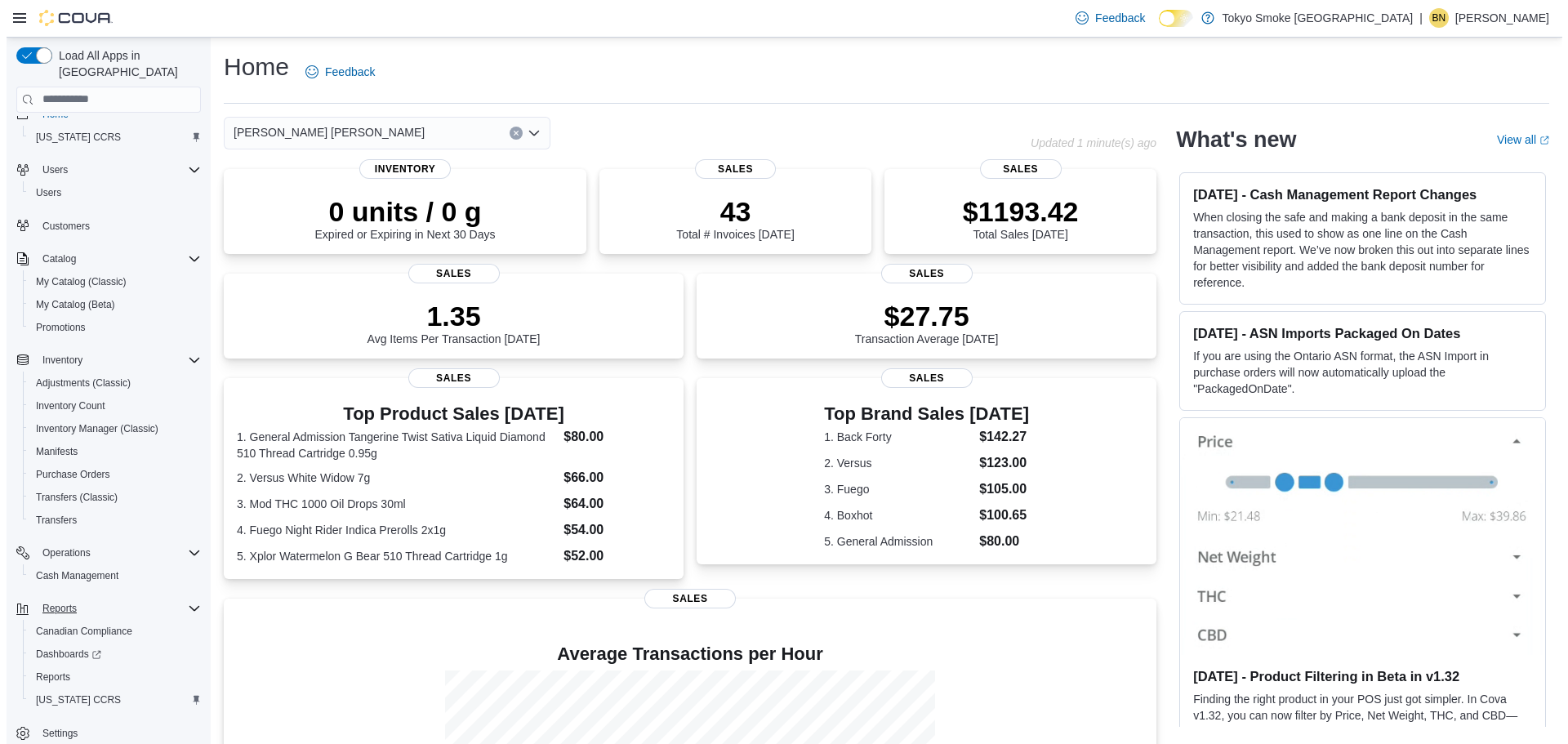
scroll to position [30, 0]
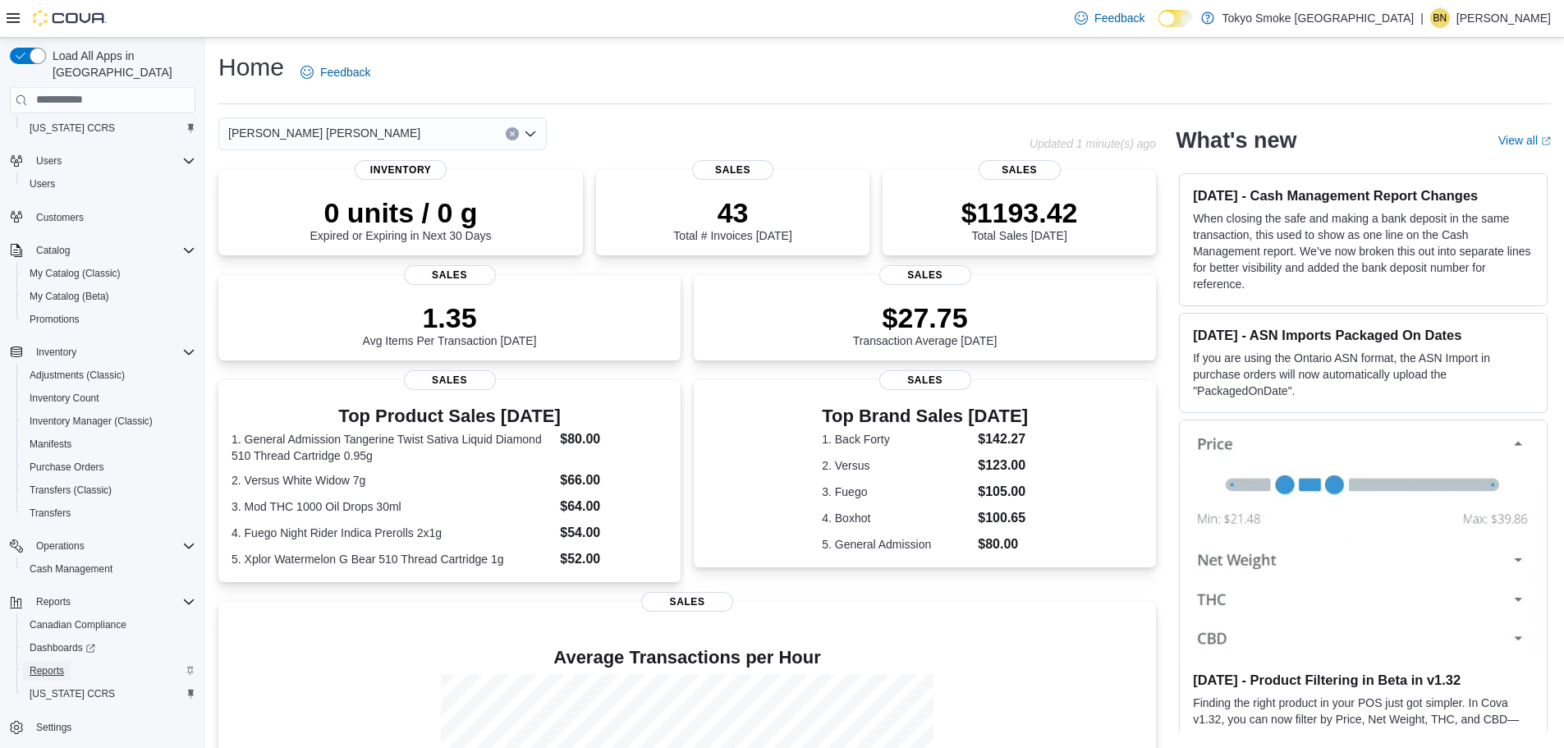
click at [41, 664] on span "Reports" at bounding box center [47, 670] width 34 height 13
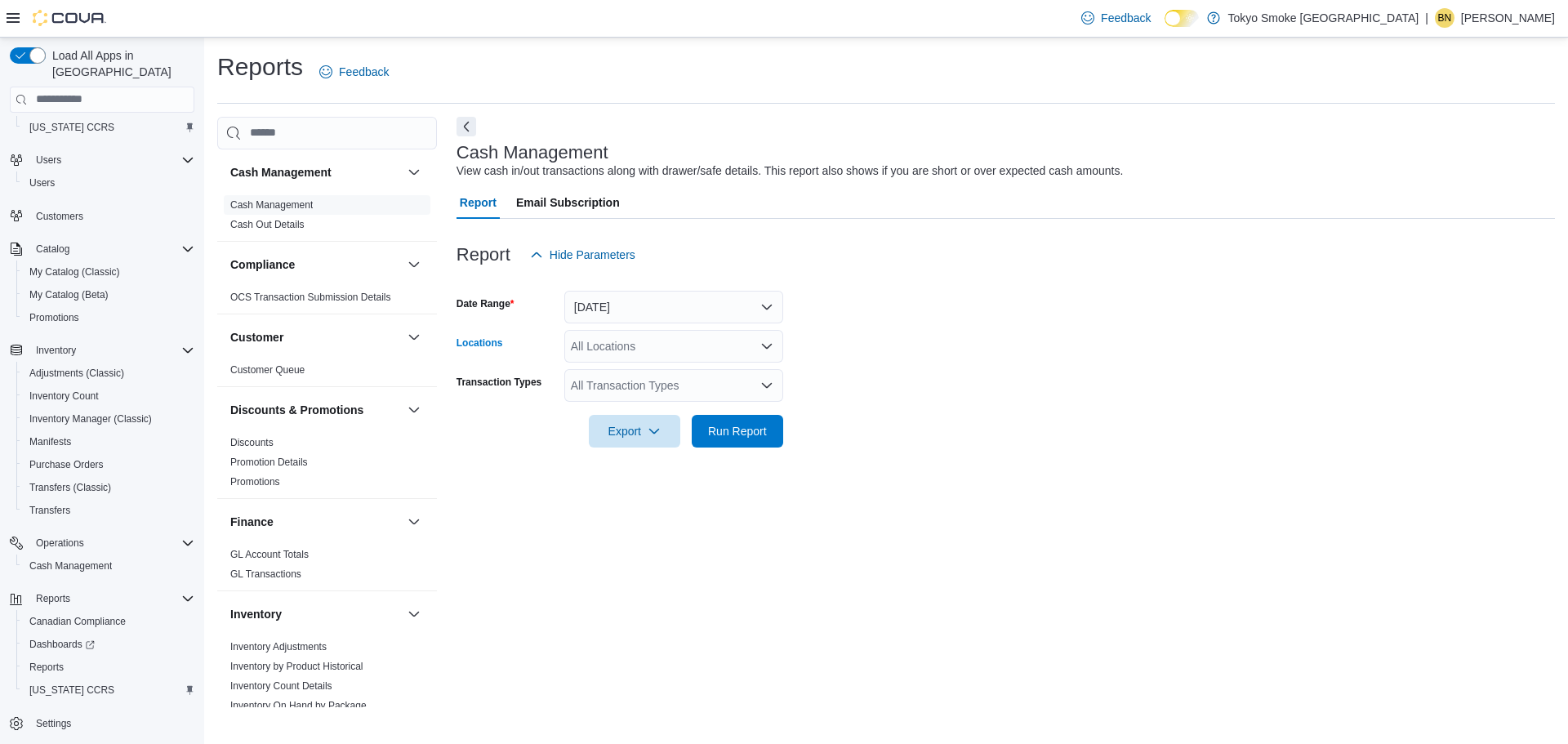
click at [673, 348] on div "All Locations" at bounding box center [674, 346] width 219 height 33
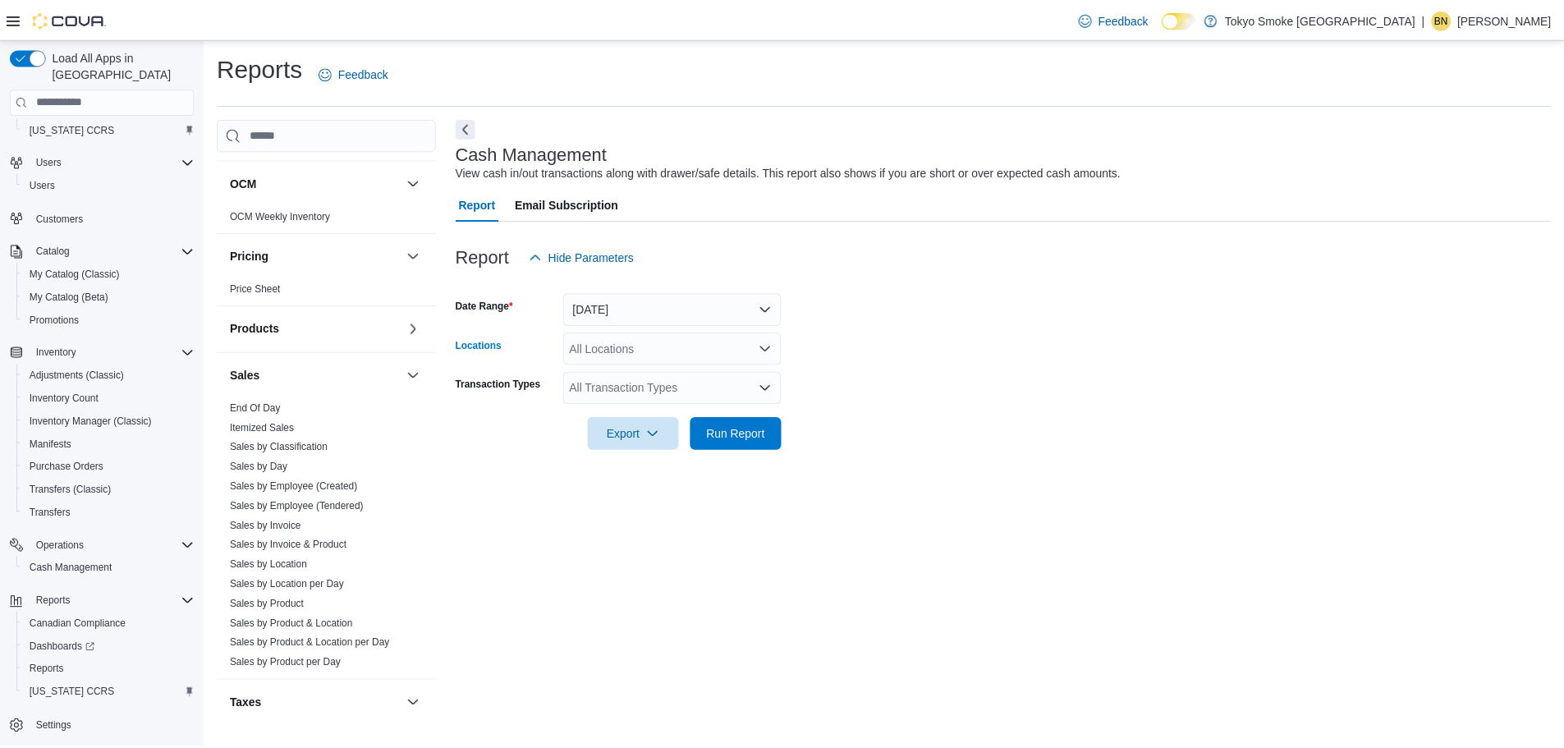
scroll to position [821, 0]
click at [332, 501] on link "Sales by Employee (Tendered)" at bounding box center [299, 503] width 135 height 11
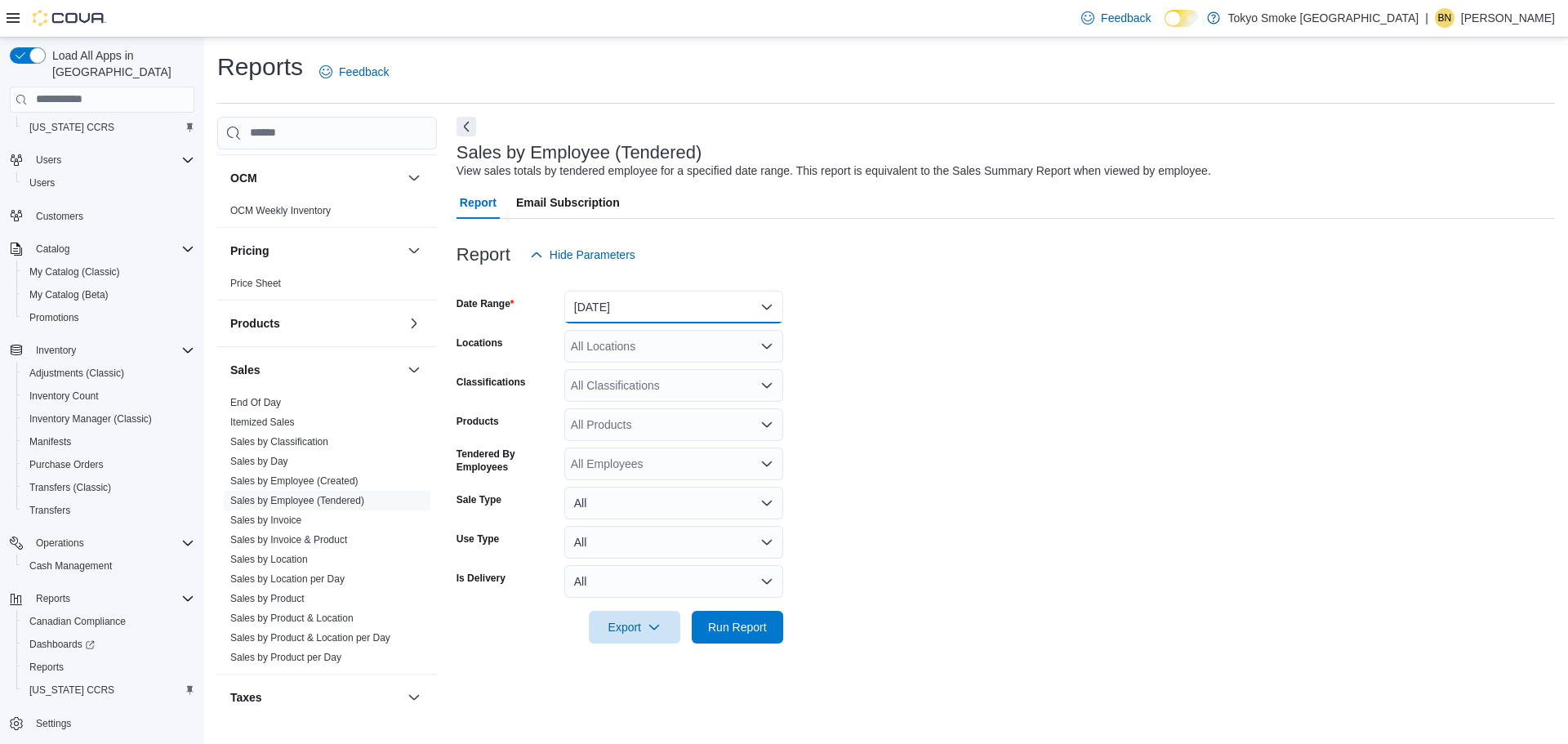
click at [687, 311] on button "Yesterday" at bounding box center [674, 306] width 219 height 33
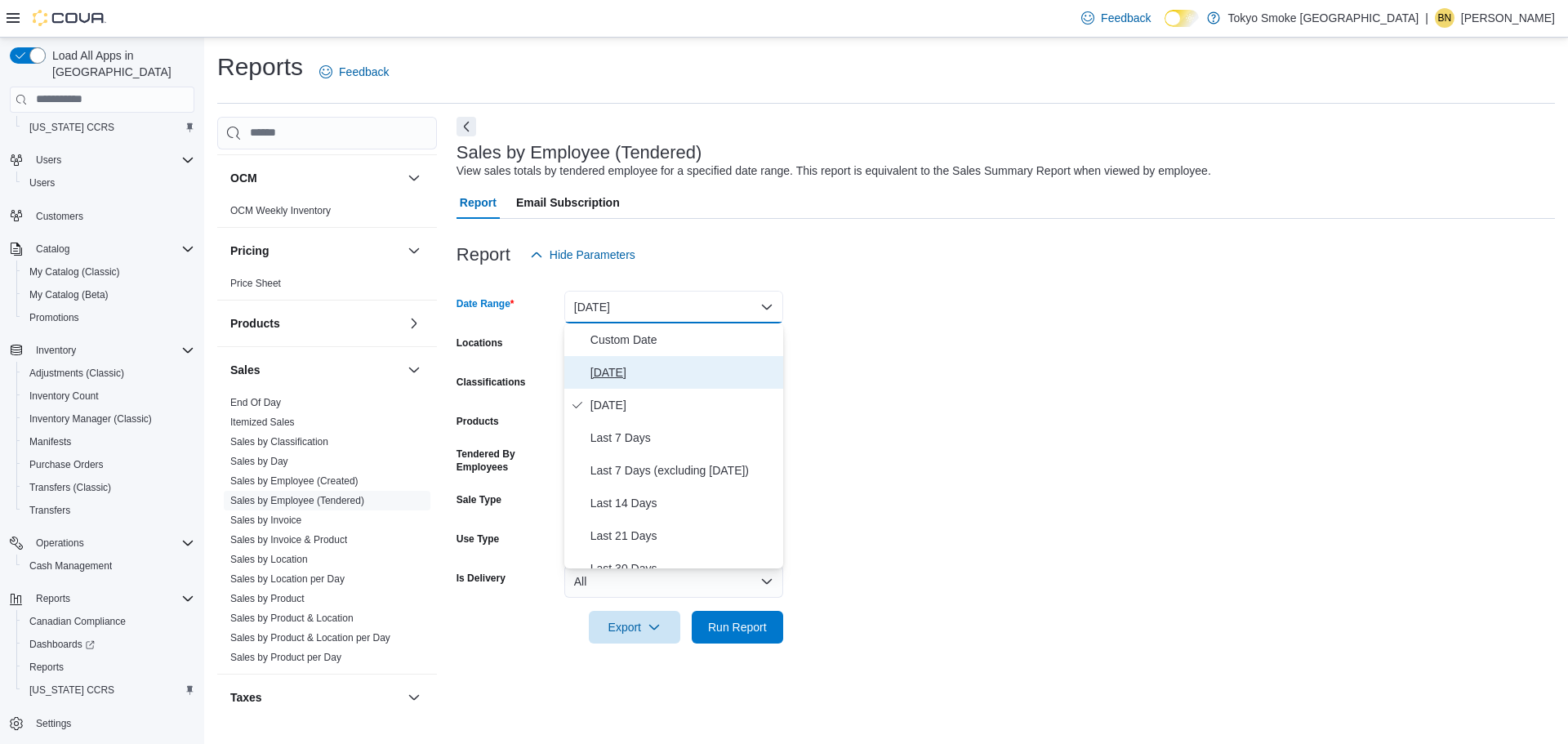
click at [679, 367] on span "Today" at bounding box center [684, 373] width 186 height 20
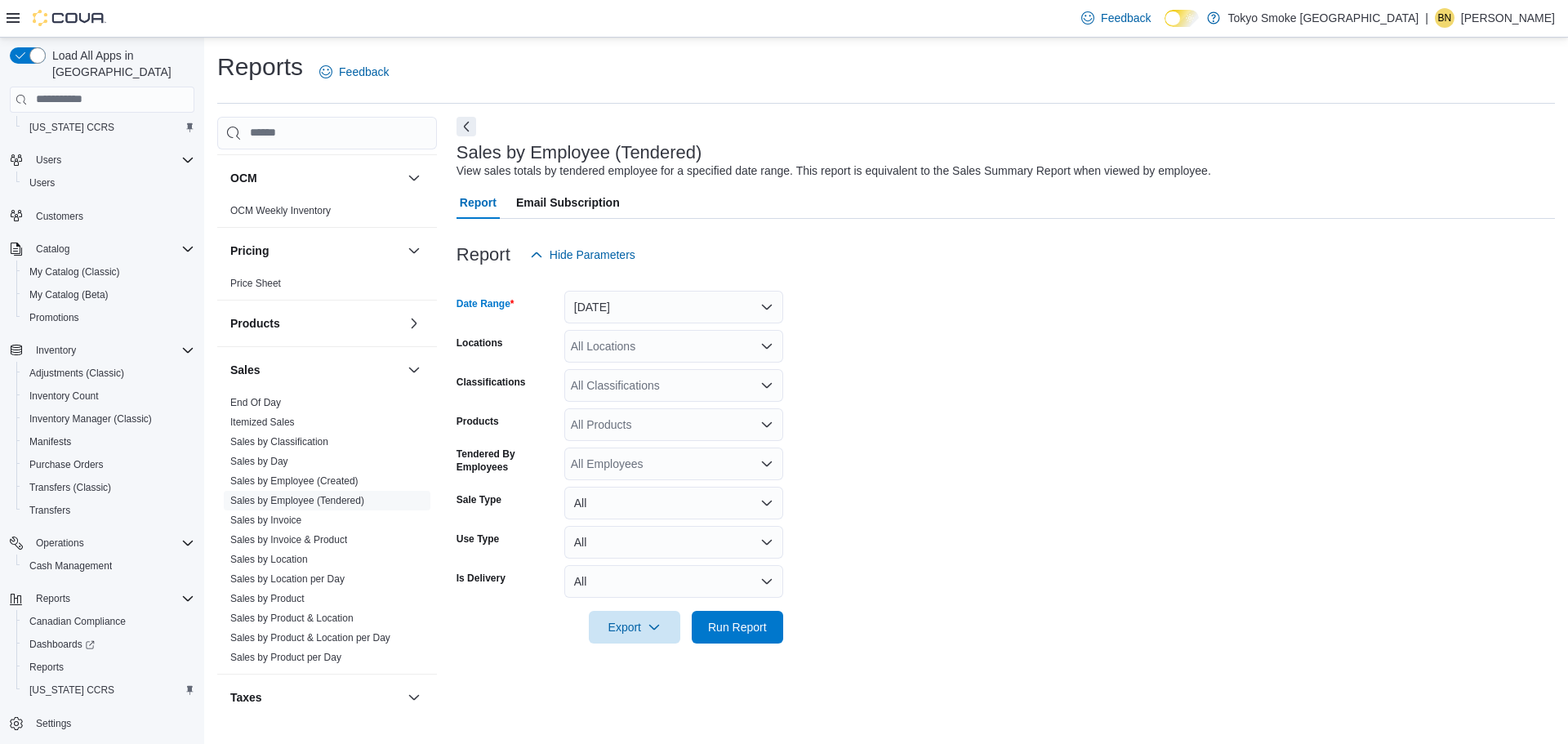
click at [646, 348] on div "All Locations" at bounding box center [674, 346] width 219 height 33
type input "***"
click at [665, 380] on span "Hamilton Fennell" at bounding box center [703, 374] width 191 height 16
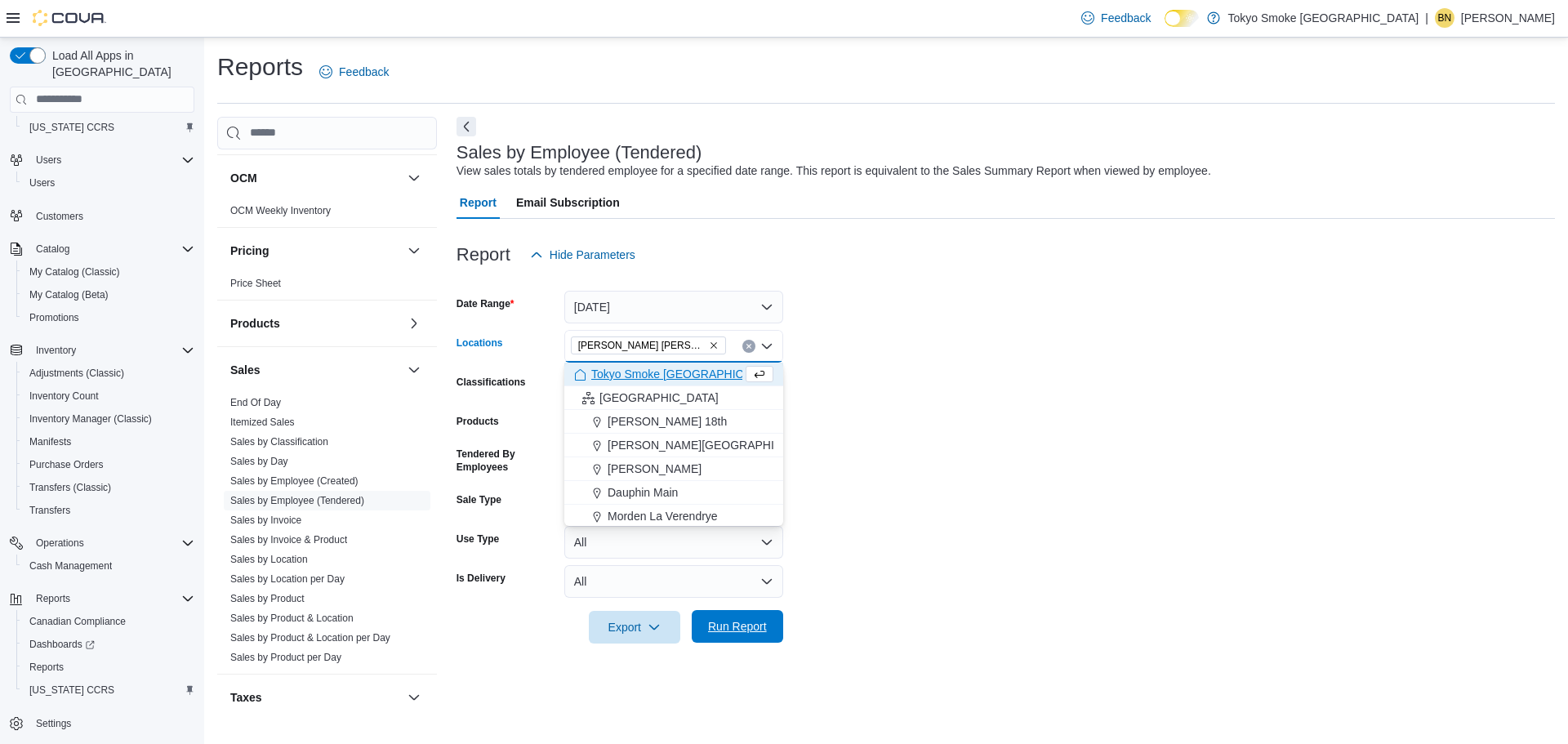
click at [756, 635] on span "Run Report" at bounding box center [737, 626] width 72 height 33
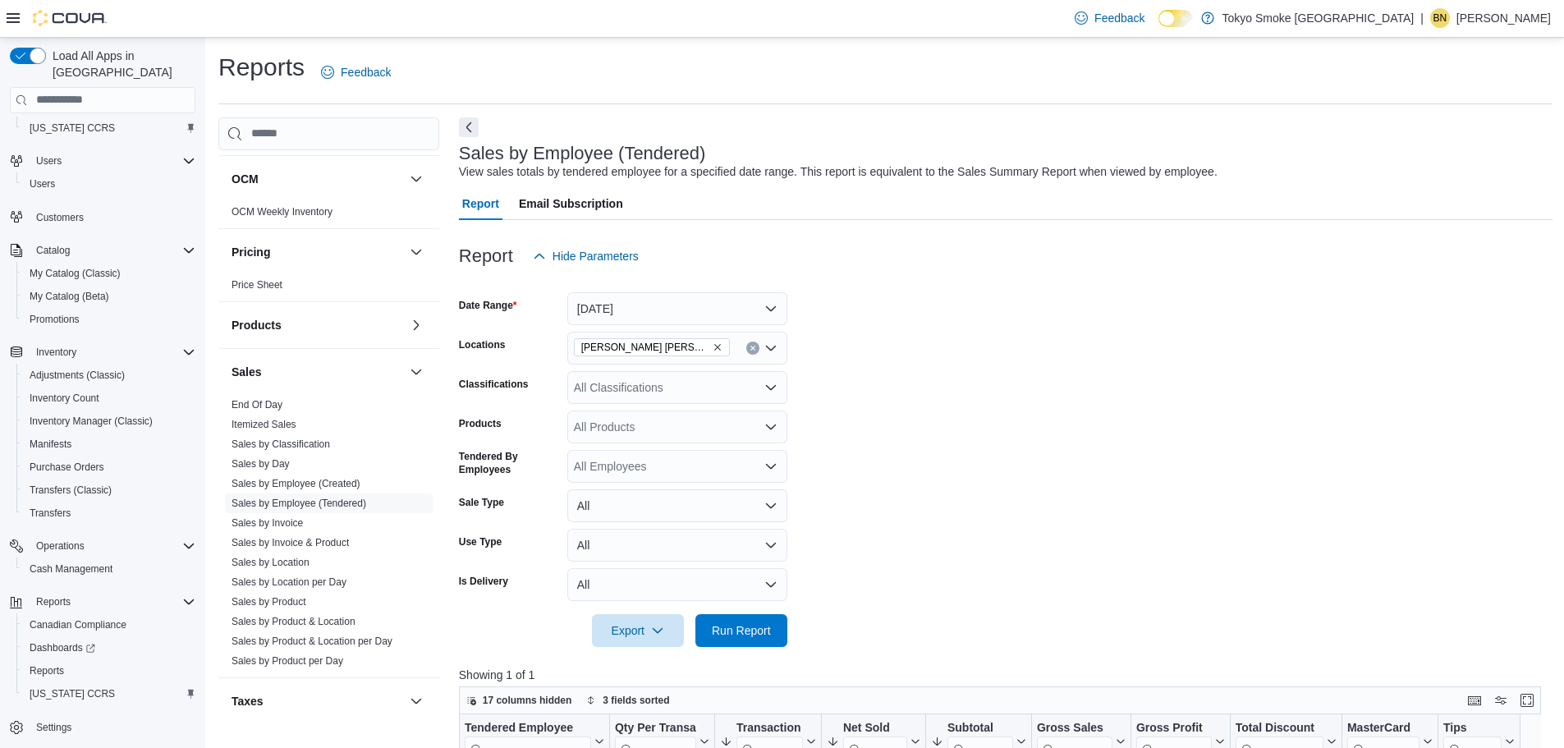
click at [713, 342] on icon "Remove Hamilton Fennell from selection in this group" at bounding box center [718, 347] width 10 height 10
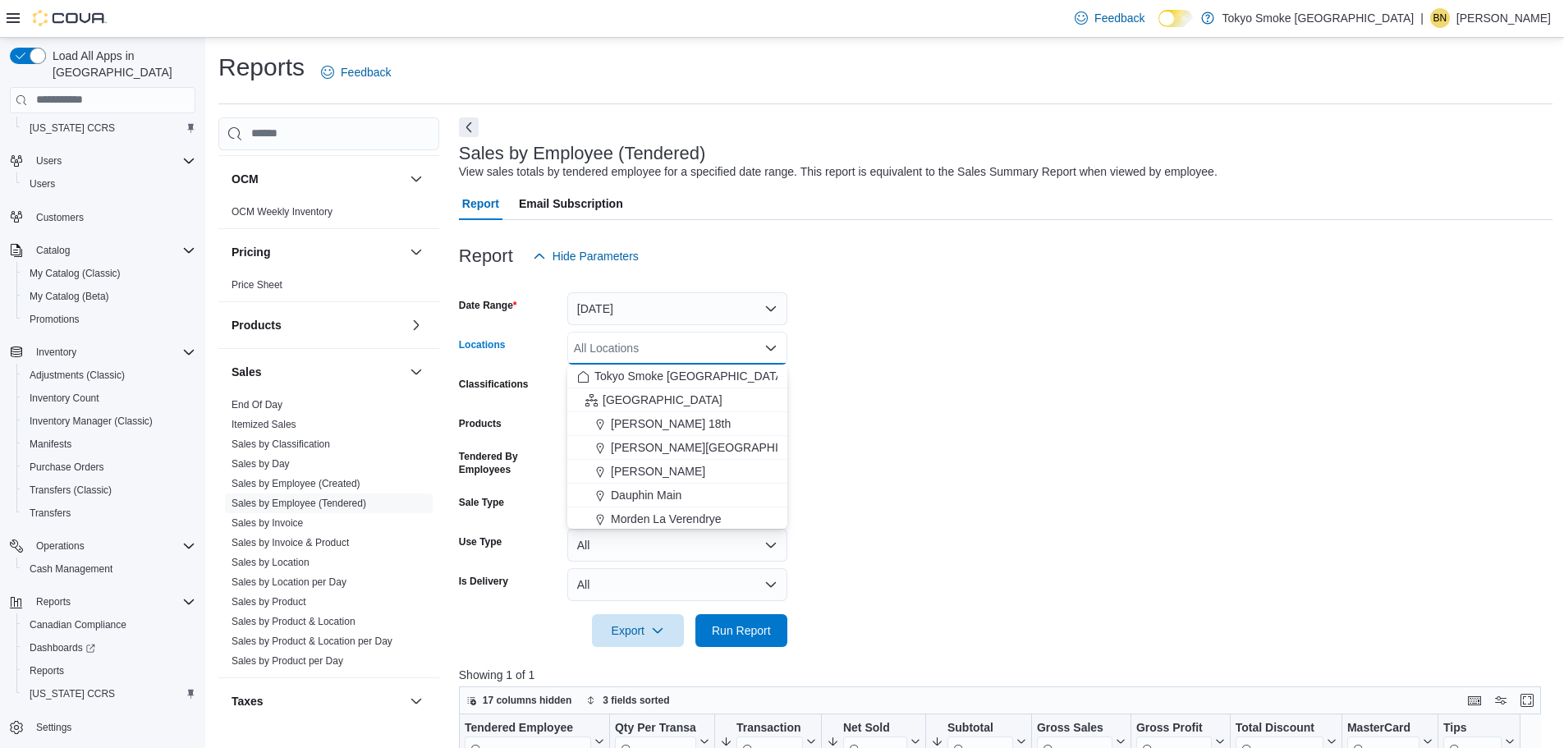
click at [670, 342] on div "All Locations Combo box. Selected. Combo box input. All Locations. Type some te…" at bounding box center [677, 348] width 220 height 33
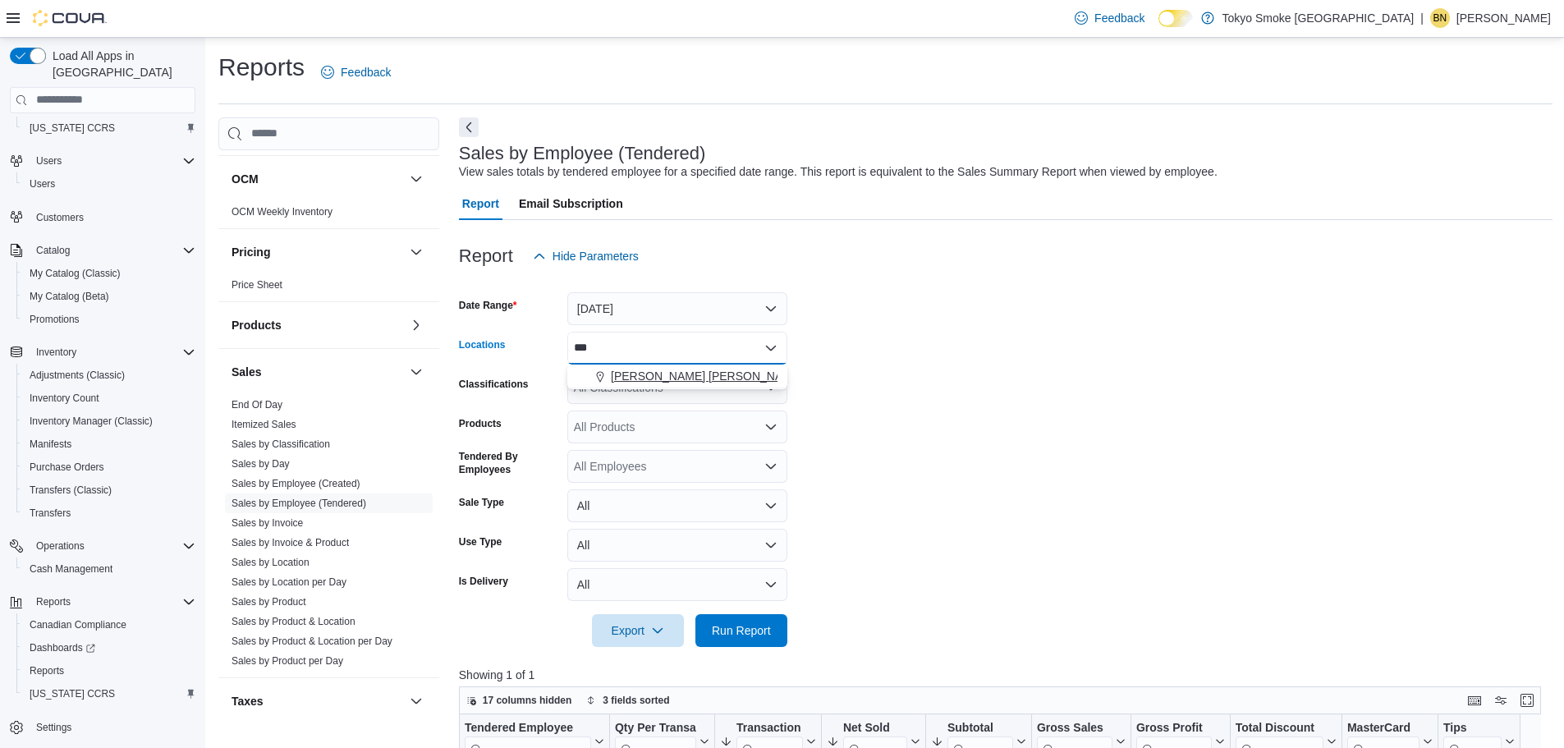
type input "***"
click at [685, 386] on button "[PERSON_NAME] [PERSON_NAME]" at bounding box center [677, 377] width 220 height 24
drag, startPoint x: 999, startPoint y: 408, endPoint x: 891, endPoint y: 500, distance: 142.1
click at [999, 408] on form "Date Range Today Locations Hamilton Rymal Classifications All Classifications P…" at bounding box center [1006, 460] width 1094 height 374
click at [755, 627] on span "Run Report" at bounding box center [741, 629] width 59 height 16
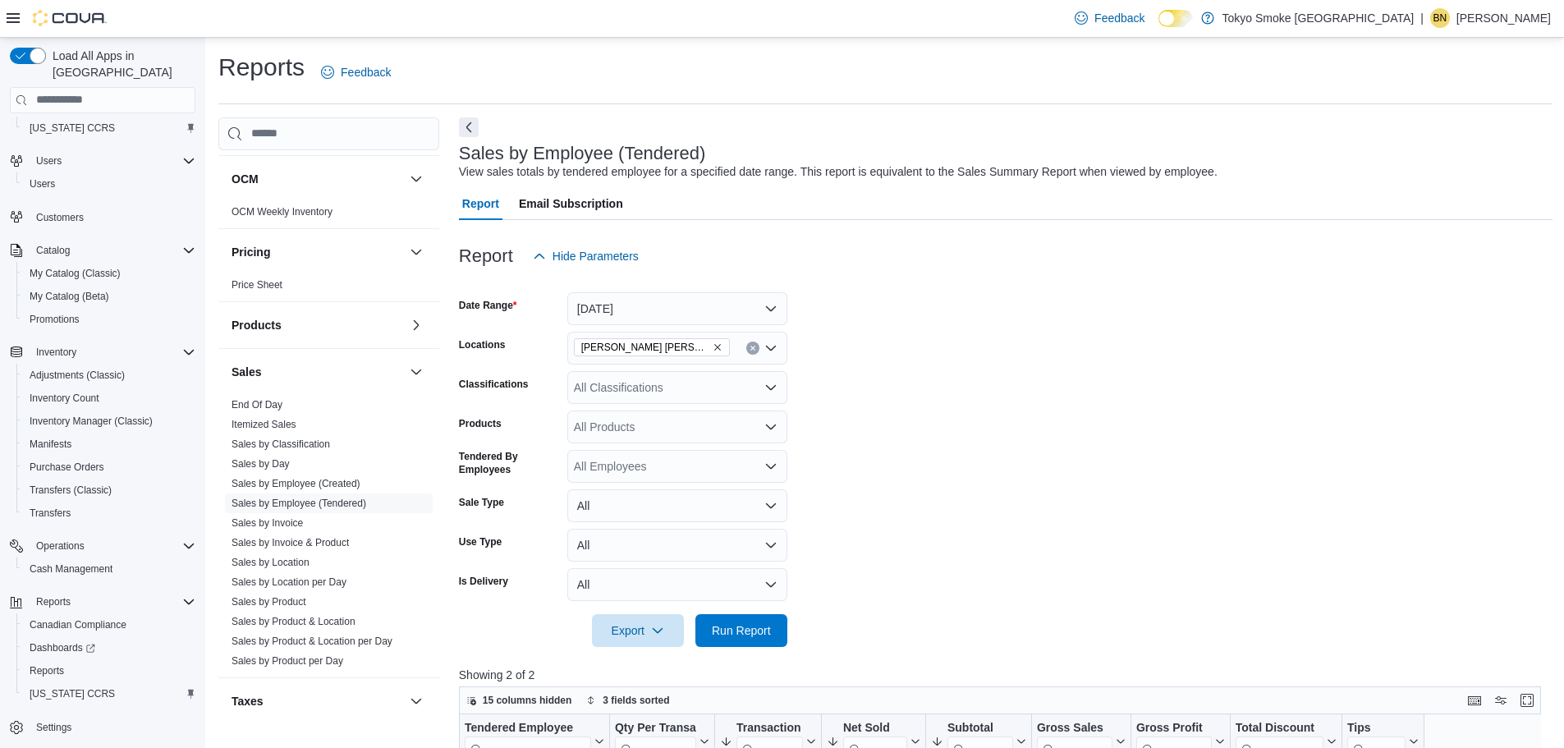
click at [713, 349] on icon "Remove Hamilton Rymal from selection in this group" at bounding box center [718, 347] width 10 height 10
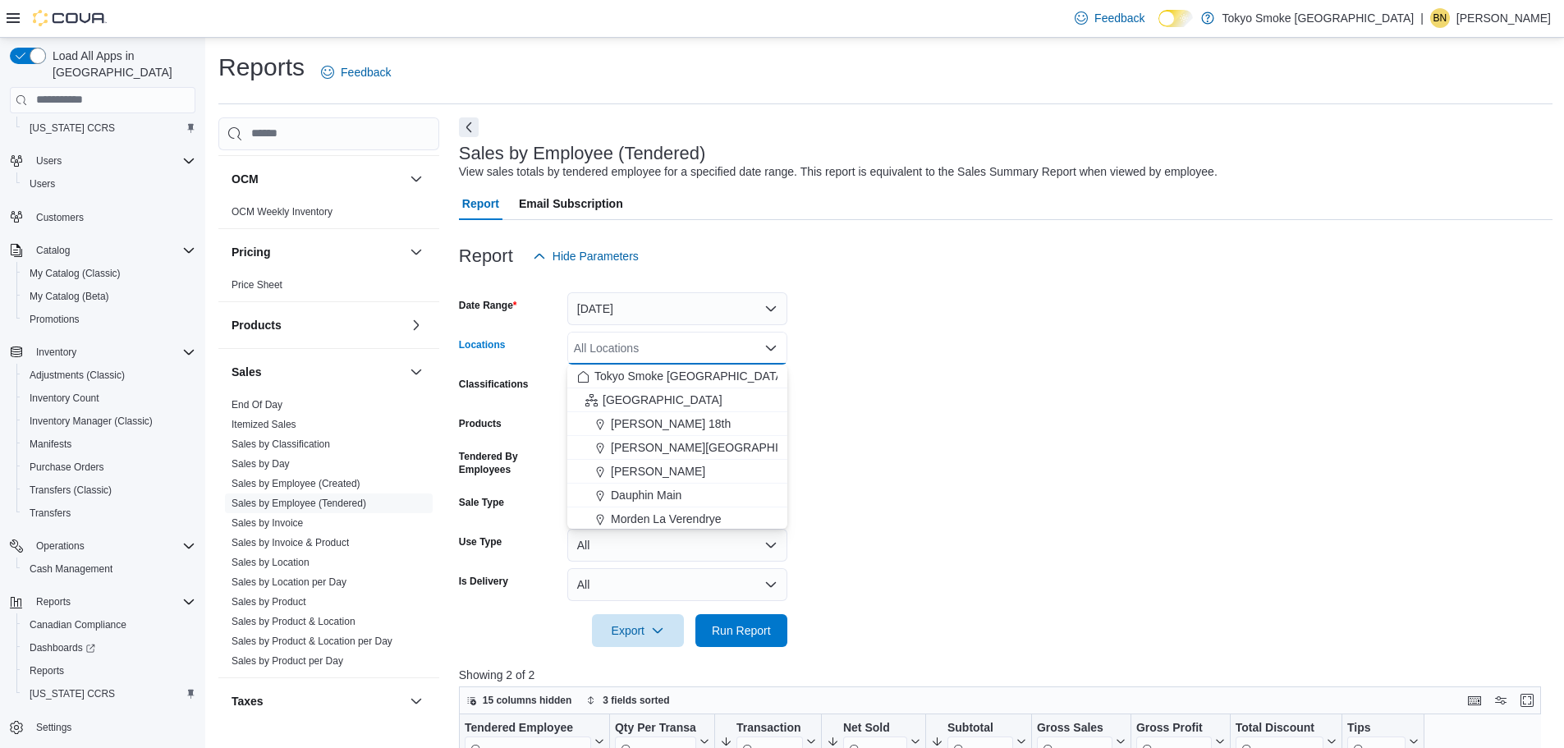
click at [665, 349] on div "All Locations Combo box. Selected. Combo box input. All Locations. Type some te…" at bounding box center [677, 348] width 220 height 33
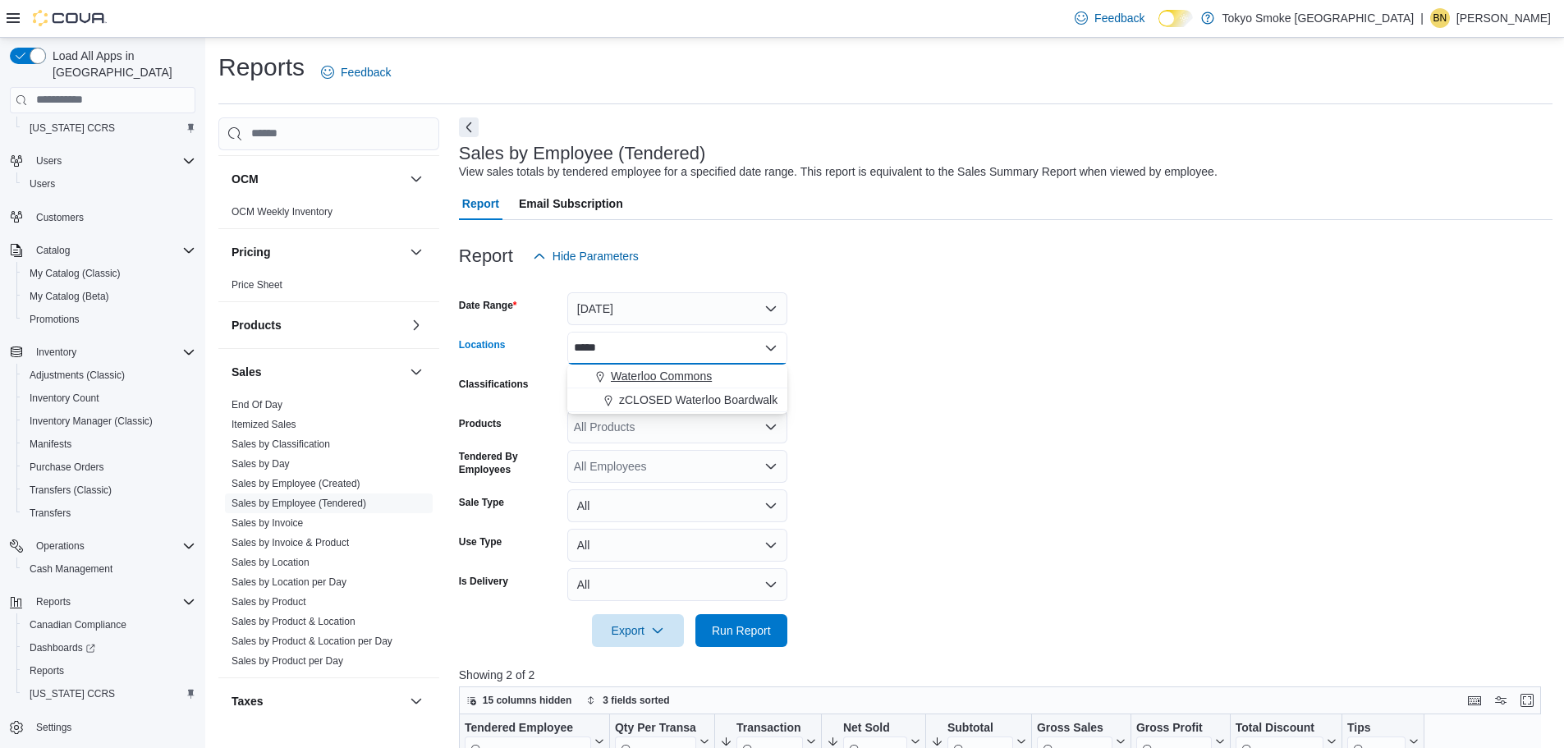
type input "*****"
click at [686, 382] on span "Waterloo Commons" at bounding box center [661, 376] width 101 height 16
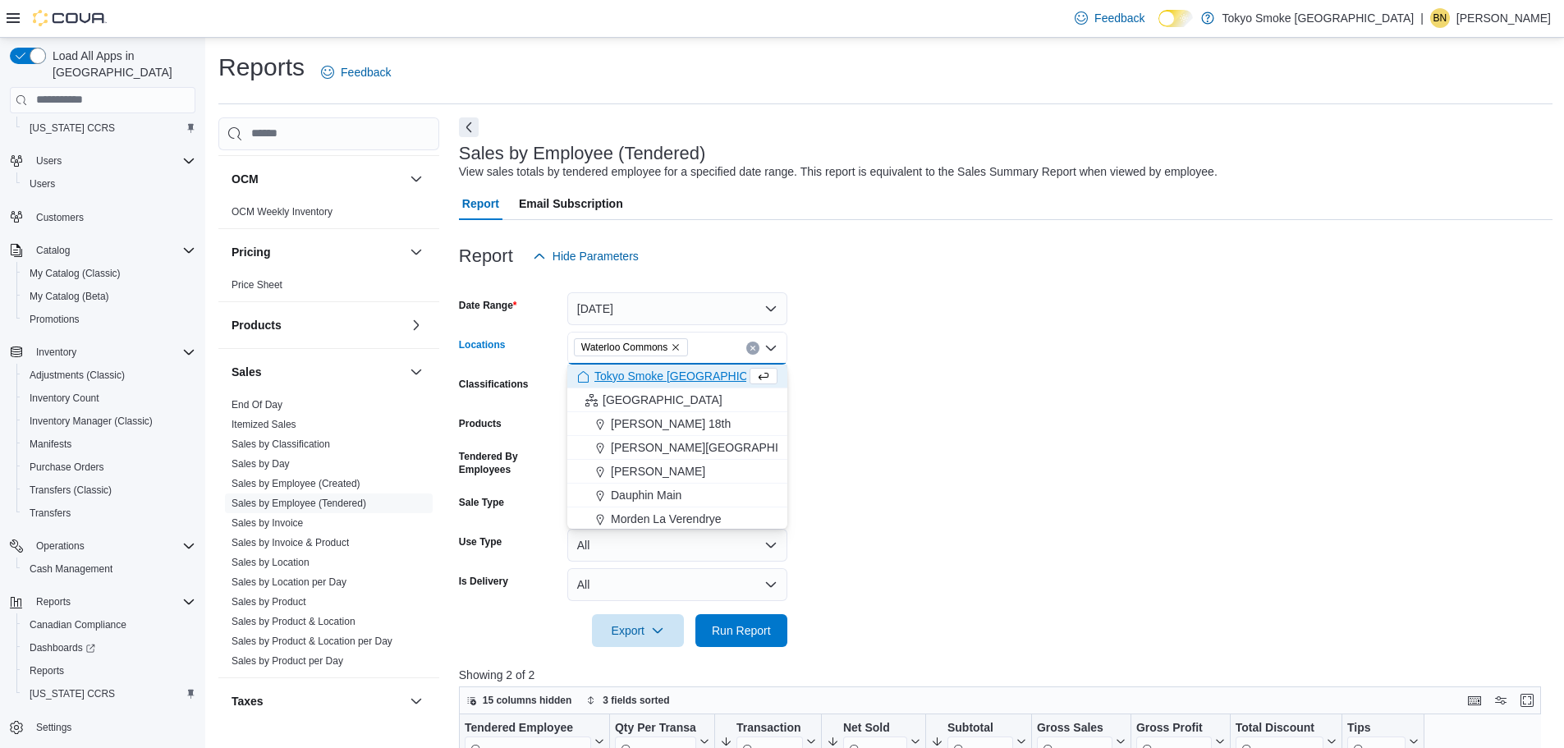
click at [833, 366] on form "Date Range Today Locations Waterloo Commons Combo box. Selected. Waterloo Commo…" at bounding box center [1006, 460] width 1094 height 374
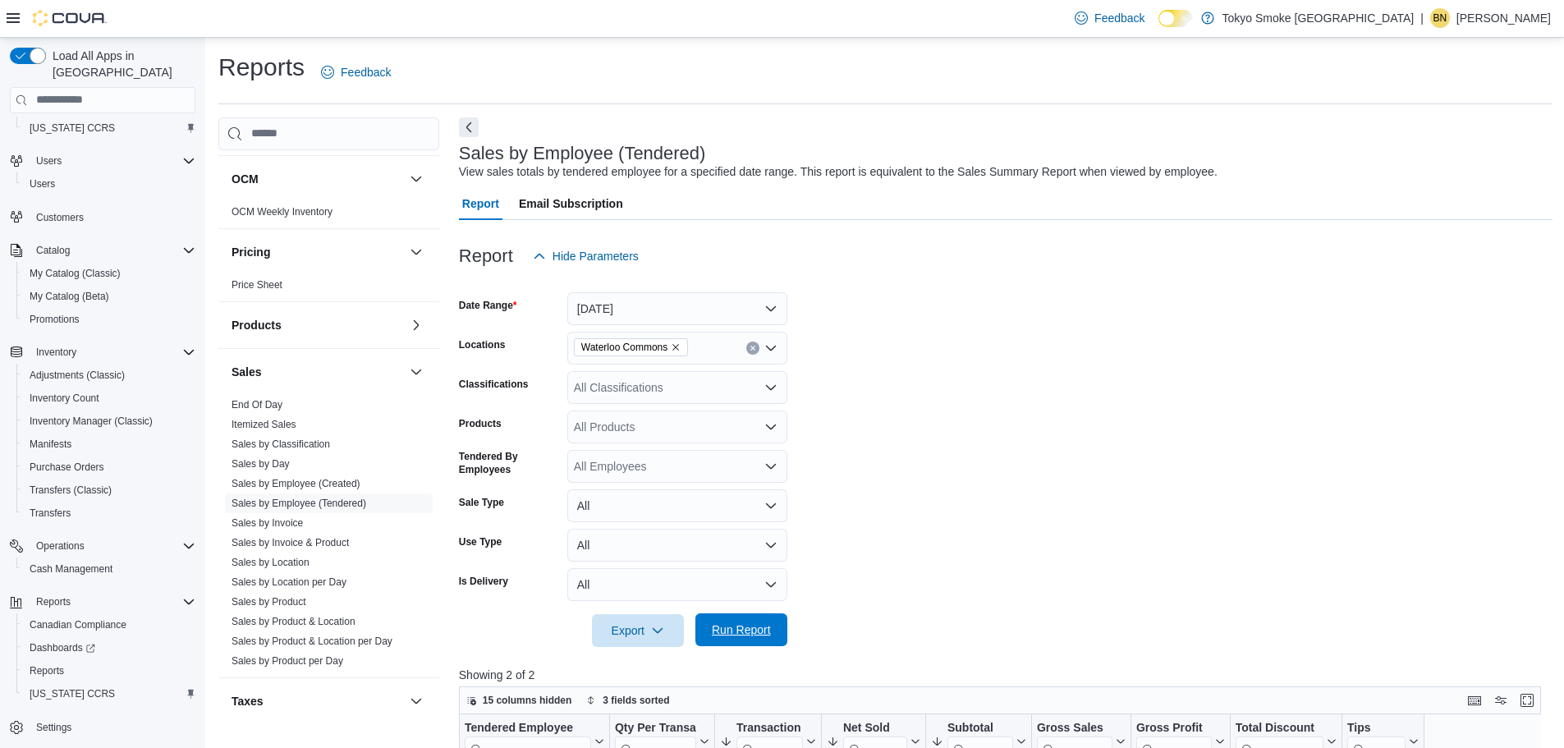
click at [745, 627] on span "Run Report" at bounding box center [741, 629] width 59 height 16
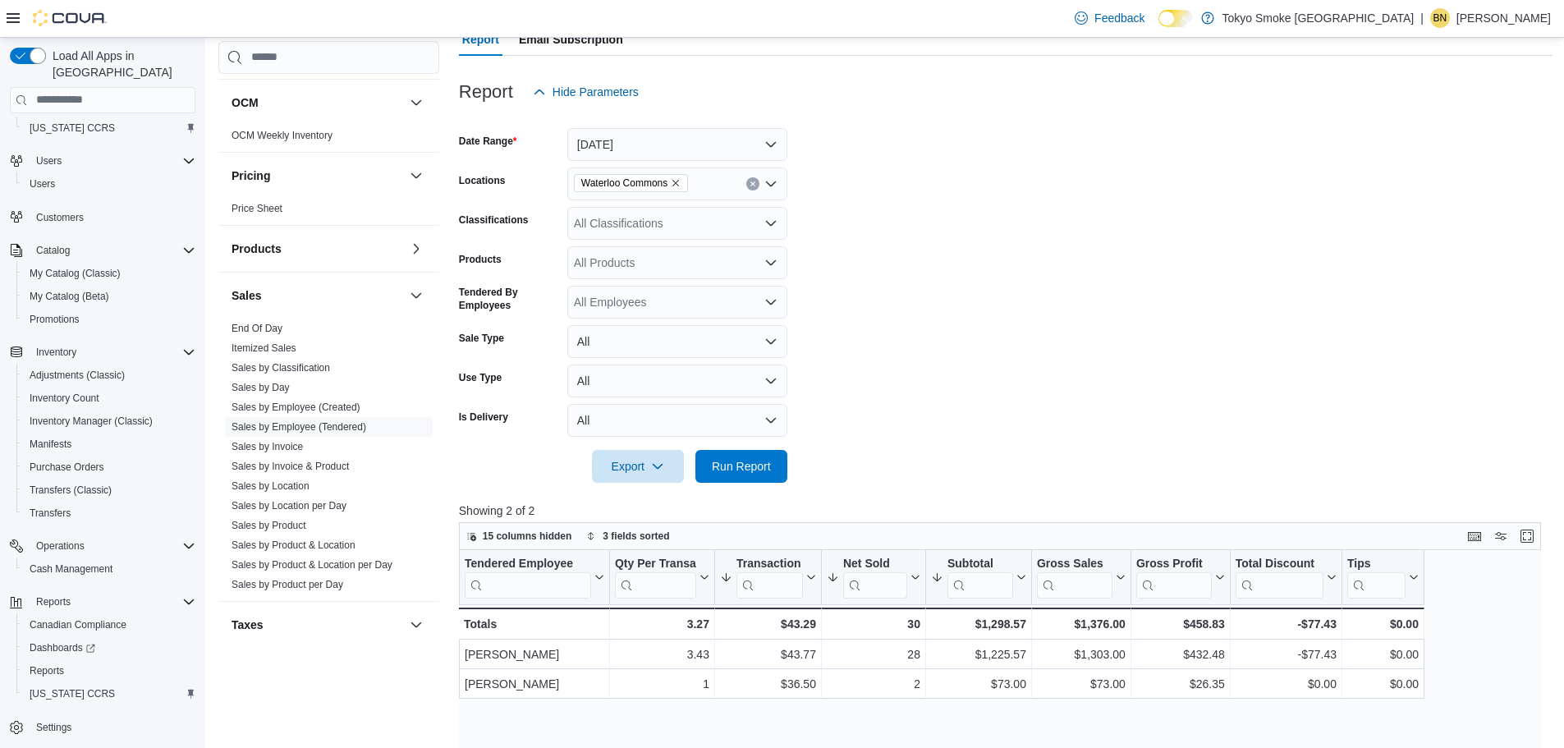
scroll to position [246, 0]
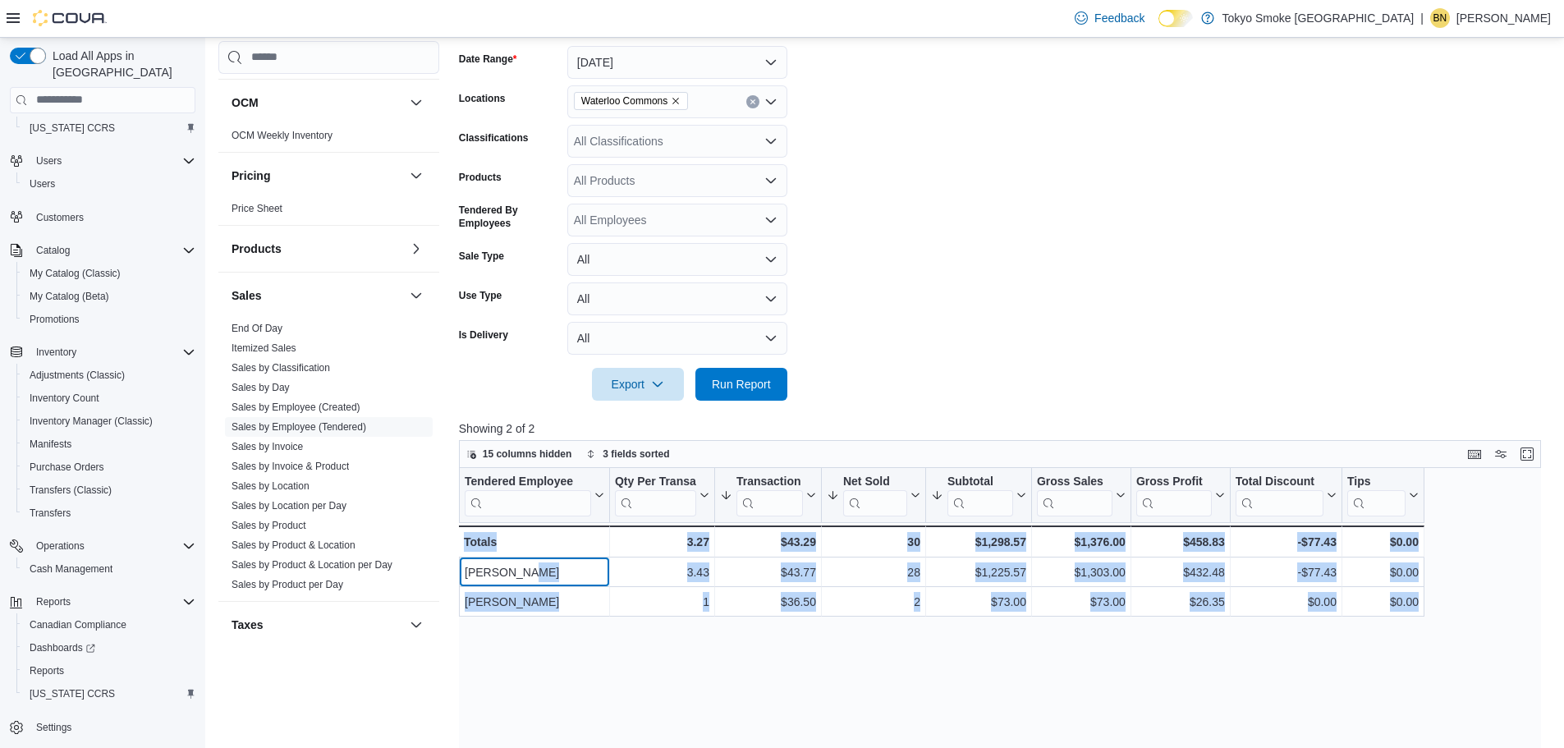
drag, startPoint x: 523, startPoint y: 573, endPoint x: 1451, endPoint y: 576, distance: 928.5
click at [1451, 576] on div "Tendered Employee Click to view column header actions Qty Per Transaction Click…" at bounding box center [1006, 753] width 1094 height 571
click at [882, 689] on div "Tendered Employee Click to view column header actions Qty Per Transaction Click…" at bounding box center [1006, 753] width 1094 height 571
drag, startPoint x: 471, startPoint y: 569, endPoint x: 1447, endPoint y: 576, distance: 975.3
click at [1447, 576] on div "Tendered Employee Click to view column header actions Qty Per Transaction Click…" at bounding box center [1006, 753] width 1094 height 571
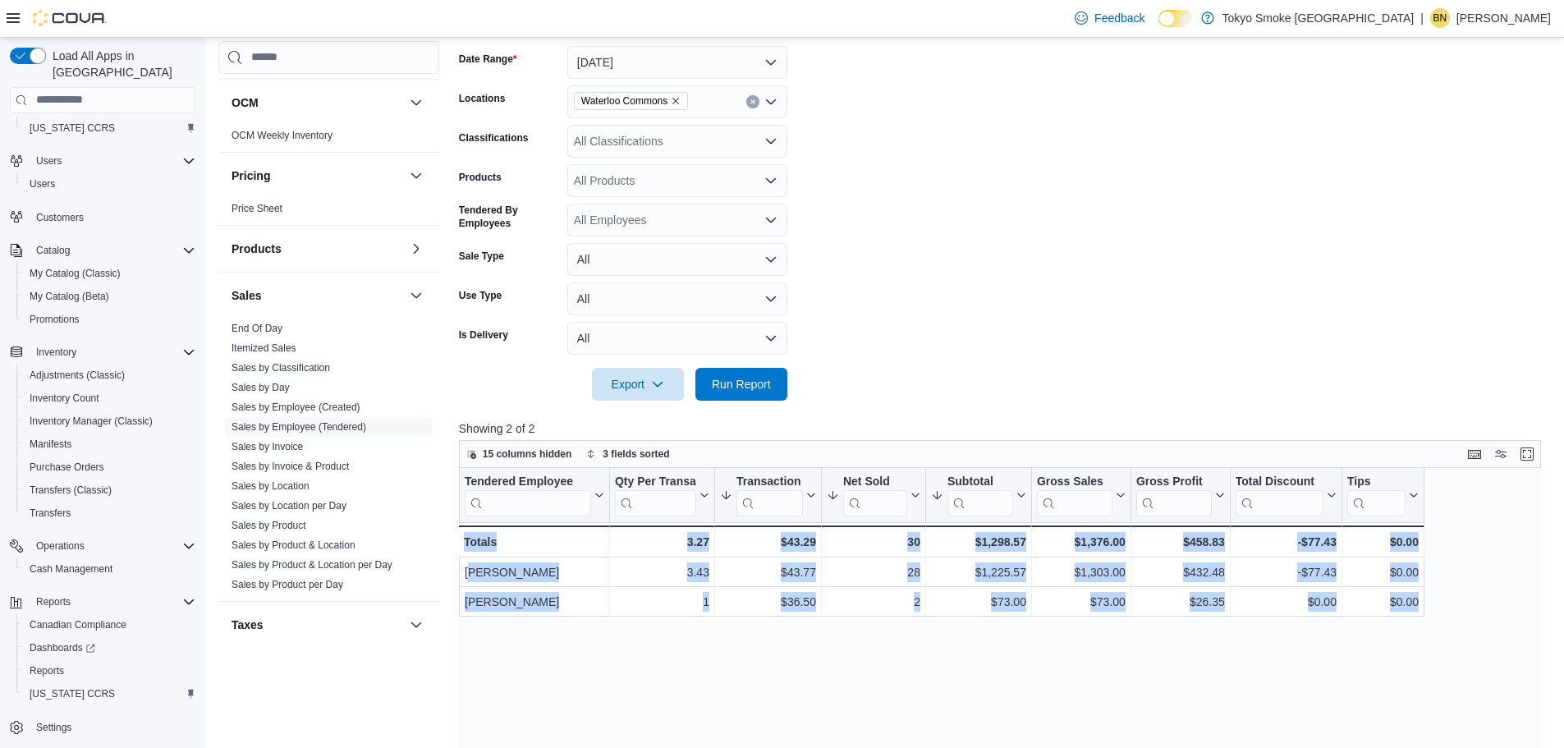
click at [1107, 696] on div "Tendered Employee Click to view column header actions Qty Per Transaction Click…" at bounding box center [1006, 753] width 1094 height 571
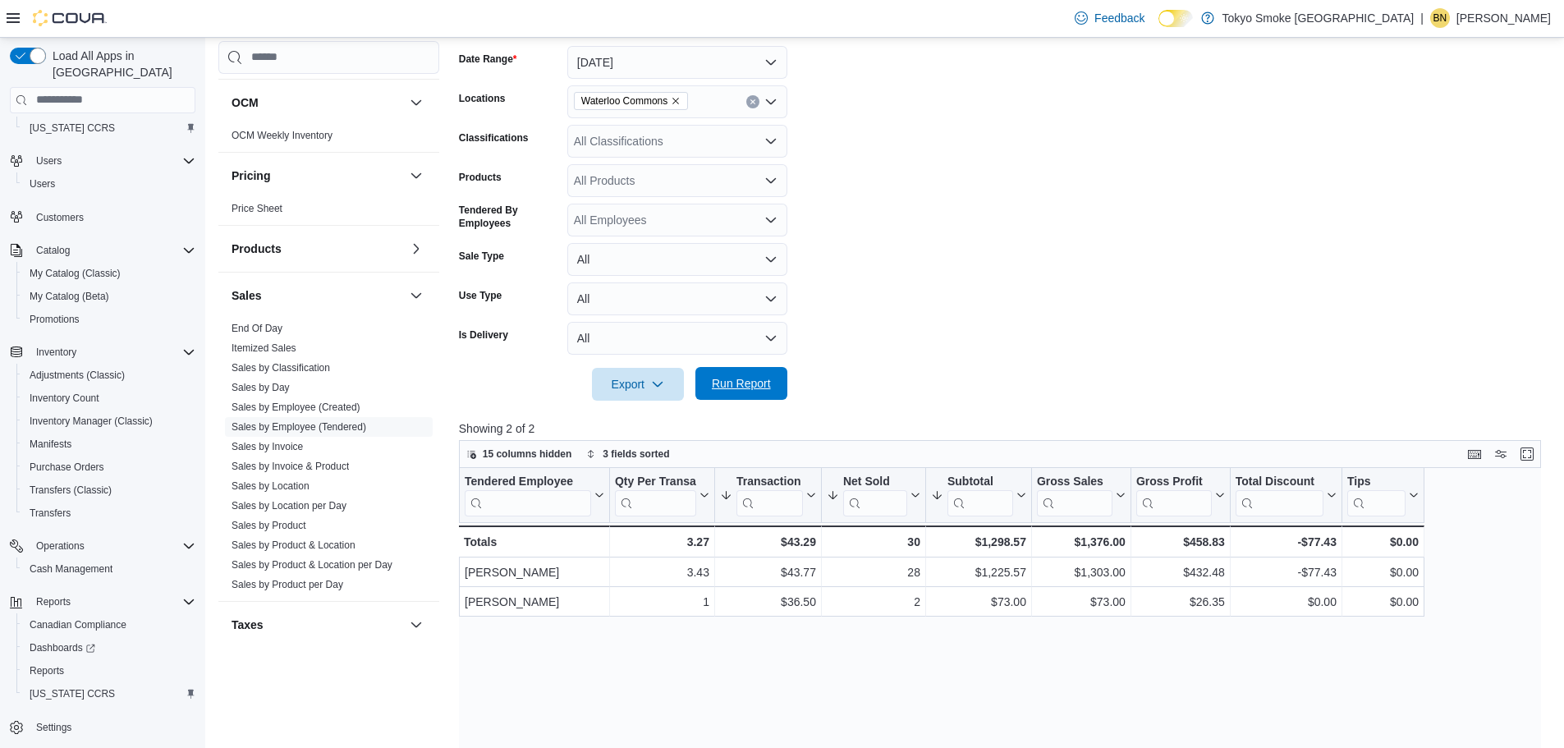
click at [728, 386] on span "Run Report" at bounding box center [741, 383] width 59 height 16
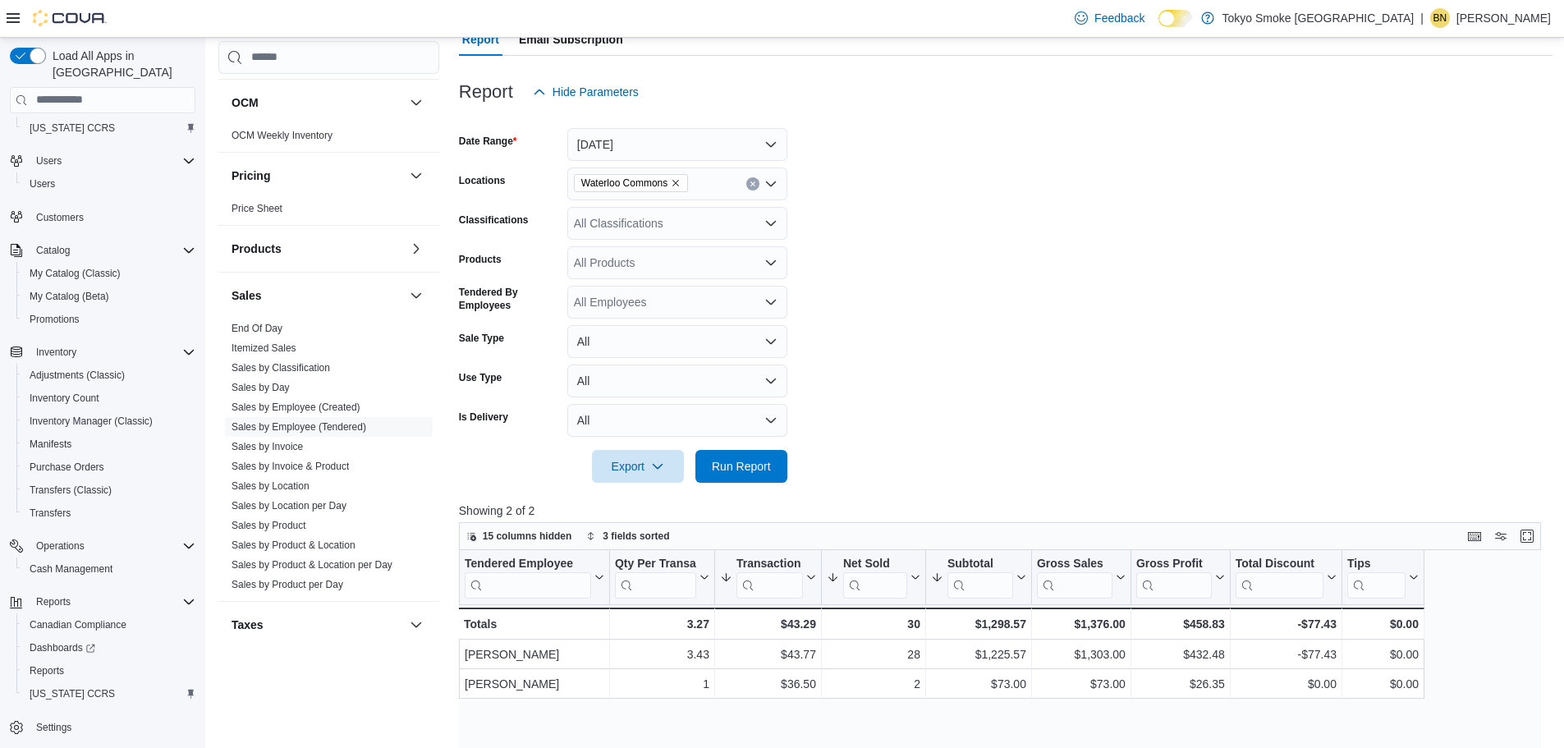
scroll to position [82, 0]
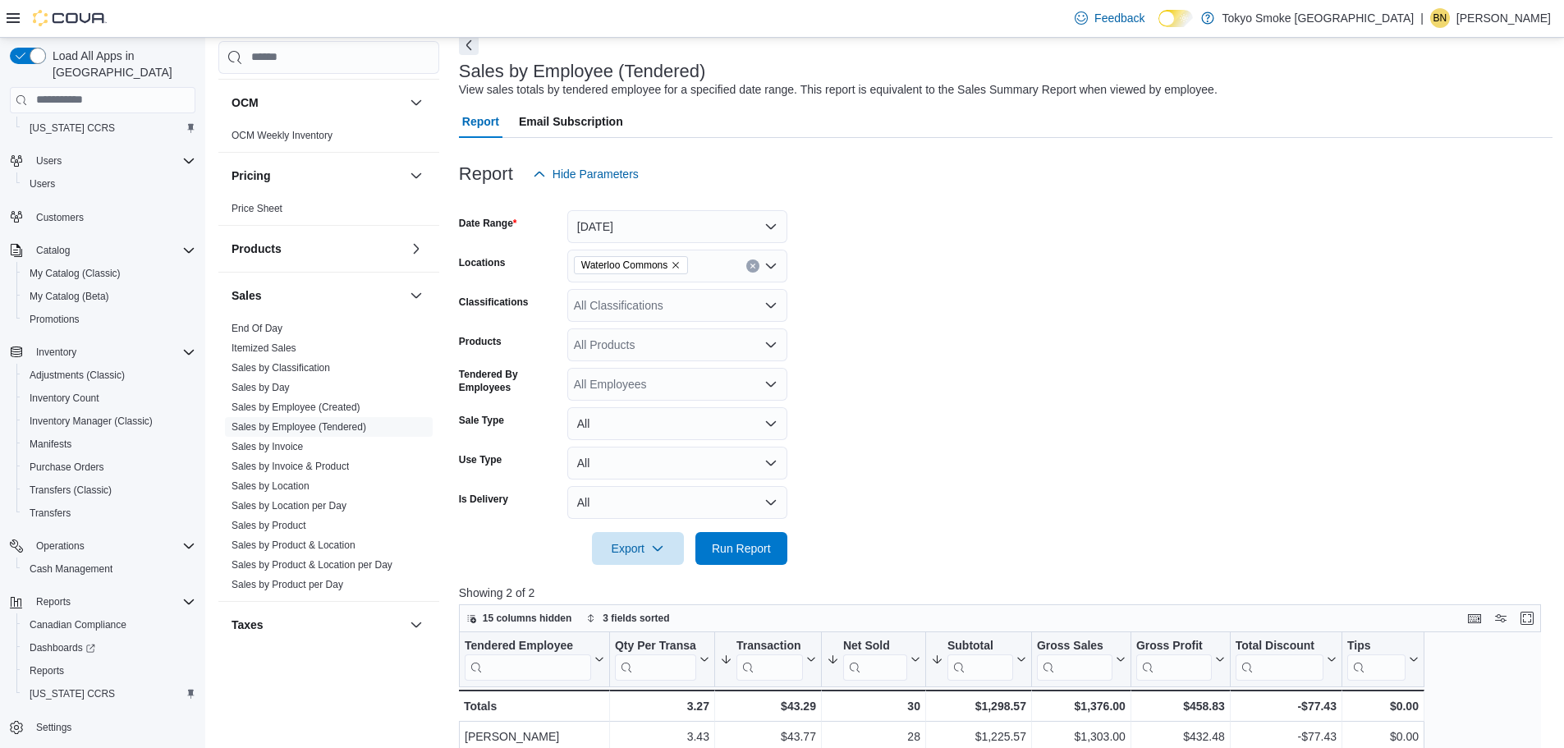
click at [679, 270] on span "Waterloo Commons" at bounding box center [630, 265] width 99 height 16
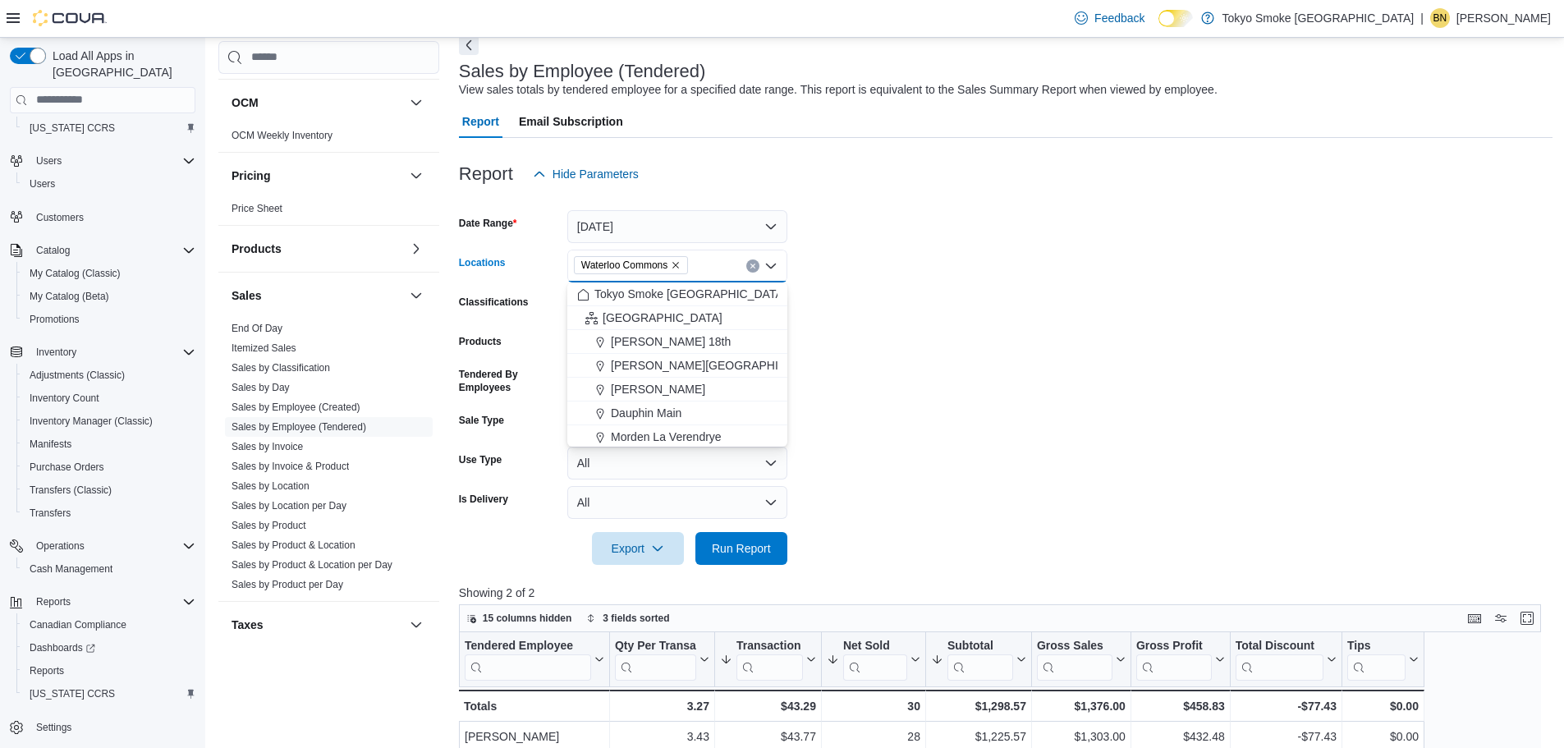
click at [676, 263] on icon "Remove Waterloo Commons from selection in this group" at bounding box center [676, 265] width 10 height 10
click at [277, 444] on link "Sales by Invoice" at bounding box center [267, 446] width 71 height 11
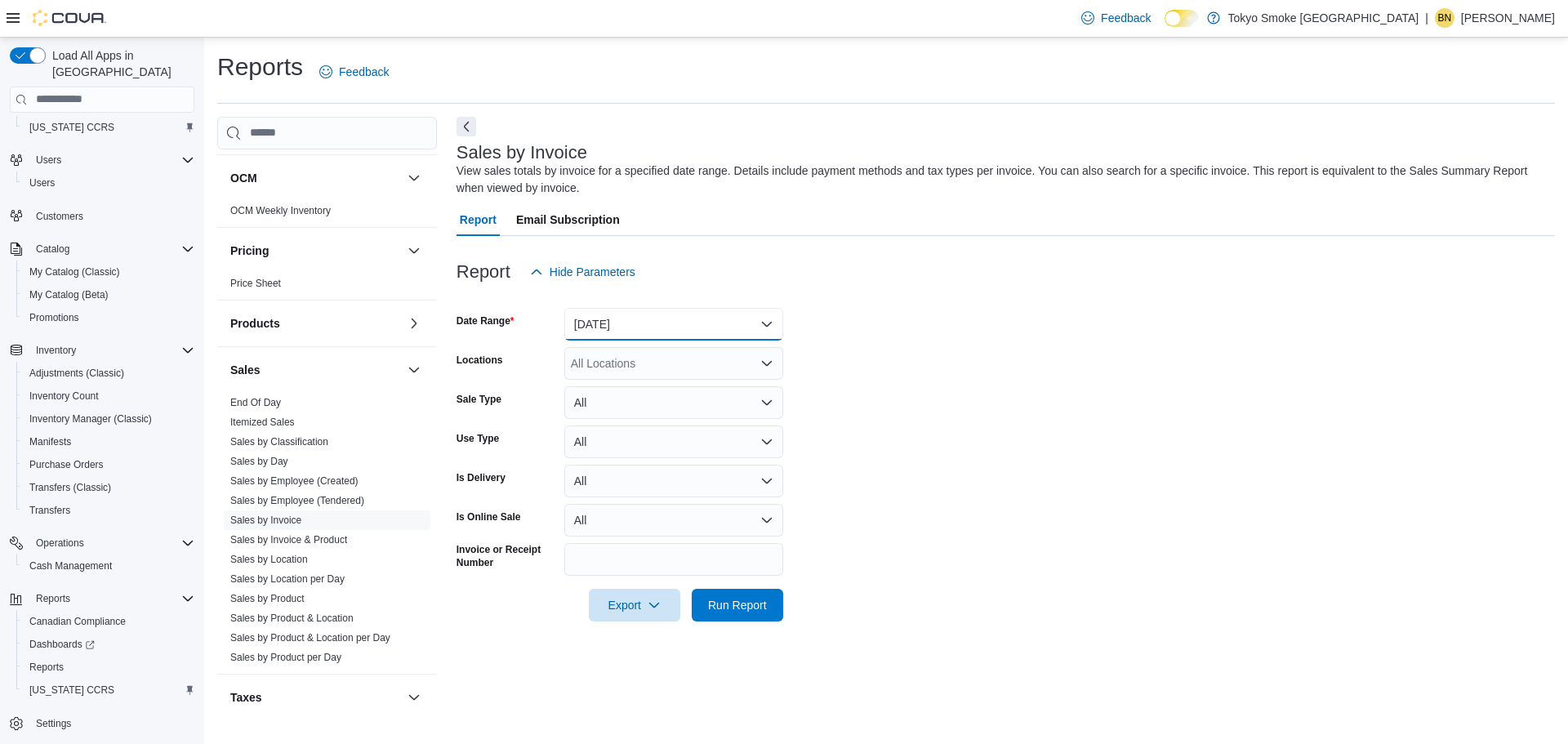
click at [669, 338] on button "Yesterday" at bounding box center [674, 324] width 219 height 33
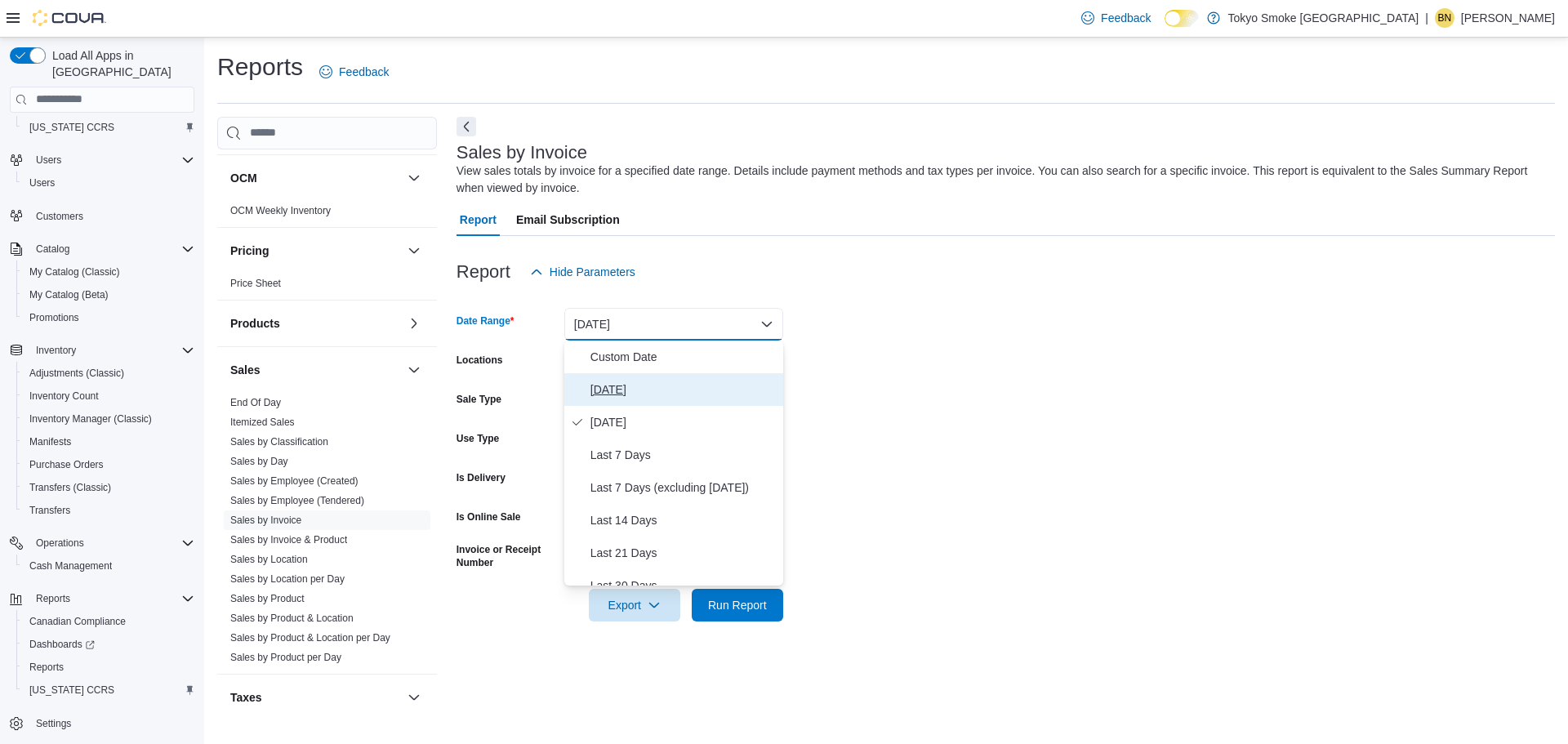
click at [664, 382] on span "Today" at bounding box center [684, 390] width 186 height 20
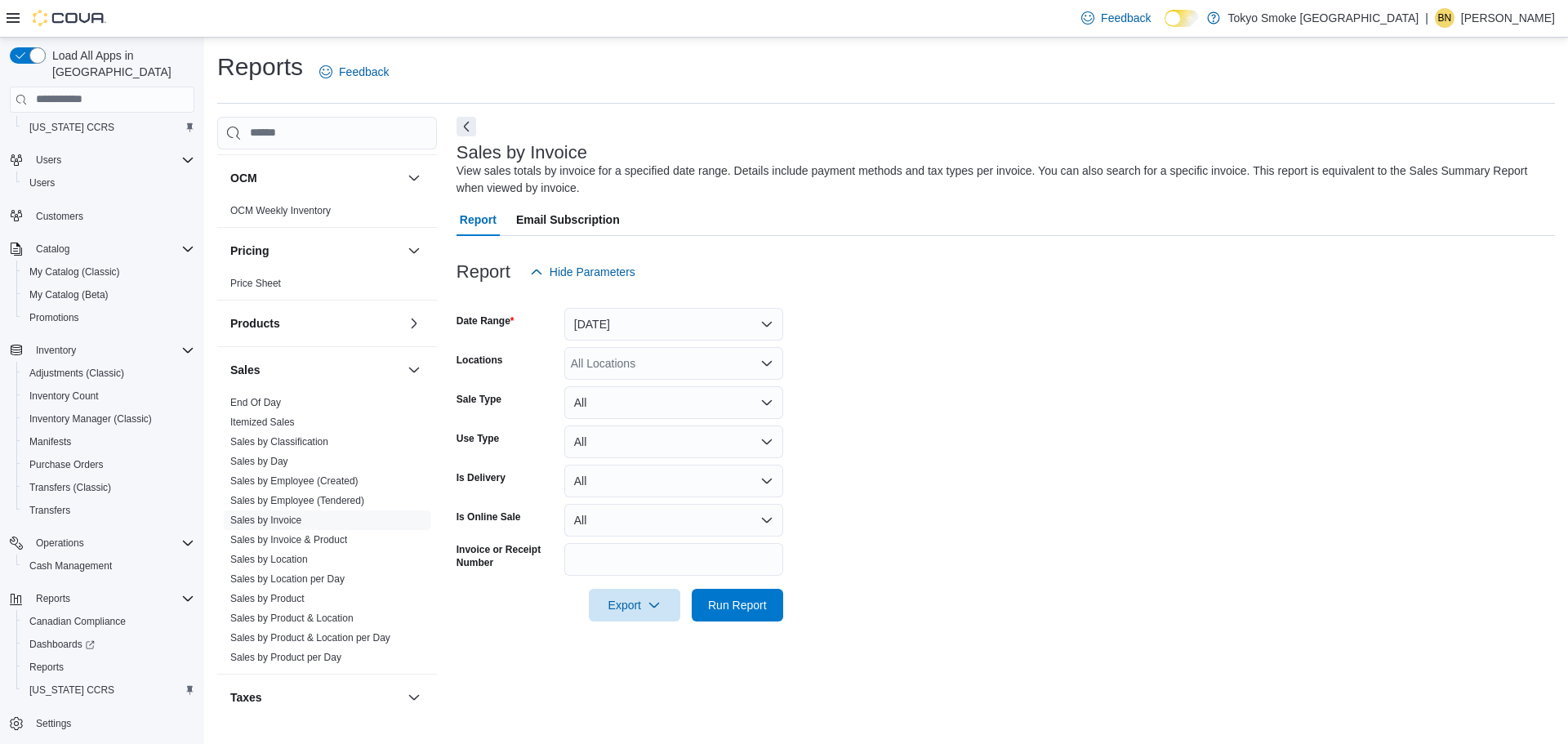
click at [681, 351] on div "All Locations" at bounding box center [674, 363] width 219 height 33
type input "***"
click at [698, 398] on div "[PERSON_NAME] [PERSON_NAME]" at bounding box center [674, 391] width 199 height 16
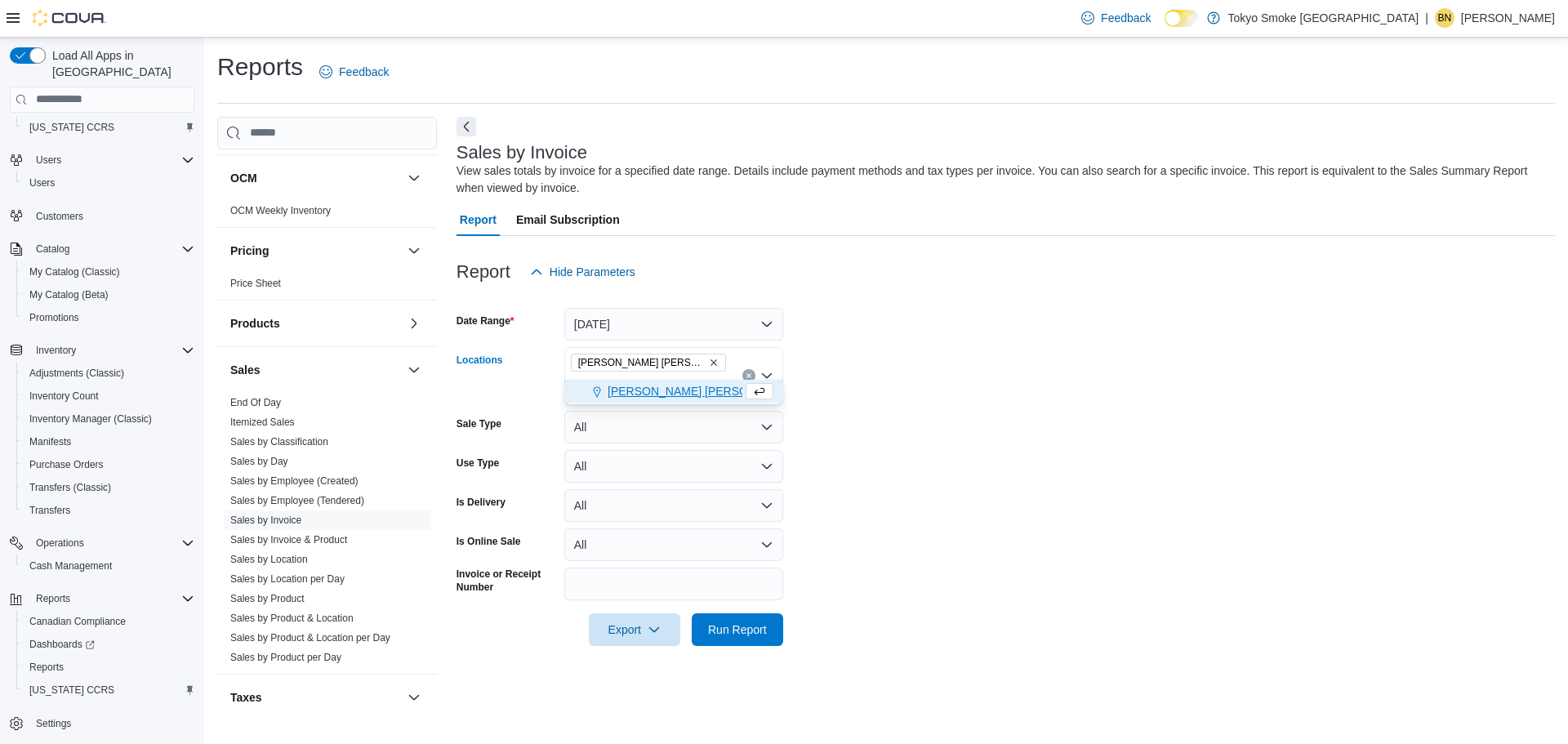
type input "***"
click at [697, 390] on div "Hamilton Fennell" at bounding box center [658, 391] width 168 height 16
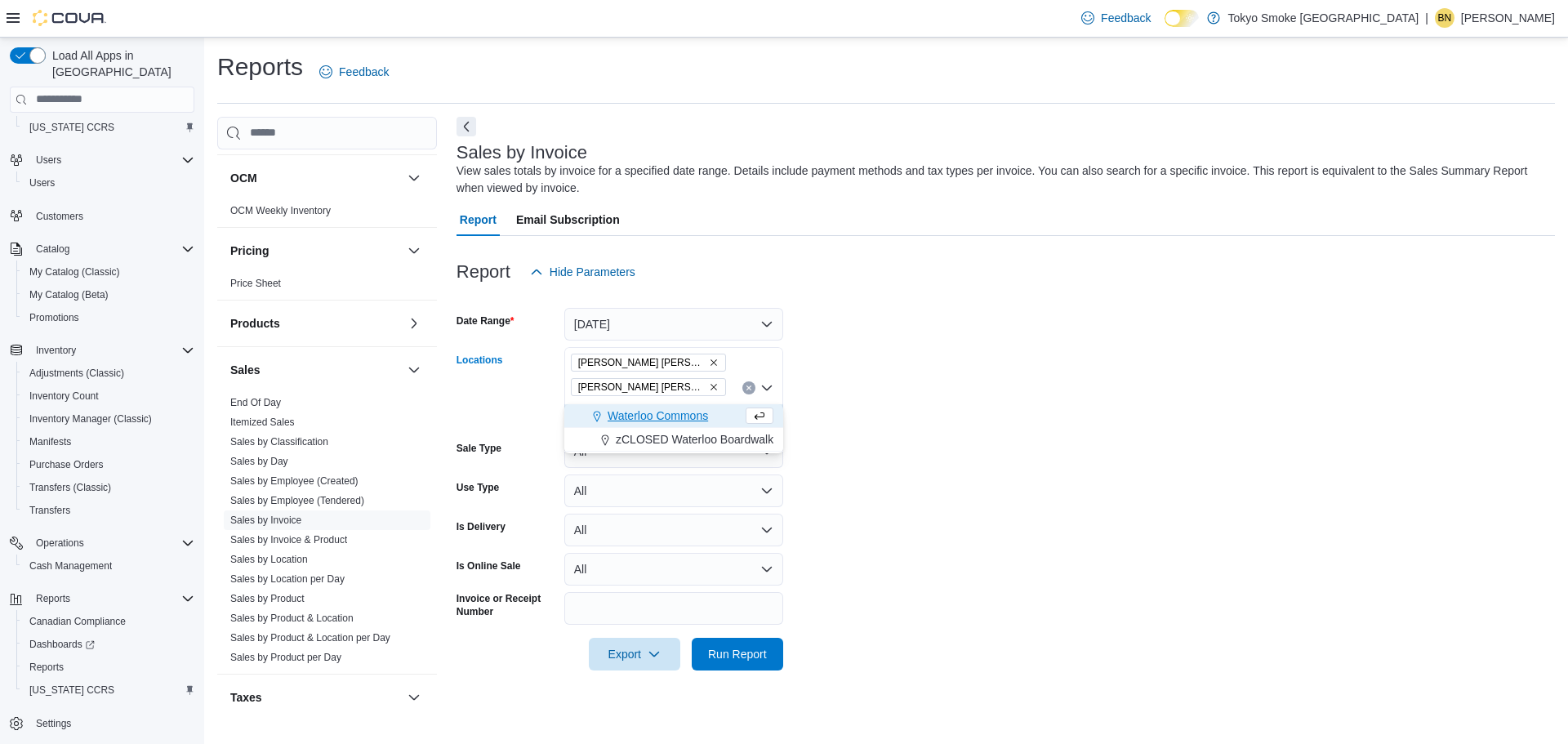
type input "***"
click at [695, 418] on span "Waterloo Commons" at bounding box center [658, 416] width 100 height 16
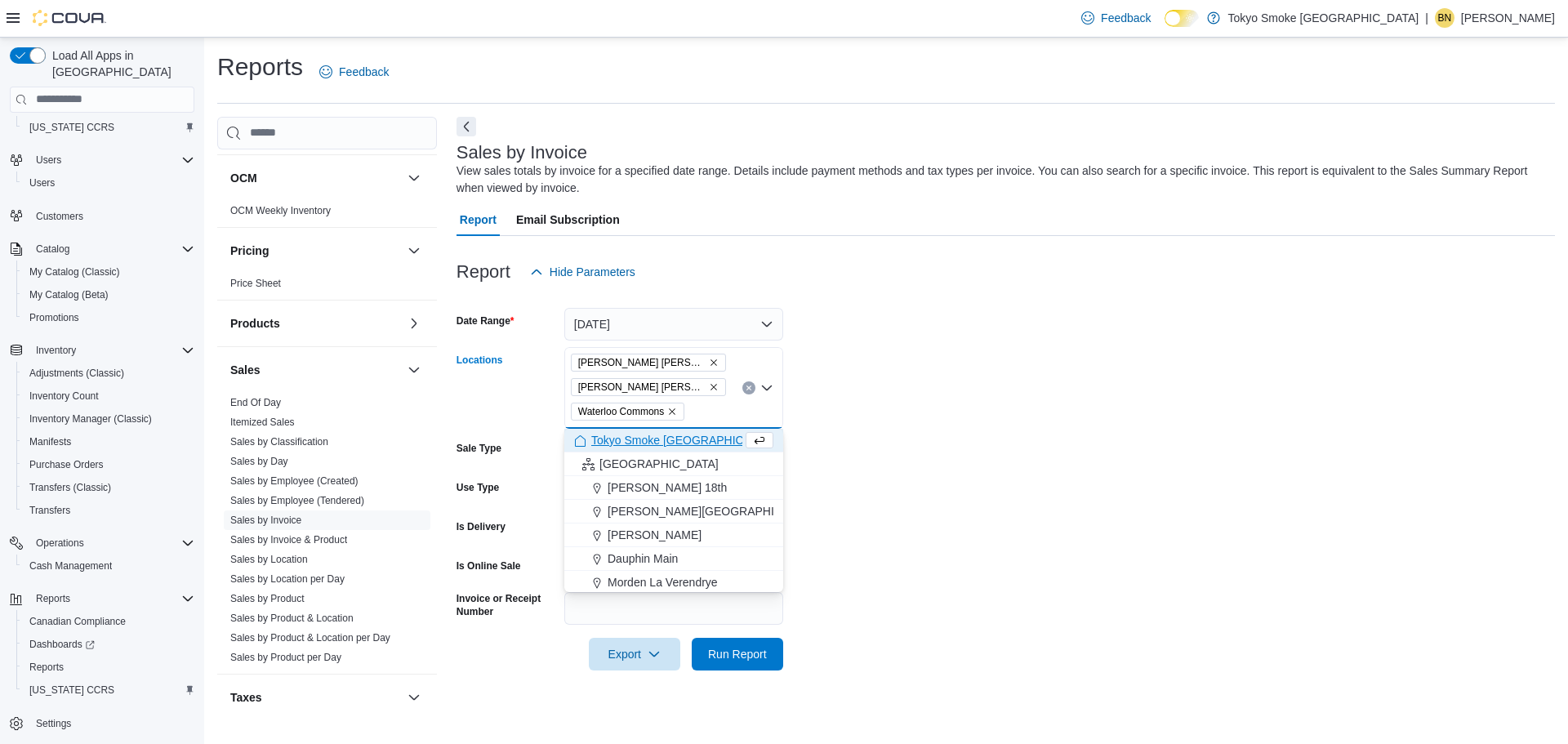
drag, startPoint x: 1035, startPoint y: 450, endPoint x: 933, endPoint y: 527, distance: 127.8
click at [1035, 450] on form "Date Range Today Locations Hamilton Fennell Hamilton Rymal Waterloo Commons Com…" at bounding box center [1006, 479] width 1098 height 382
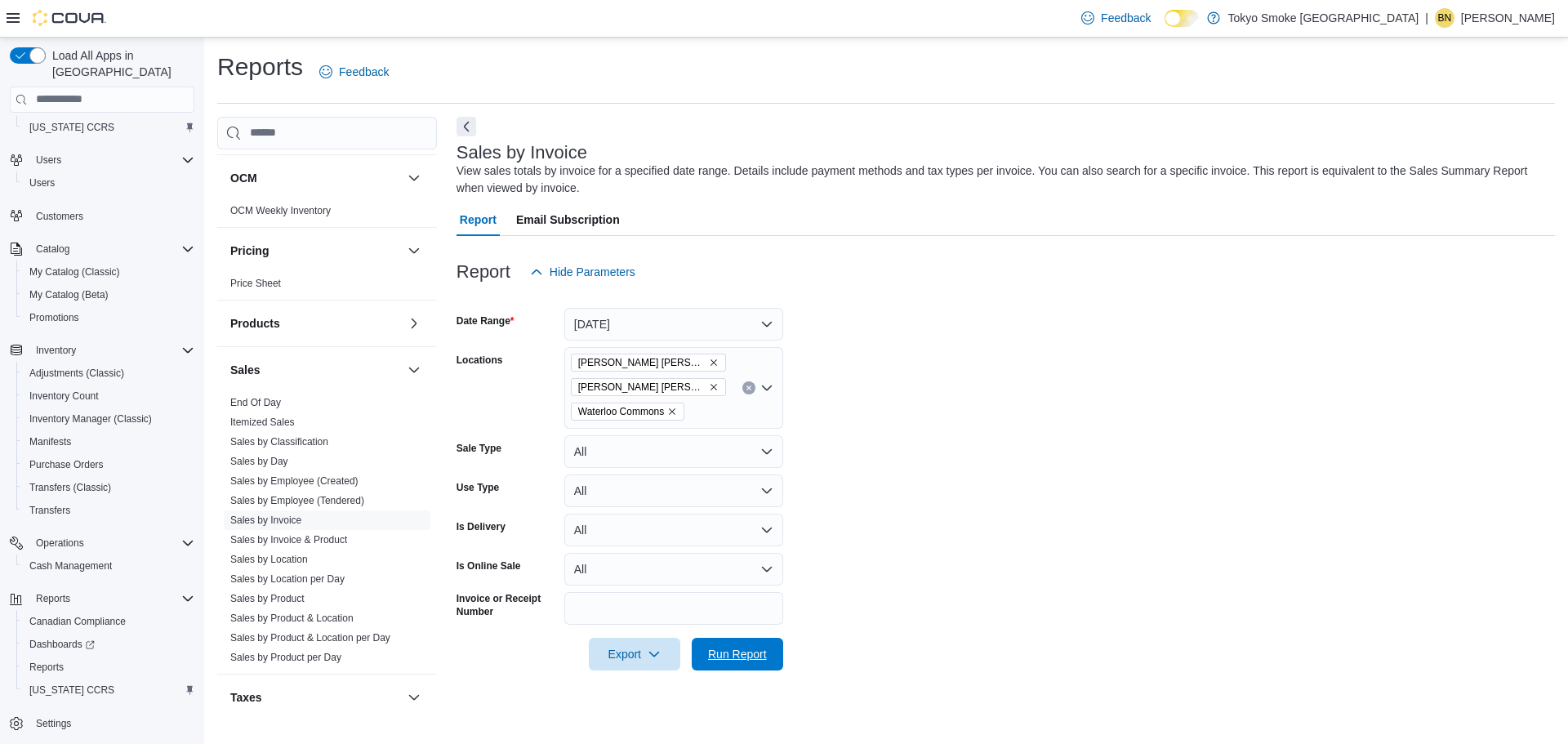
drag, startPoint x: 750, startPoint y: 646, endPoint x: 894, endPoint y: 587, distance: 155.6
click at [750, 646] on span "Run Report" at bounding box center [737, 653] width 72 height 33
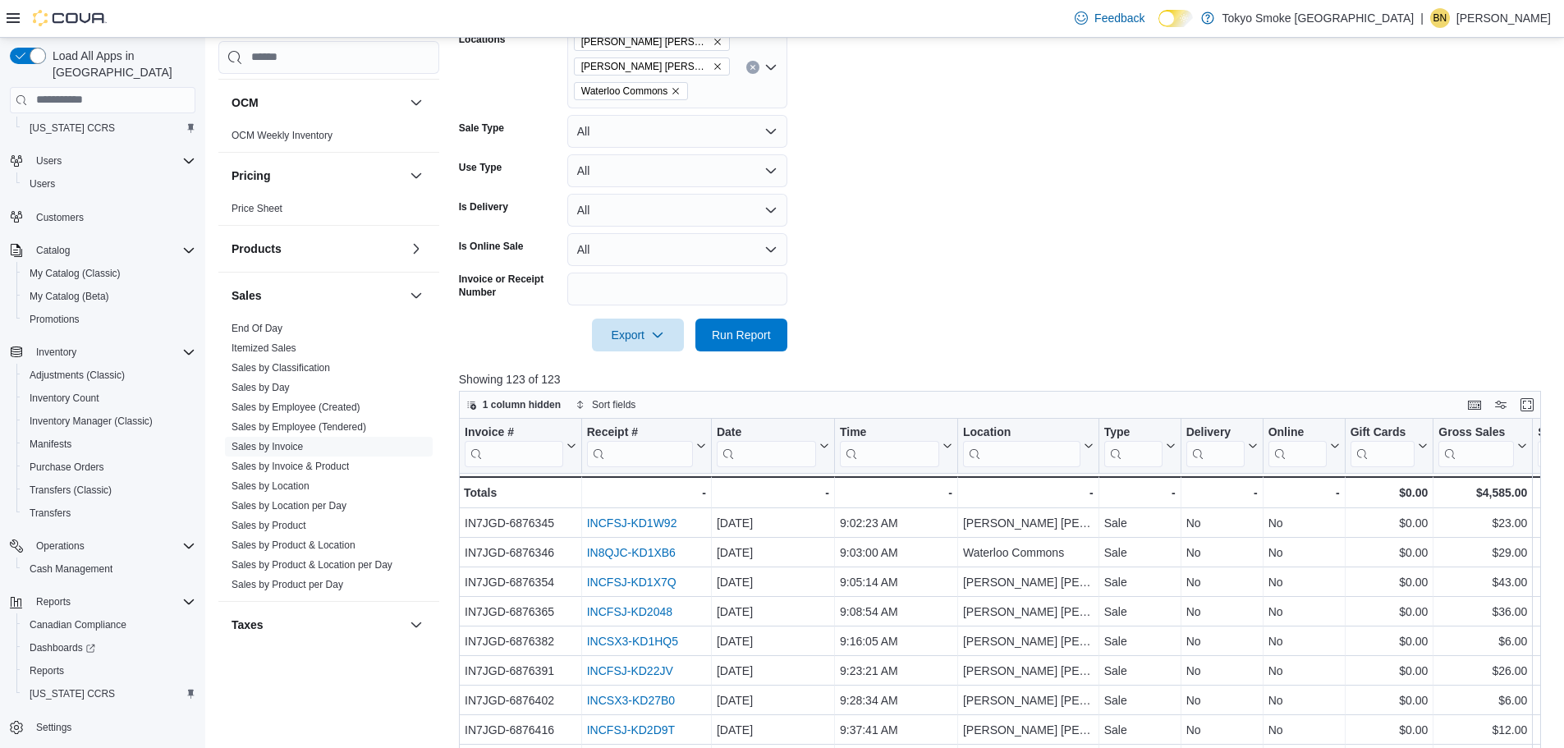
scroll to position [328, 0]
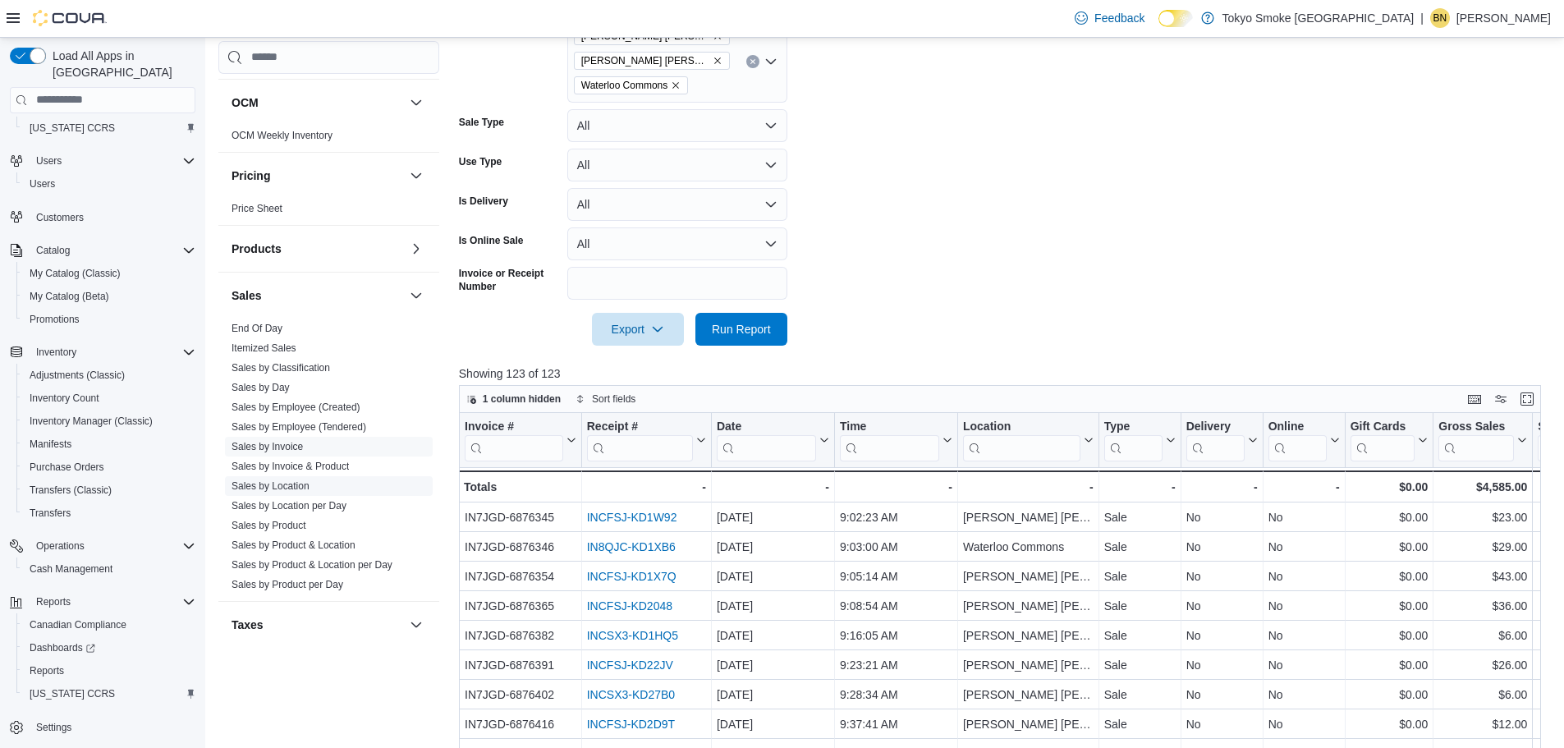
click at [280, 486] on link "Sales by Location" at bounding box center [271, 485] width 78 height 11
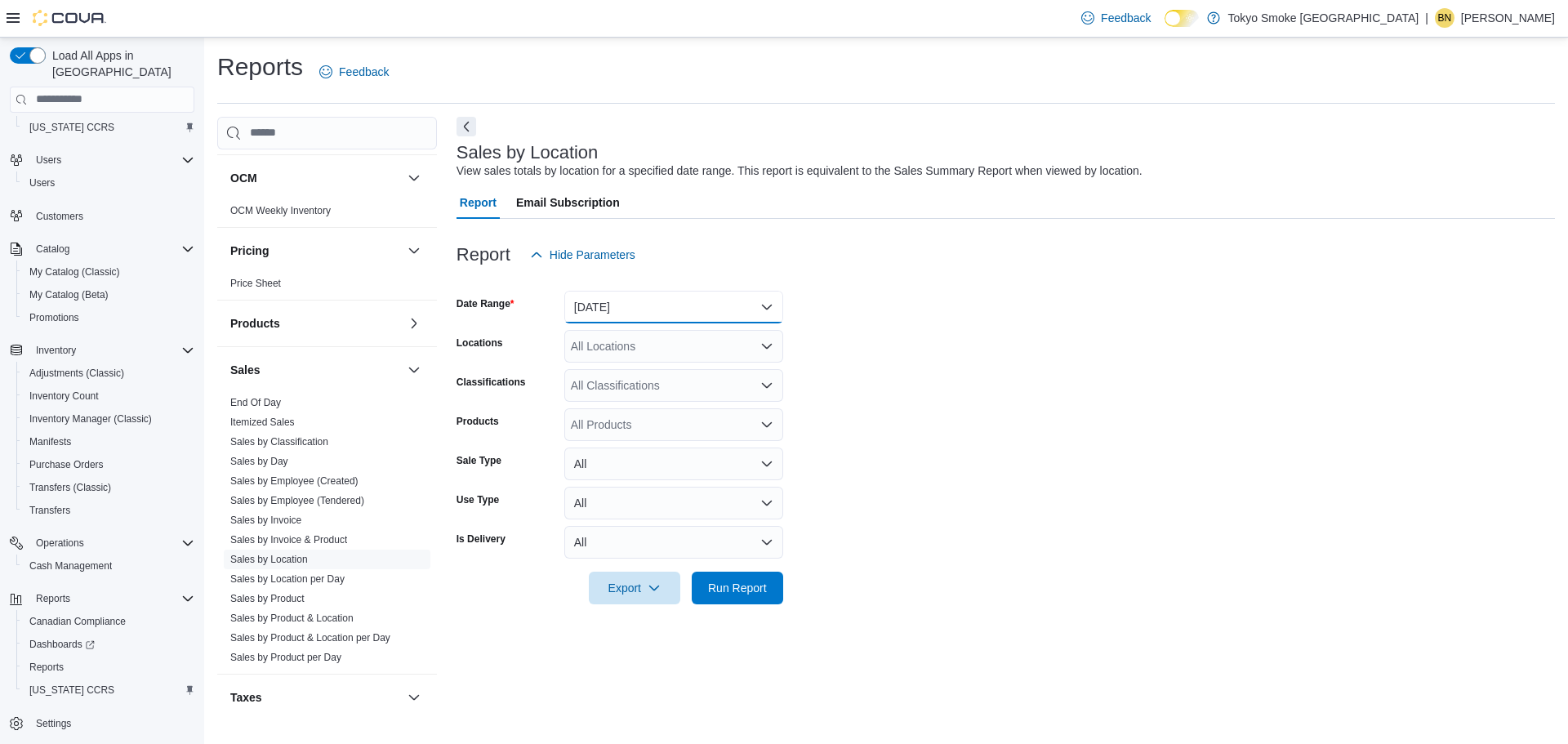
click at [660, 318] on button "Yesterday" at bounding box center [674, 306] width 219 height 33
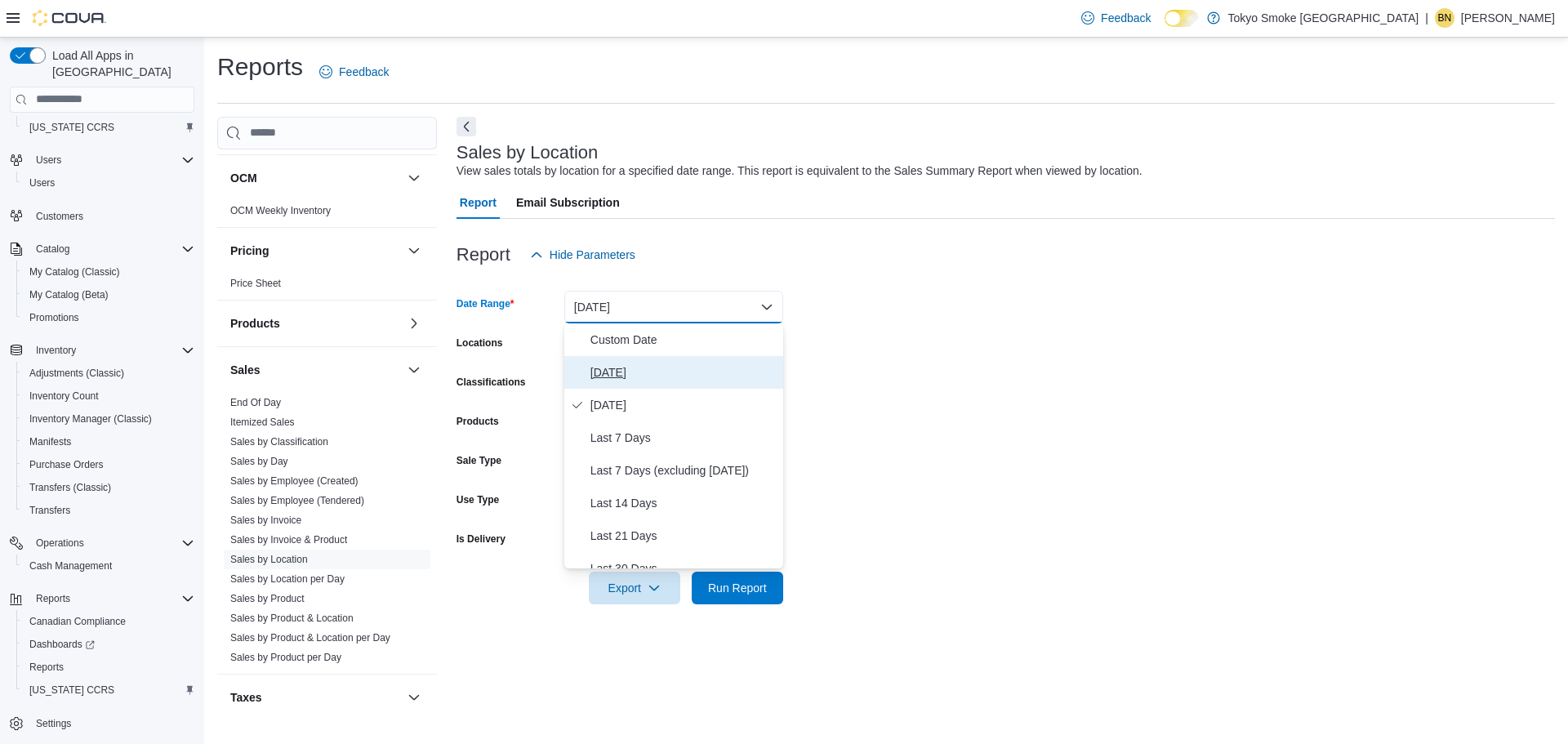
click at [660, 374] on span "Today" at bounding box center [684, 373] width 186 height 20
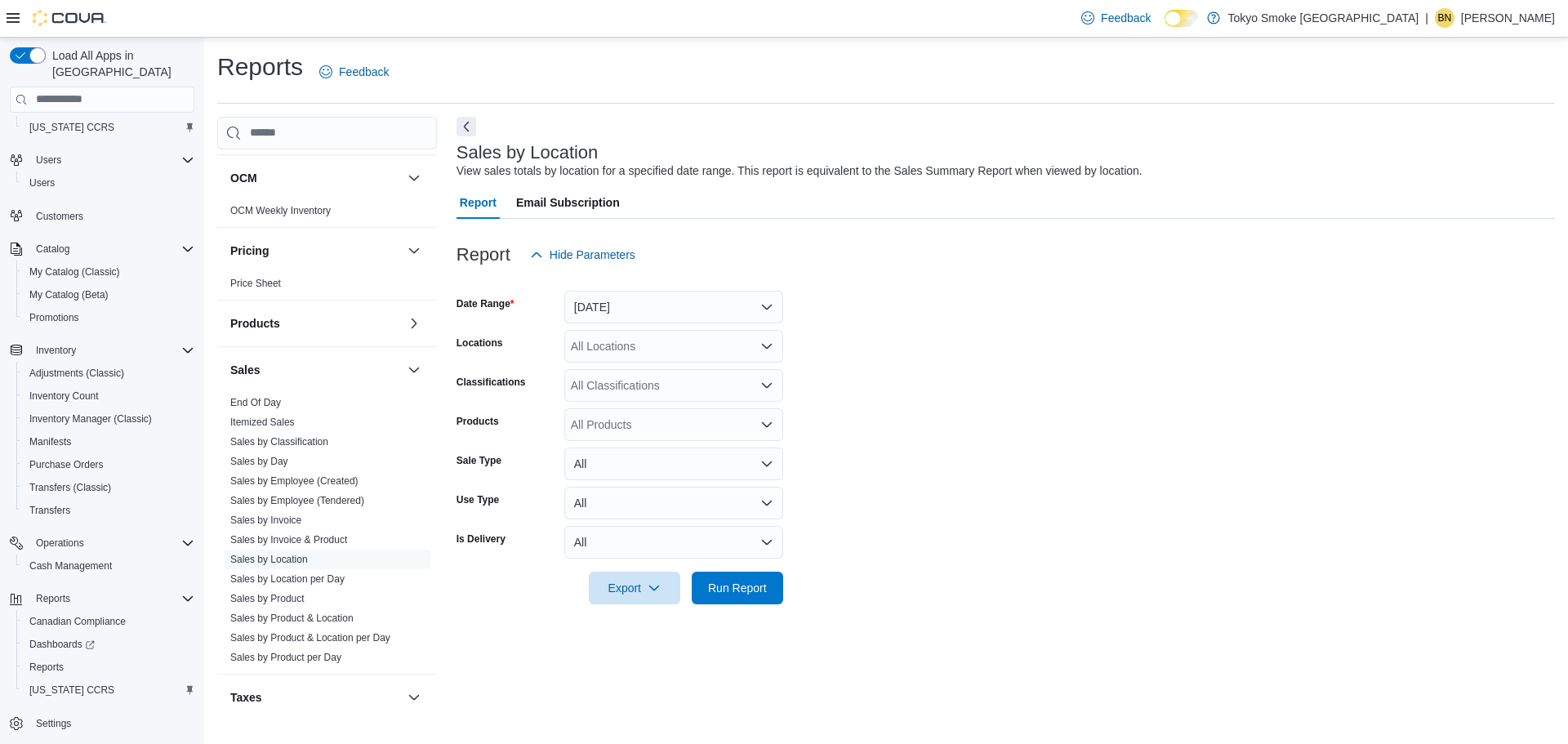
click at [665, 349] on div "All Locations" at bounding box center [674, 346] width 219 height 33
type input "***"
click at [673, 368] on span "[PERSON_NAME] [PERSON_NAME]" at bounding box center [703, 374] width 191 height 16
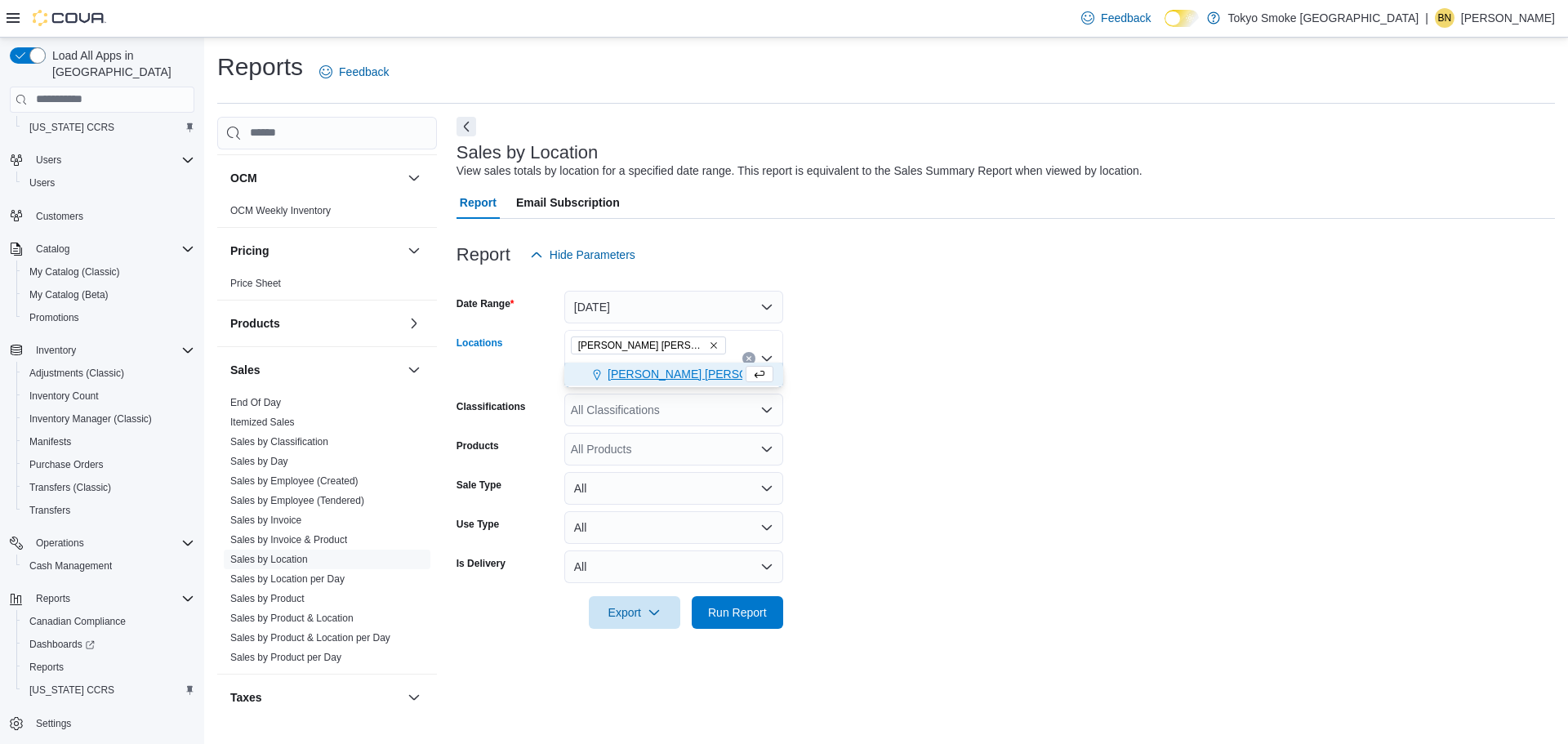
type input "***"
click at [683, 374] on span "Hamilton Fennell" at bounding box center [703, 374] width 191 height 16
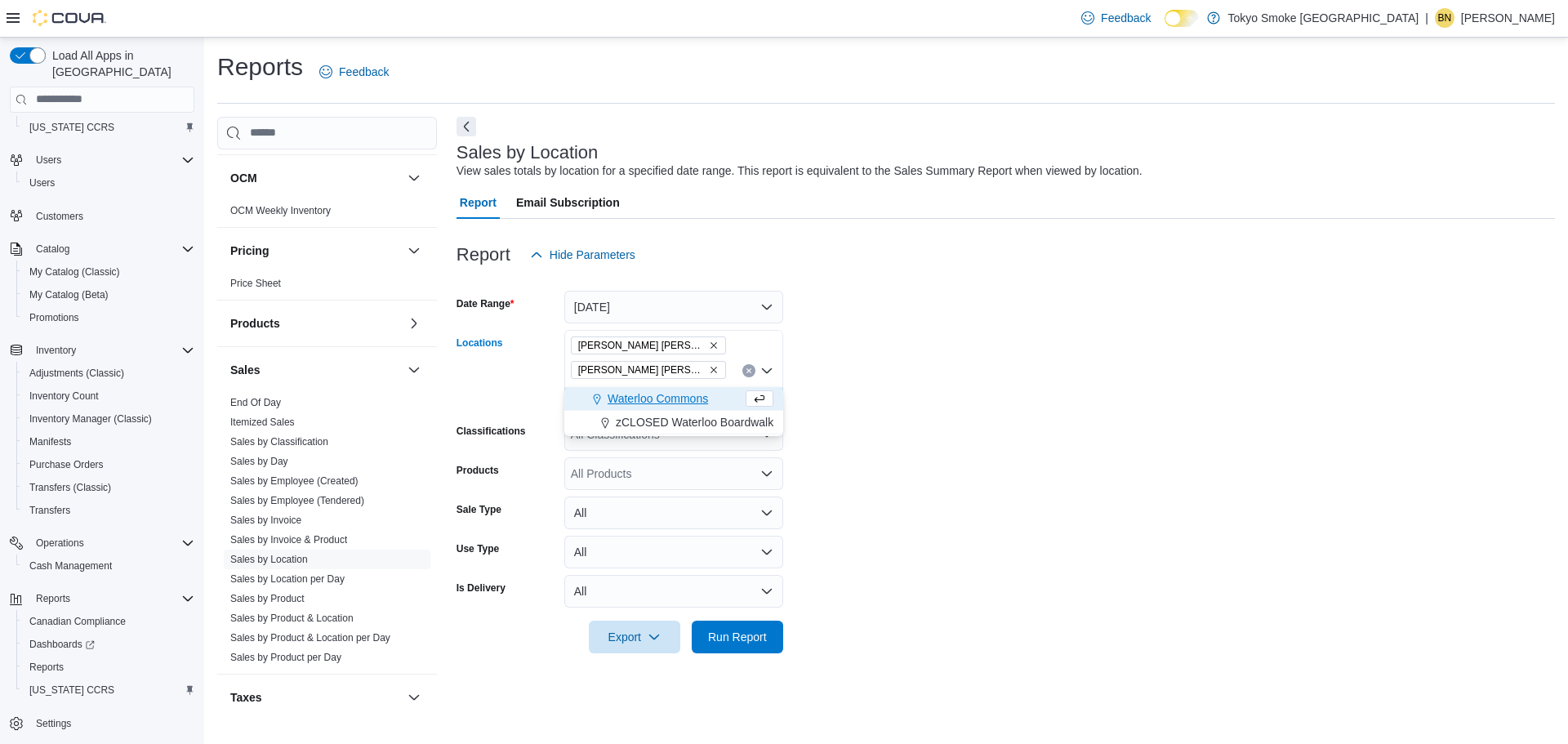
type input "*****"
drag, startPoint x: 683, startPoint y: 389, endPoint x: 769, endPoint y: 396, distance: 86.3
click at [683, 389] on button "Waterloo Commons" at bounding box center [674, 399] width 219 height 24
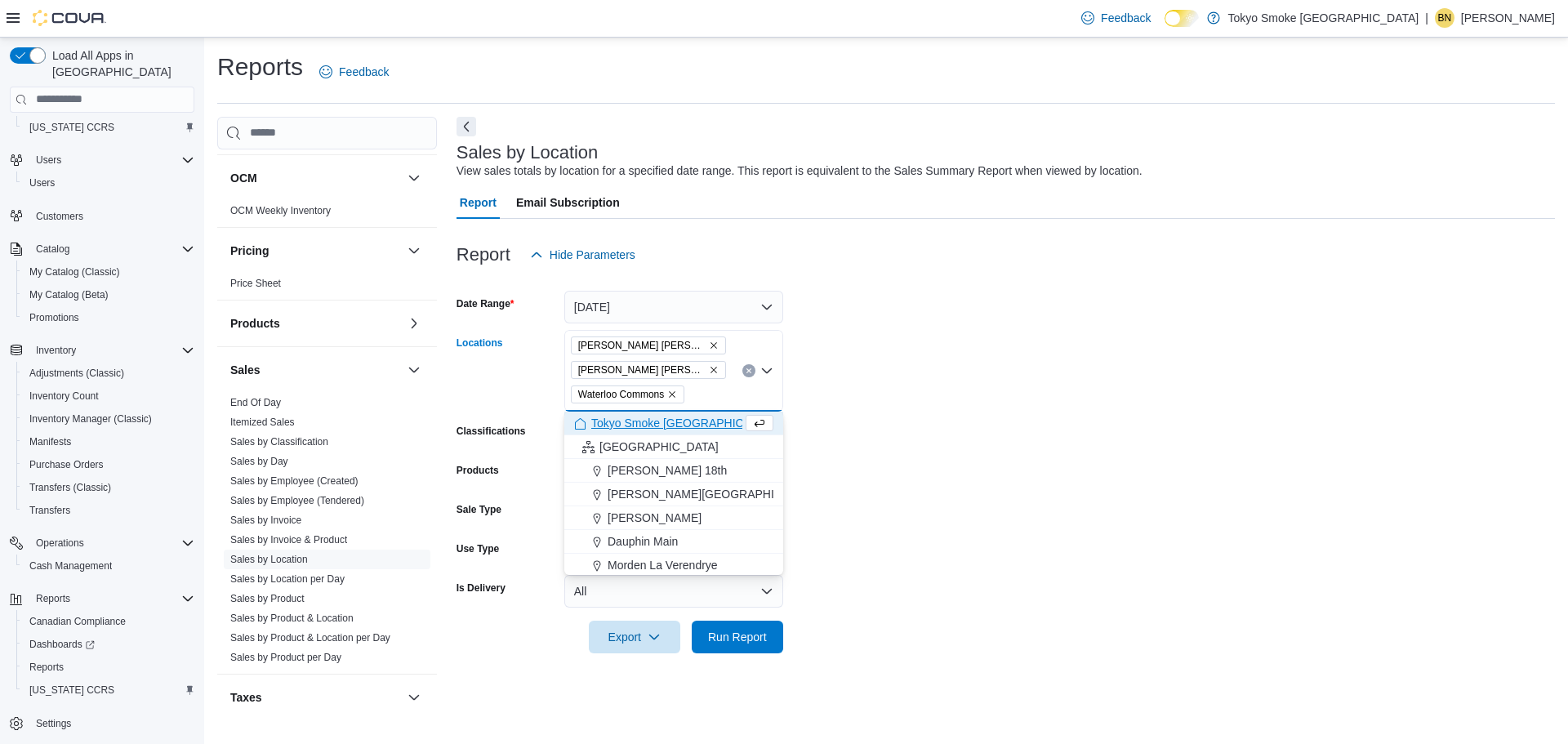
click at [917, 422] on form "Date Range Today Locations Hamilton Fennell Hamilton Rymal Waterloo Commons Com…" at bounding box center [1006, 463] width 1098 height 382
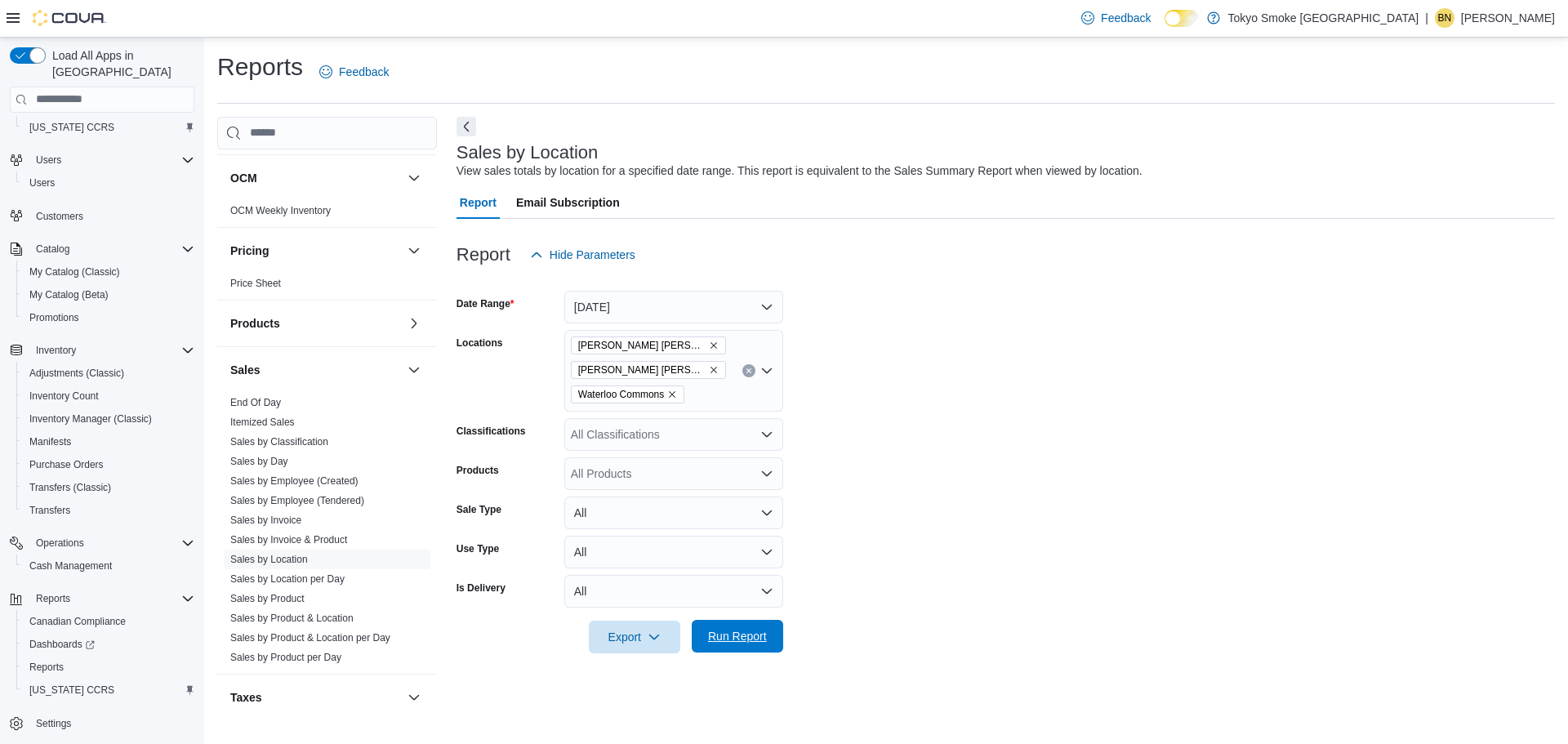
click at [750, 632] on span "Run Report" at bounding box center [737, 636] width 59 height 16
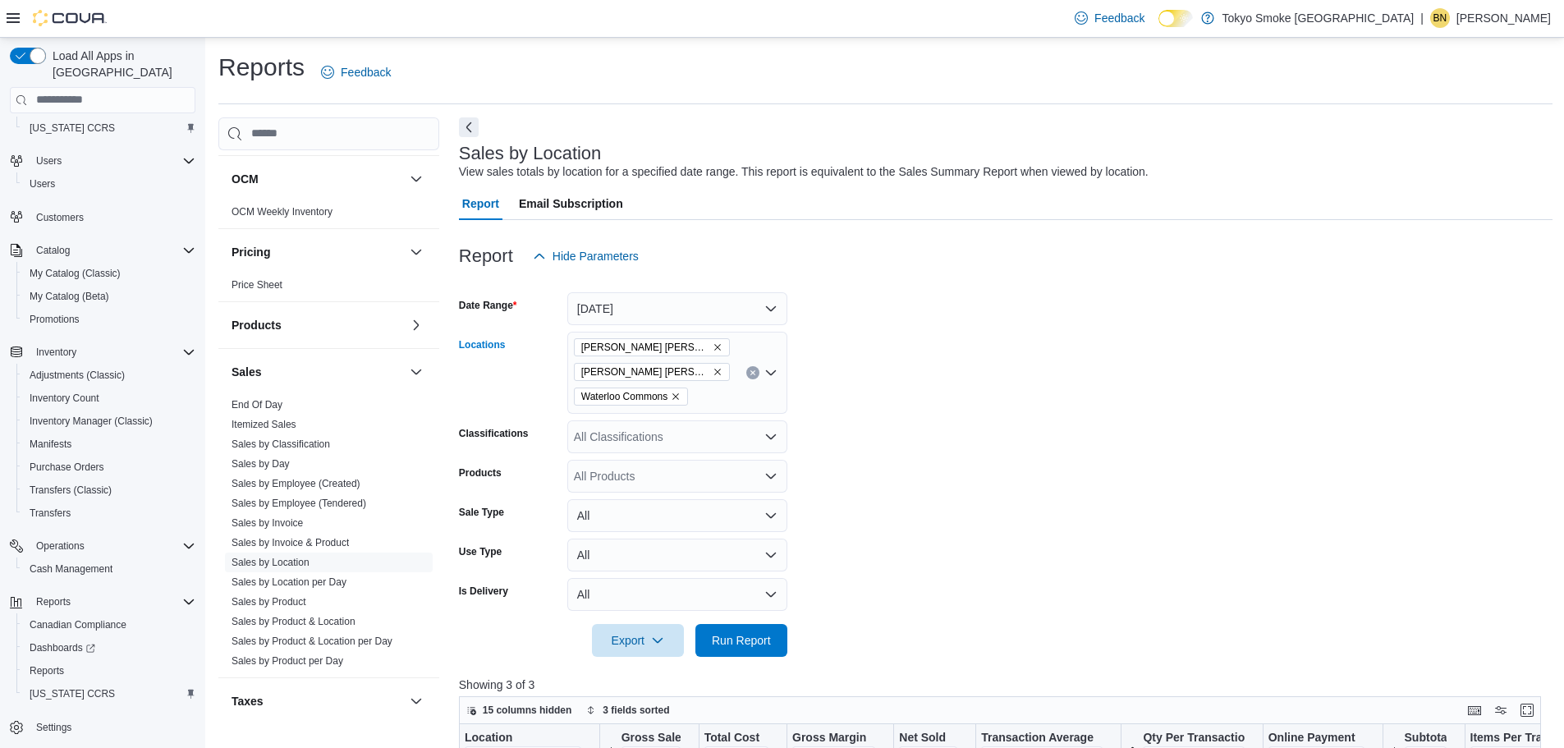
click at [676, 398] on icon "Remove Waterloo Commons from selection in this group" at bounding box center [676, 397] width 10 height 10
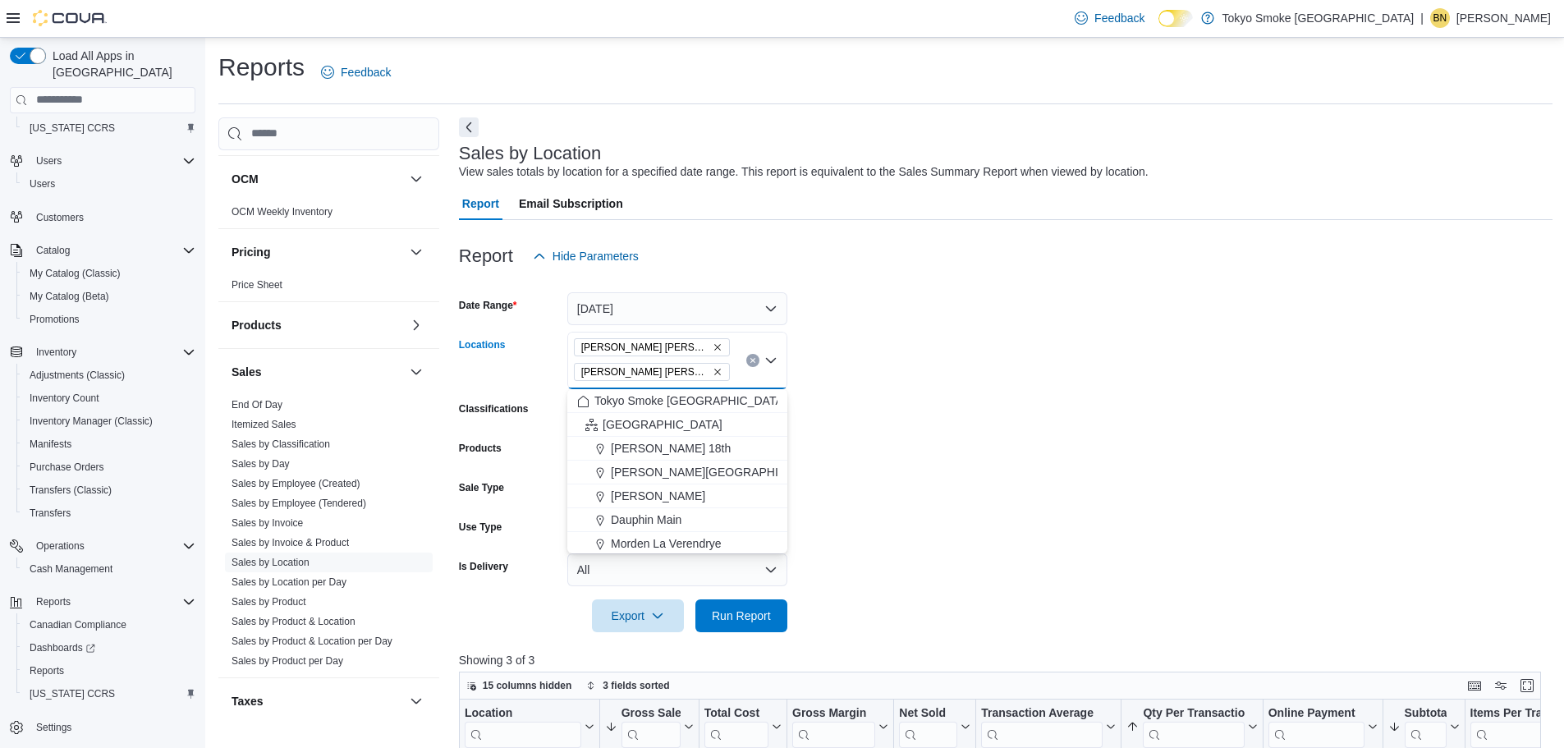
click at [713, 374] on icon "Remove Hamilton Rymal from selection in this group" at bounding box center [718, 372] width 10 height 10
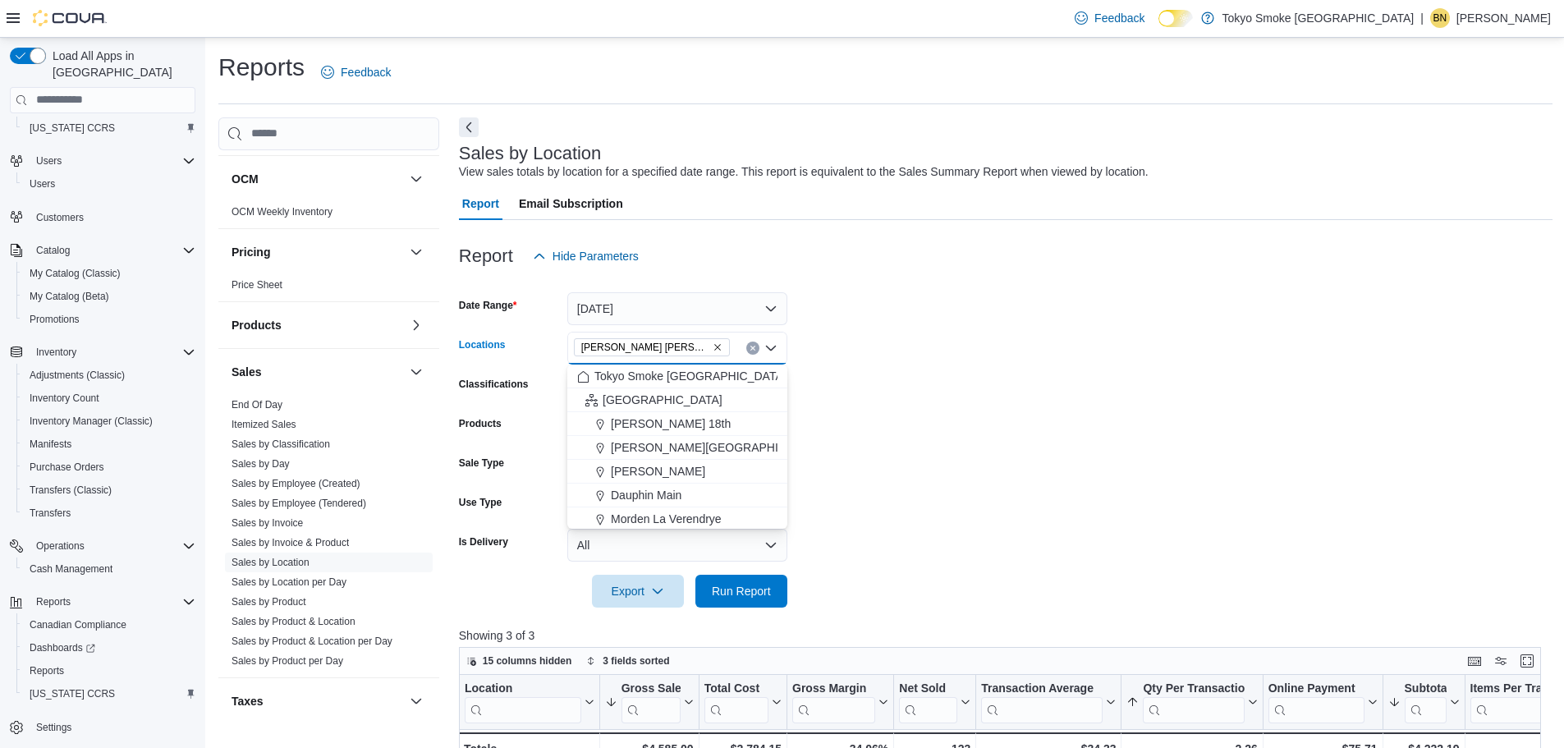
click at [659, 342] on span "Hamilton Fennell" at bounding box center [651, 347] width 141 height 16
click at [713, 350] on icon "Remove Hamilton Fennell from selection in this group" at bounding box center [718, 347] width 10 height 10
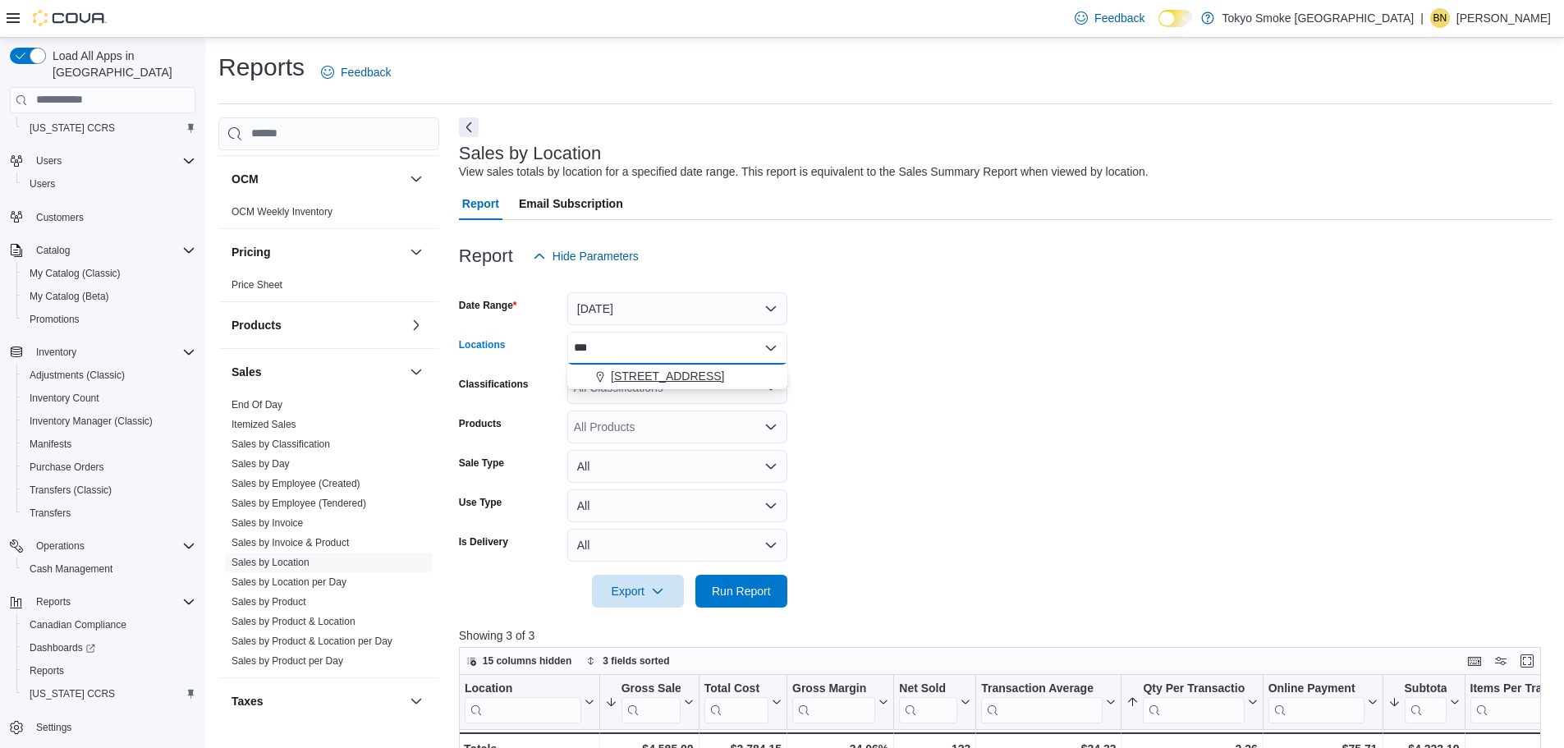
type input "***"
click at [681, 378] on span "94 Cumberland St" at bounding box center [667, 376] width 113 height 16
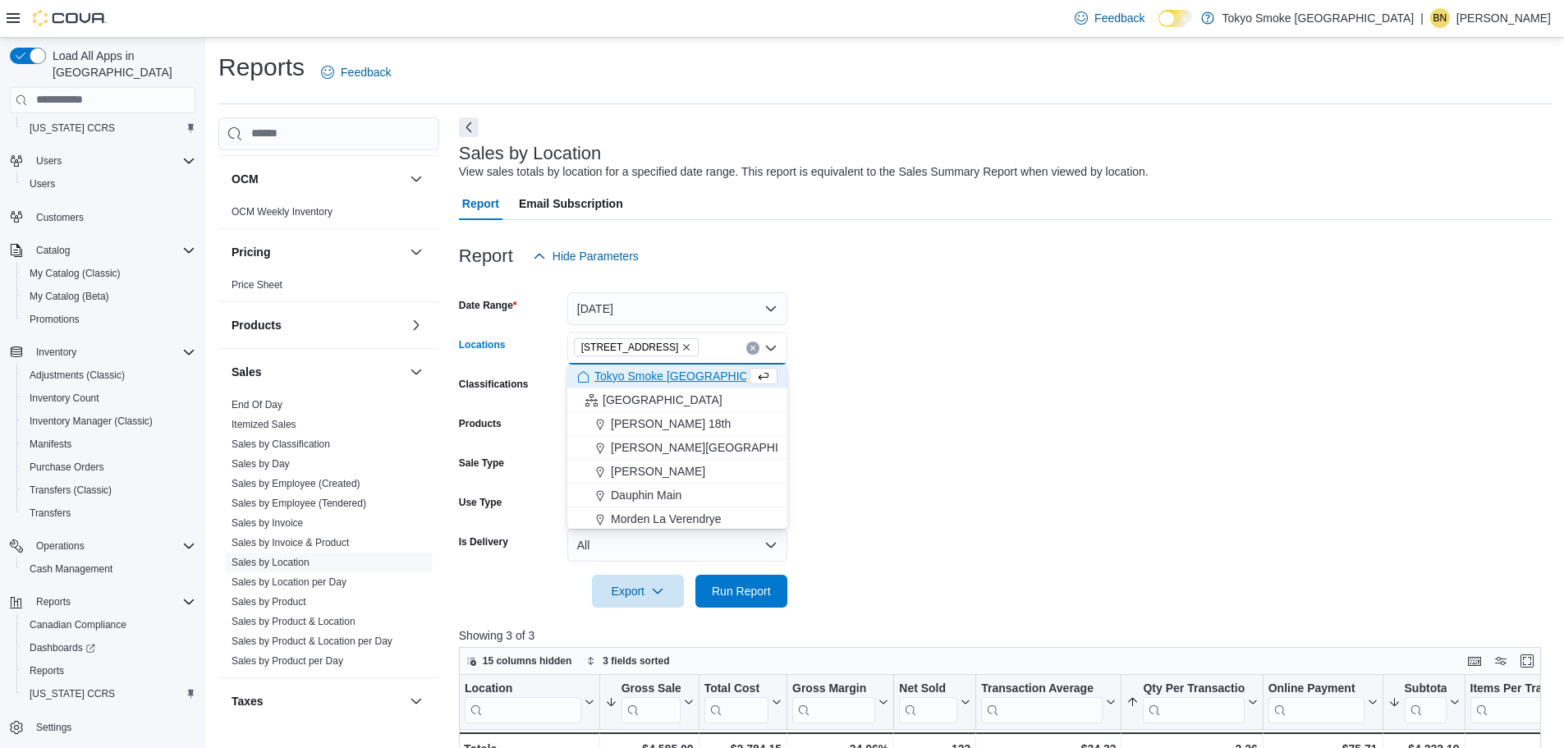
click at [997, 395] on form "Date Range Today Locations 94 Cumberland St Combo box. Selected. 94 Cumberland …" at bounding box center [1006, 440] width 1094 height 335
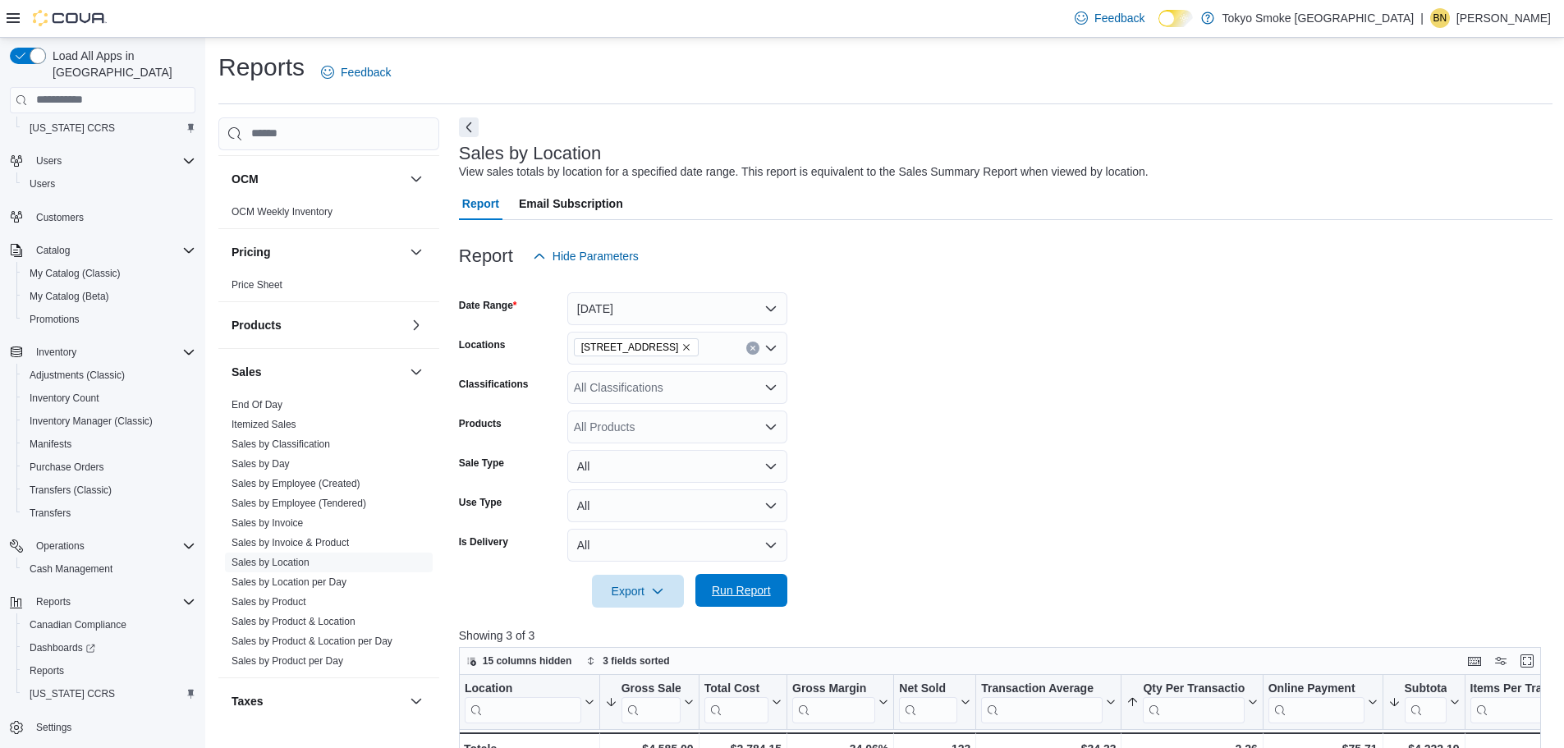
drag, startPoint x: 760, startPoint y: 598, endPoint x: 950, endPoint y: 534, distance: 199.9
click at [760, 598] on span "Run Report" at bounding box center [741, 590] width 59 height 16
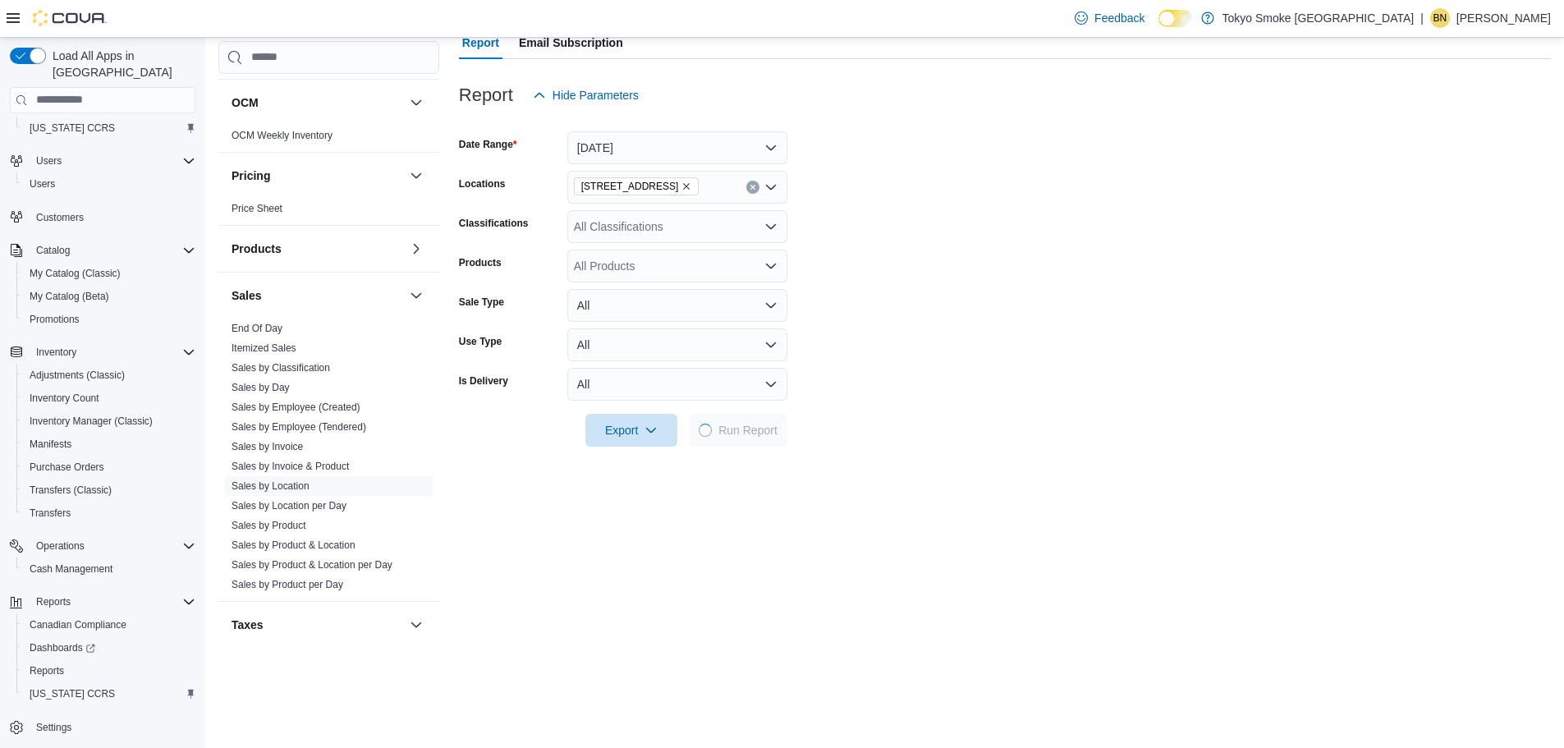
scroll to position [164, 0]
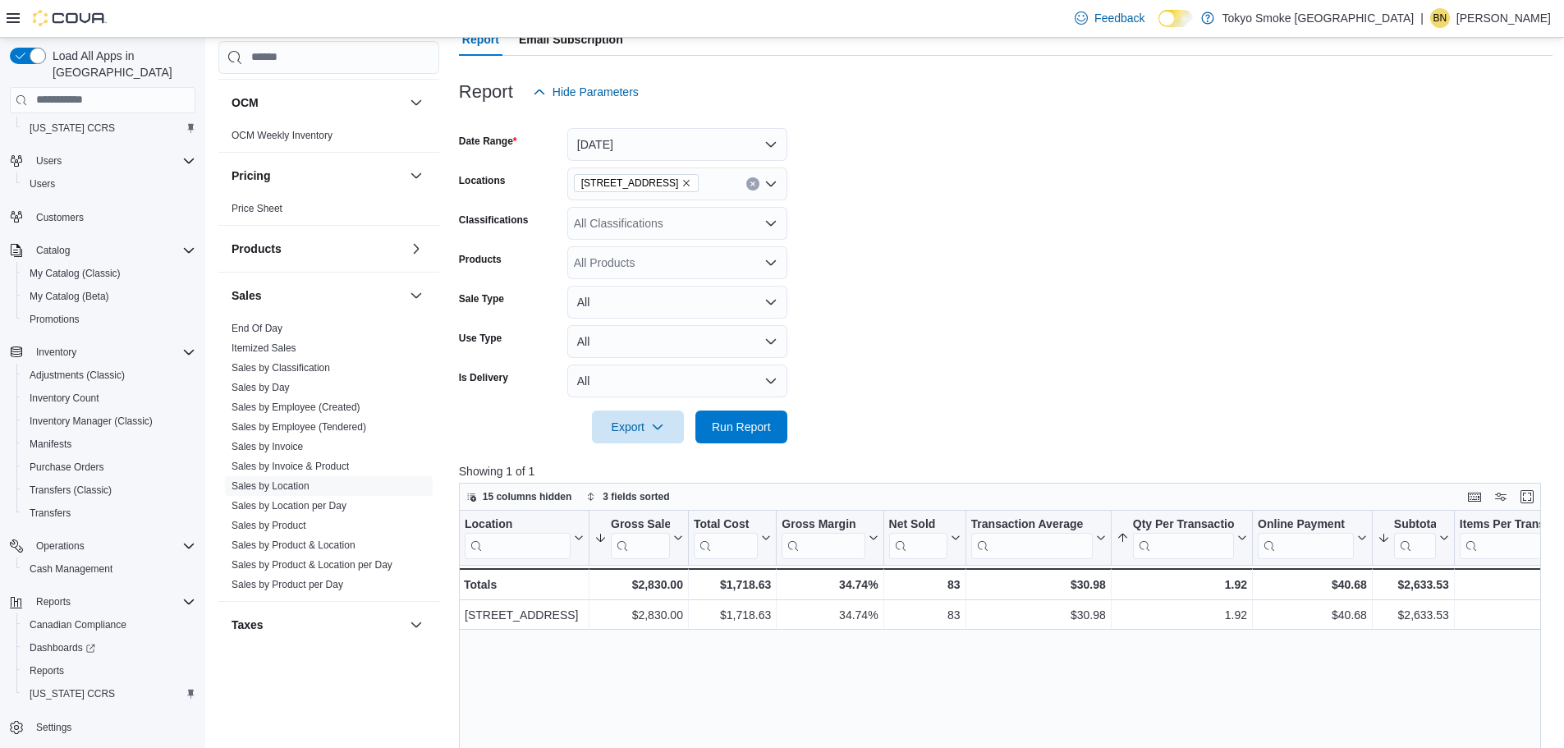
click at [681, 183] on icon "Remove 94 Cumberland St from selection in this group" at bounding box center [686, 183] width 10 height 10
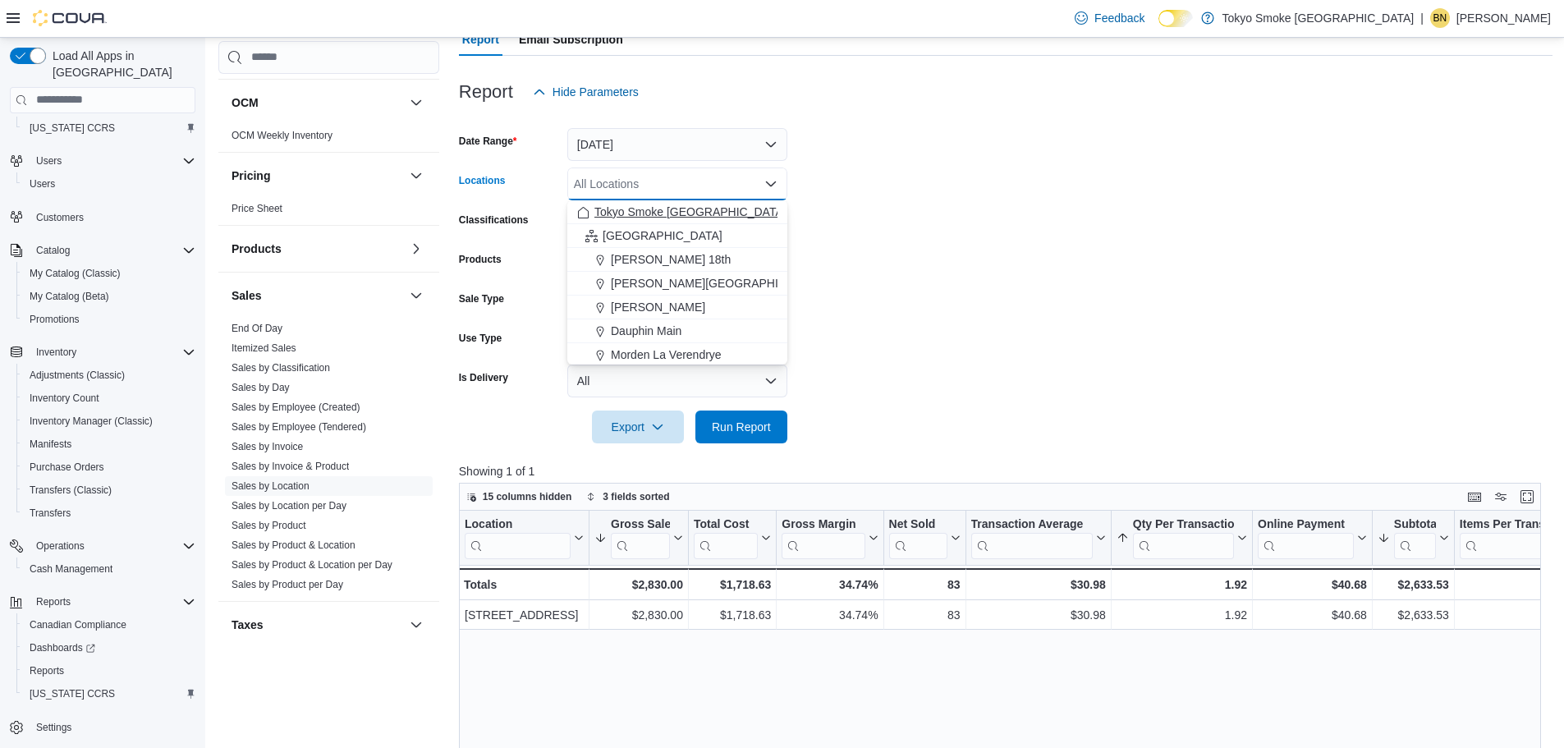
click at [655, 221] on button "Tokyo Smoke [GEOGRAPHIC_DATA]" at bounding box center [677, 212] width 220 height 24
click at [764, 433] on span "Run Report" at bounding box center [741, 426] width 59 height 16
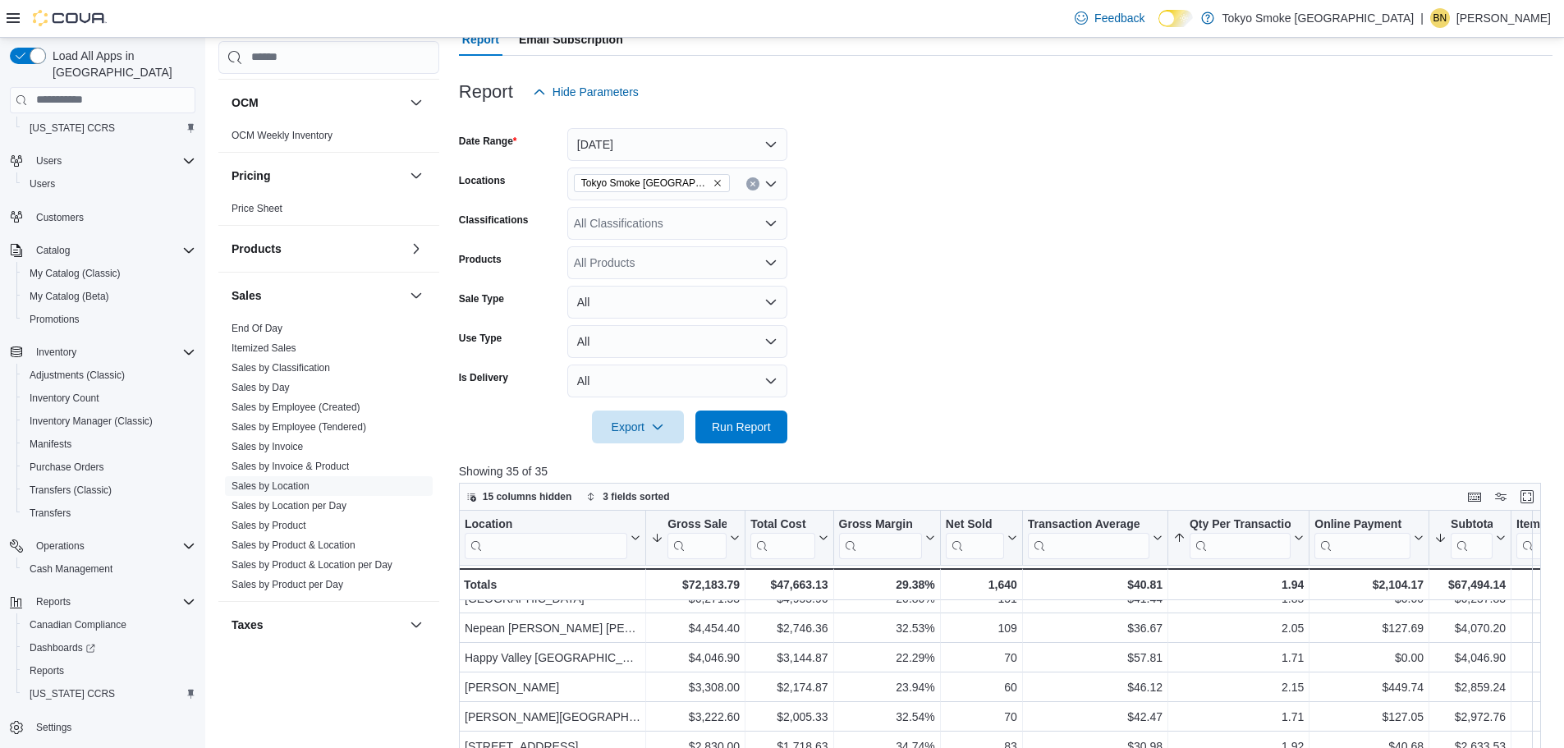
scroll to position [82, 0]
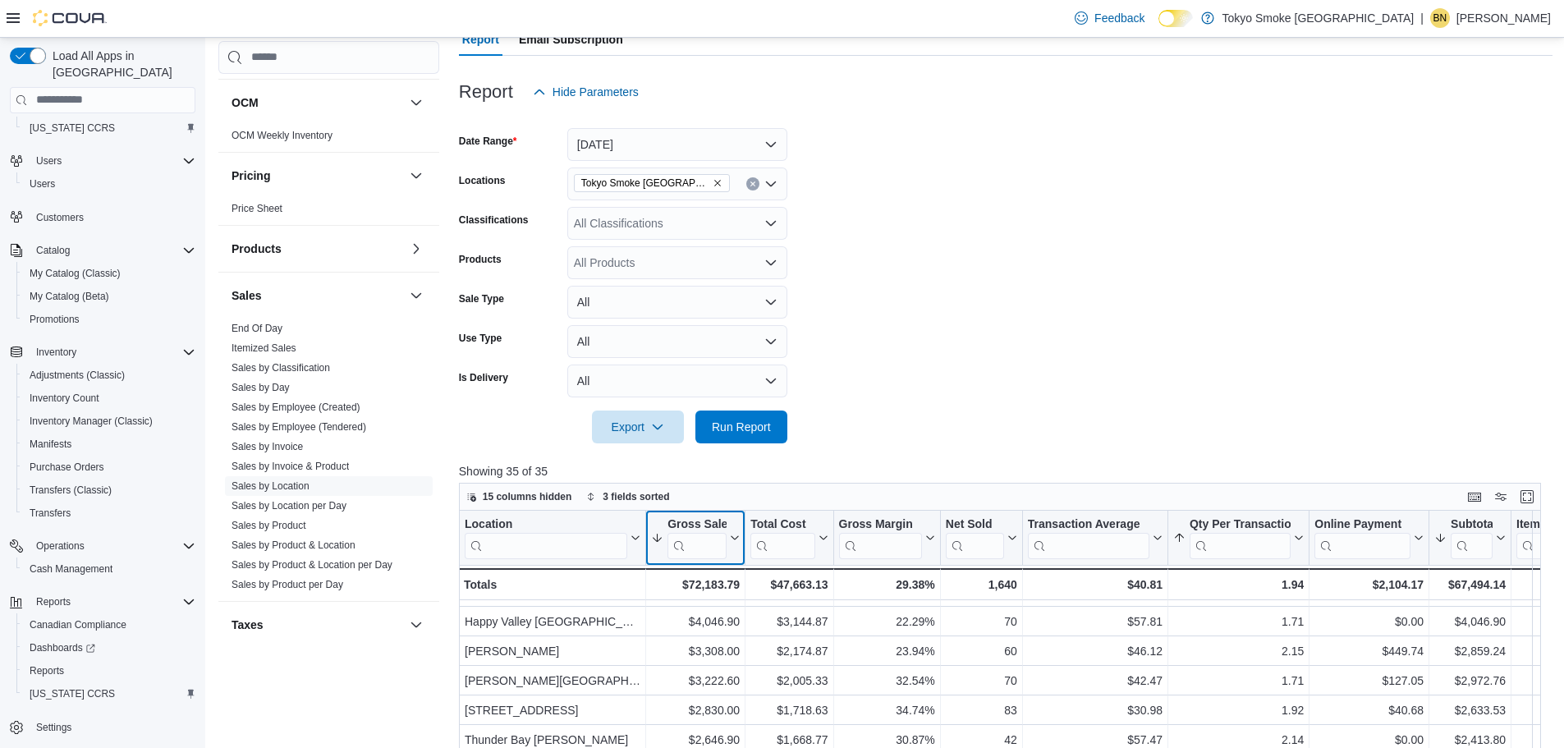
click at [736, 541] on icon at bounding box center [733, 538] width 13 height 10
click at [741, 598] on button "Sort Low-High" at bounding box center [695, 600] width 99 height 20
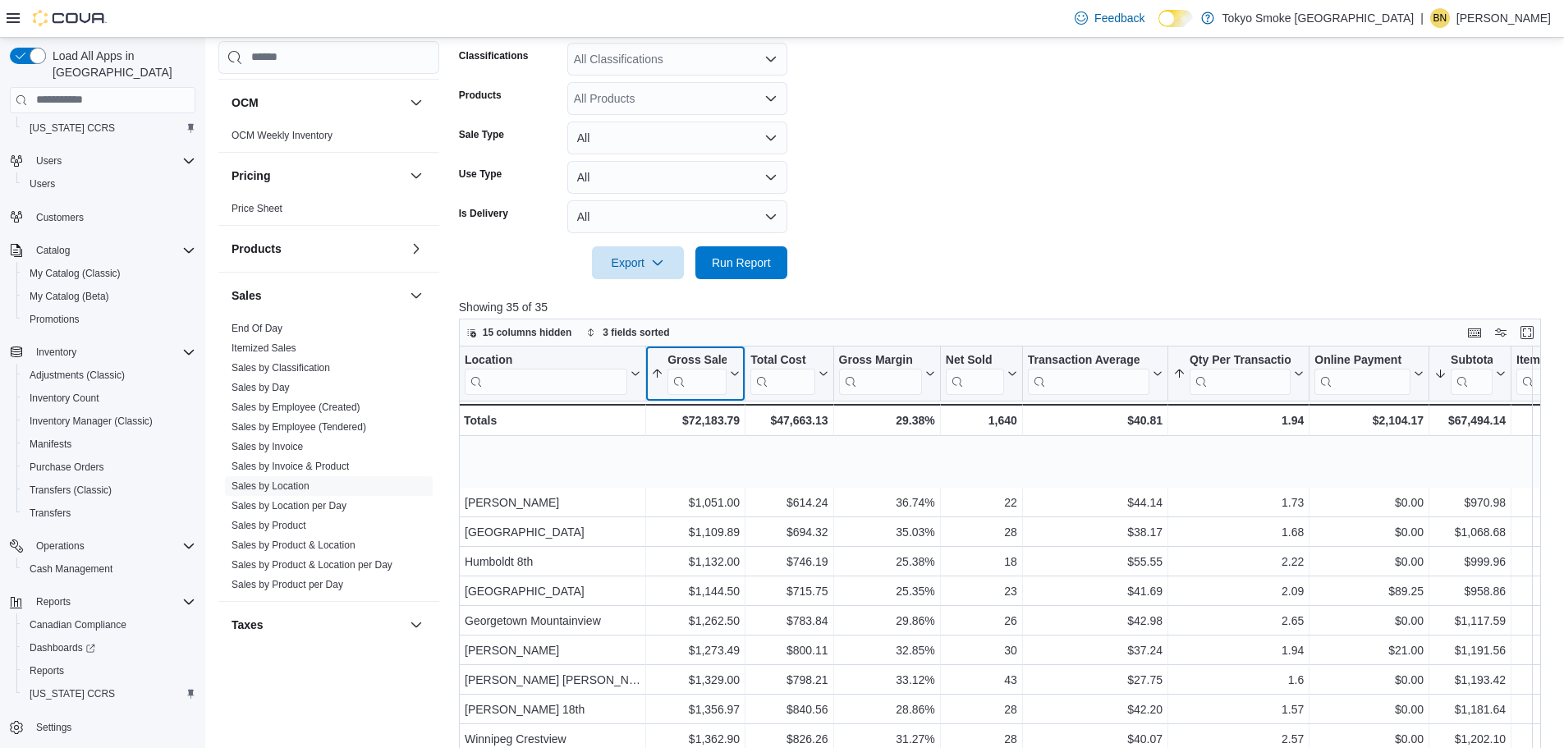
scroll to position [246, 0]
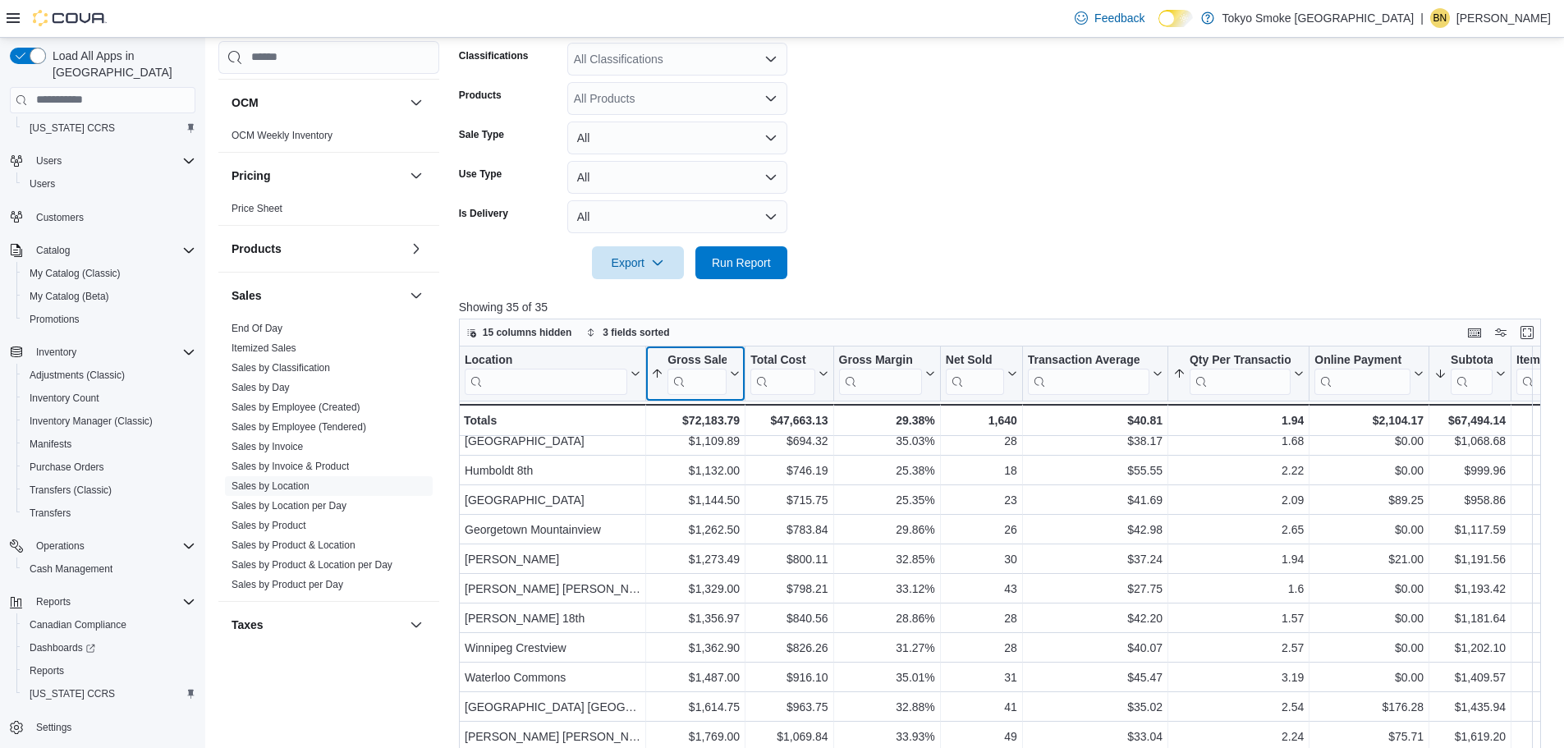
click at [737, 374] on icon at bounding box center [734, 373] width 7 height 4
click at [727, 454] on span "Sort High-Low" at bounding box center [707, 455] width 62 height 13
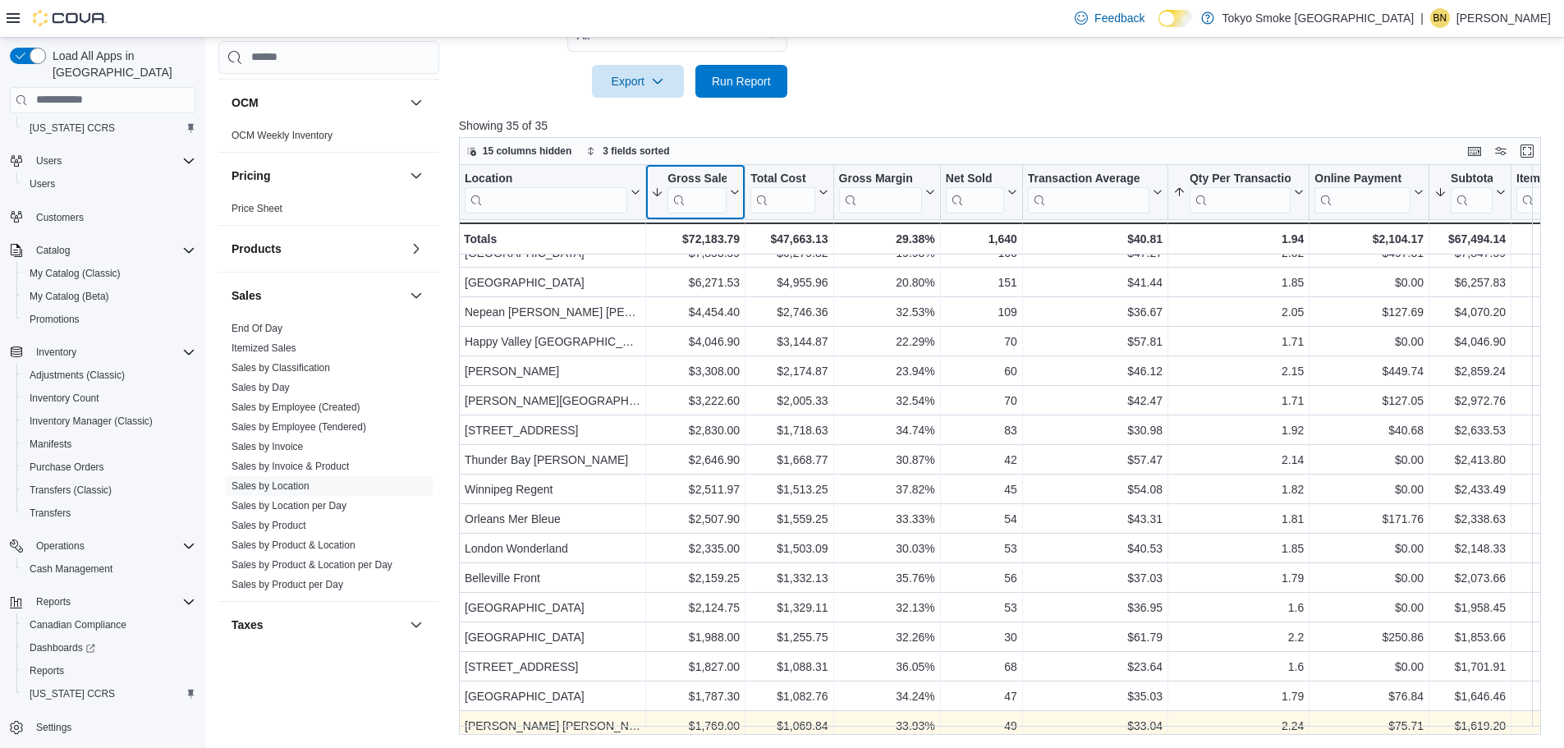
scroll to position [0, 0]
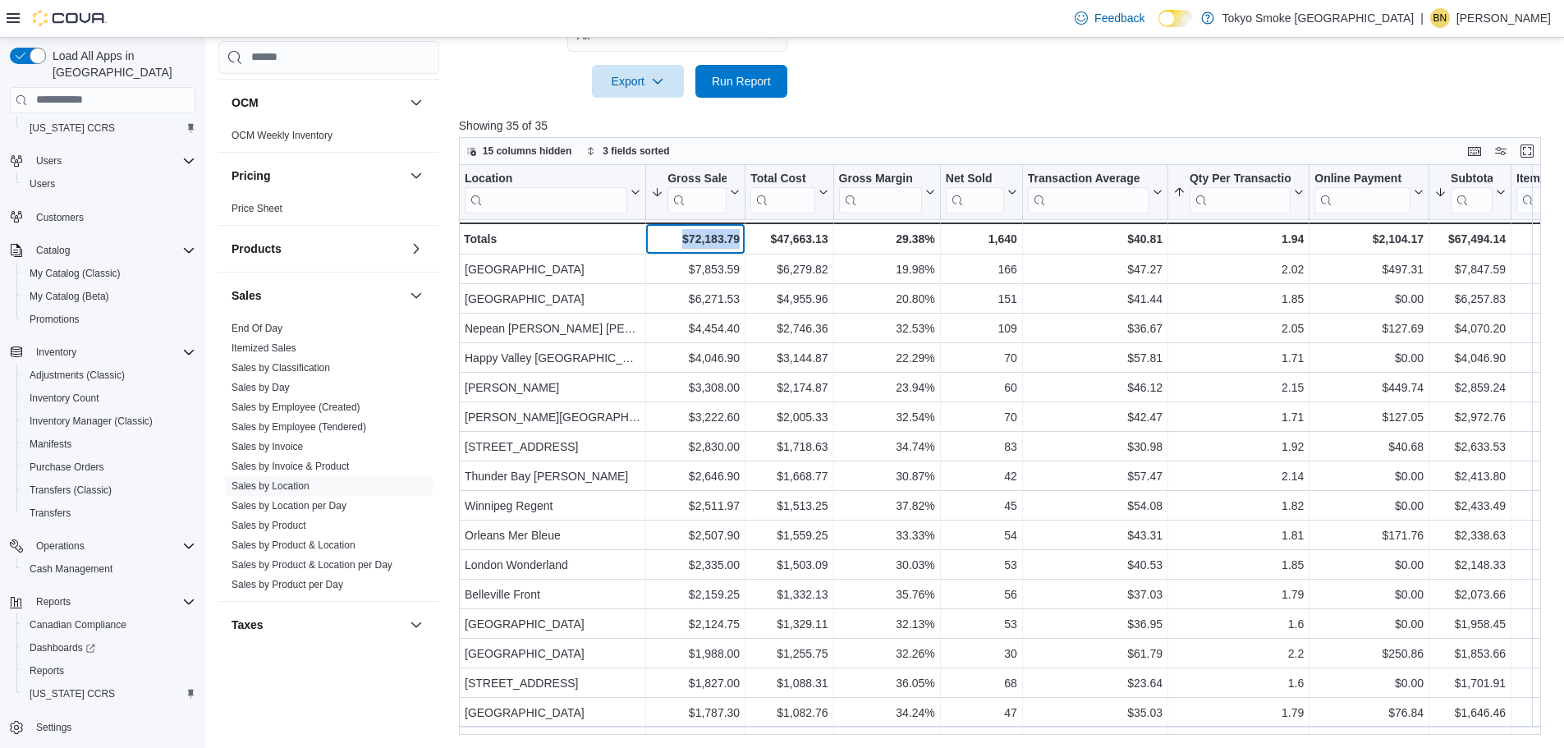
drag, startPoint x: 680, startPoint y: 239, endPoint x: 750, endPoint y: 245, distance: 70.1
click at [746, 240] on div "Totals - Location, column 1, row 36 $72,183.79 - Gross Sales, column 2, row 36 …" at bounding box center [1422, 238] width 1927 height 32
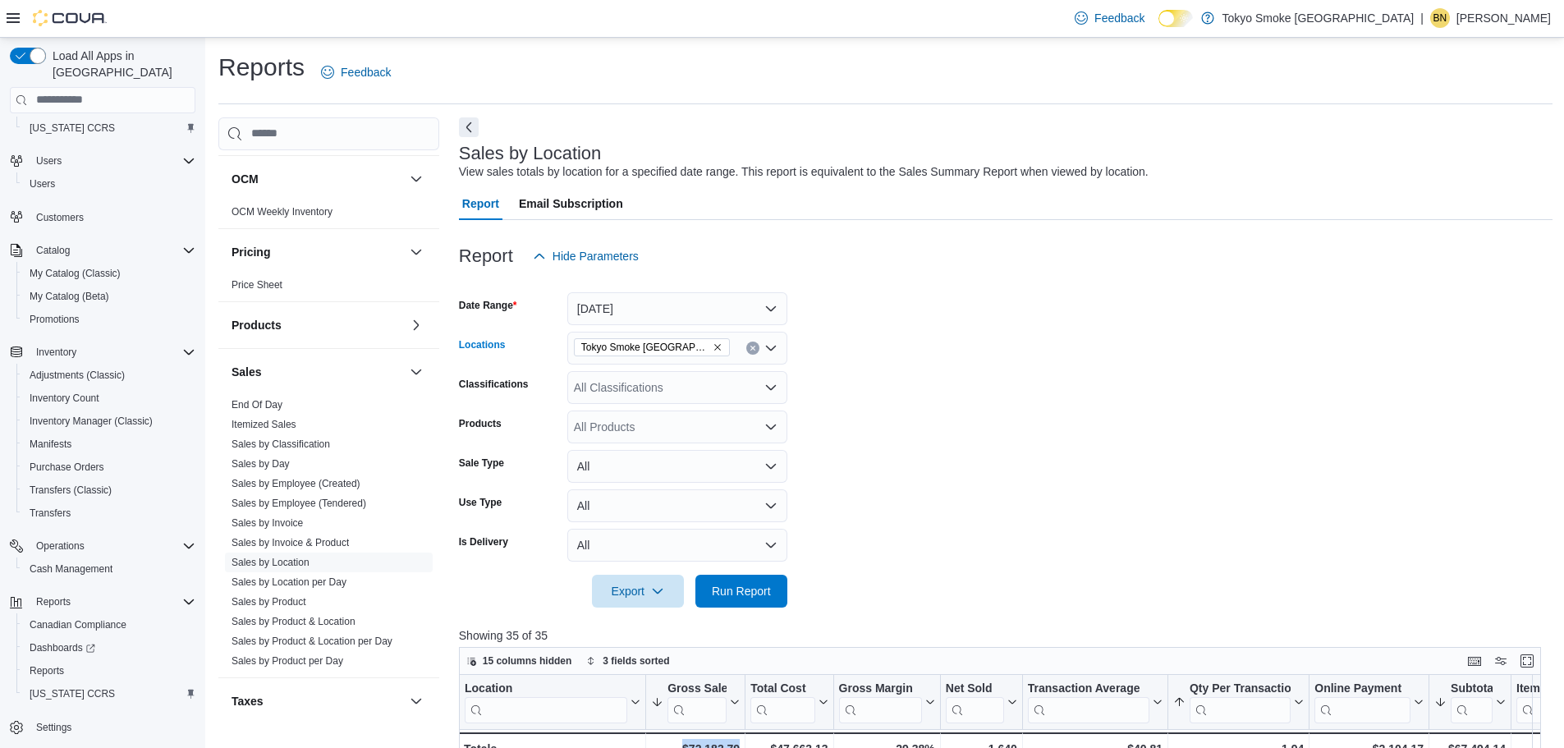
click at [746, 348] on button "Clear input" at bounding box center [752, 348] width 13 height 13
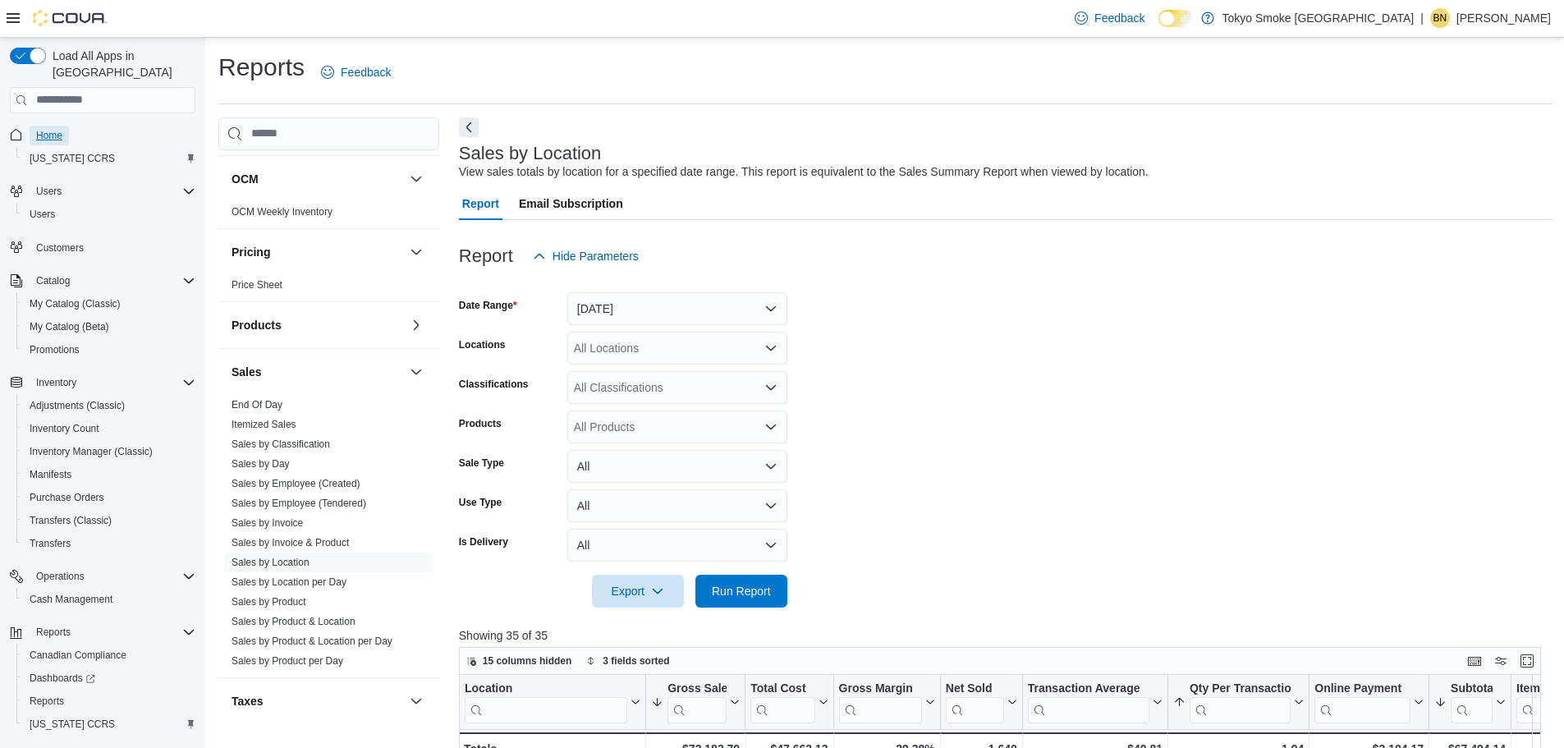
click at [55, 129] on span "Home" at bounding box center [49, 135] width 26 height 13
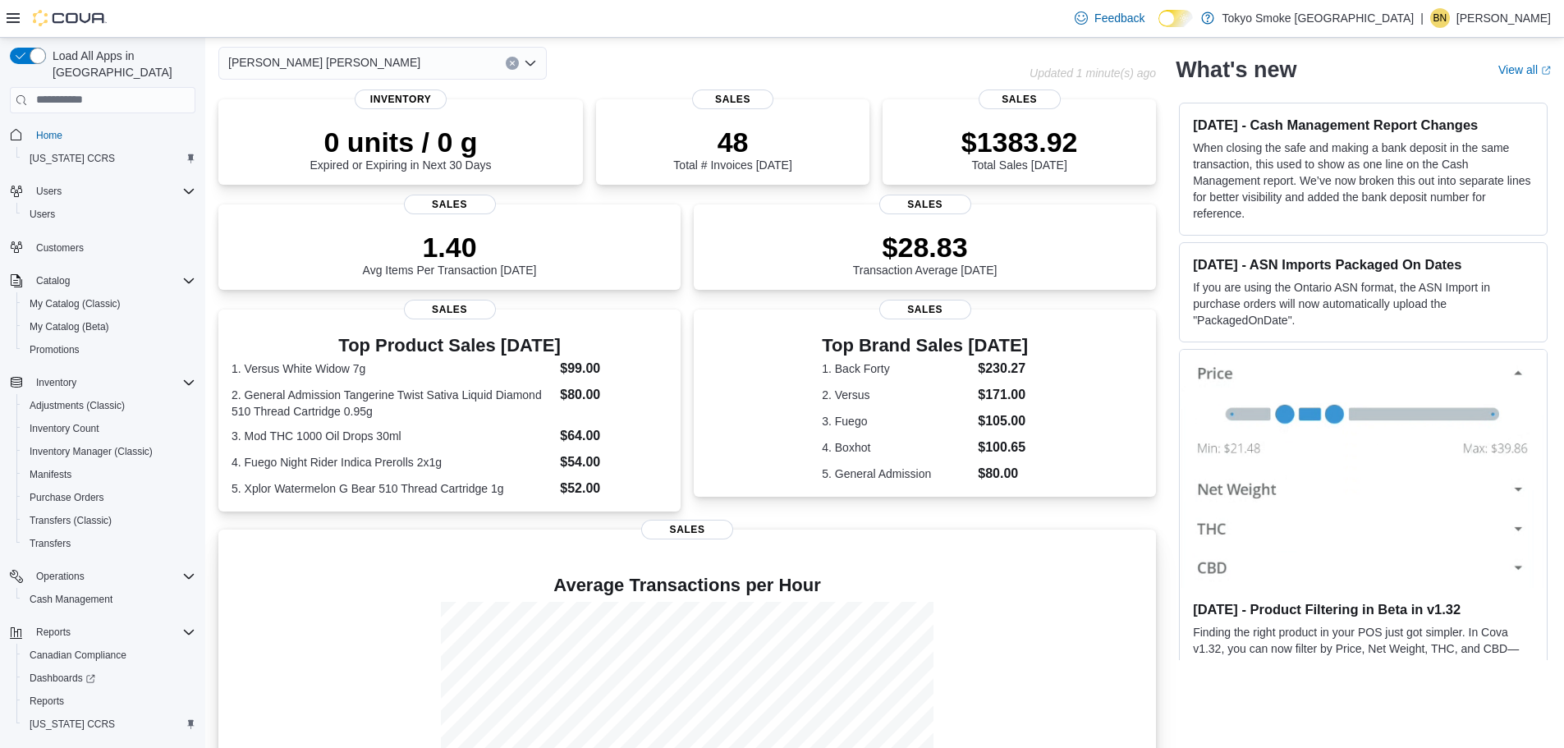
scroll to position [199, 0]
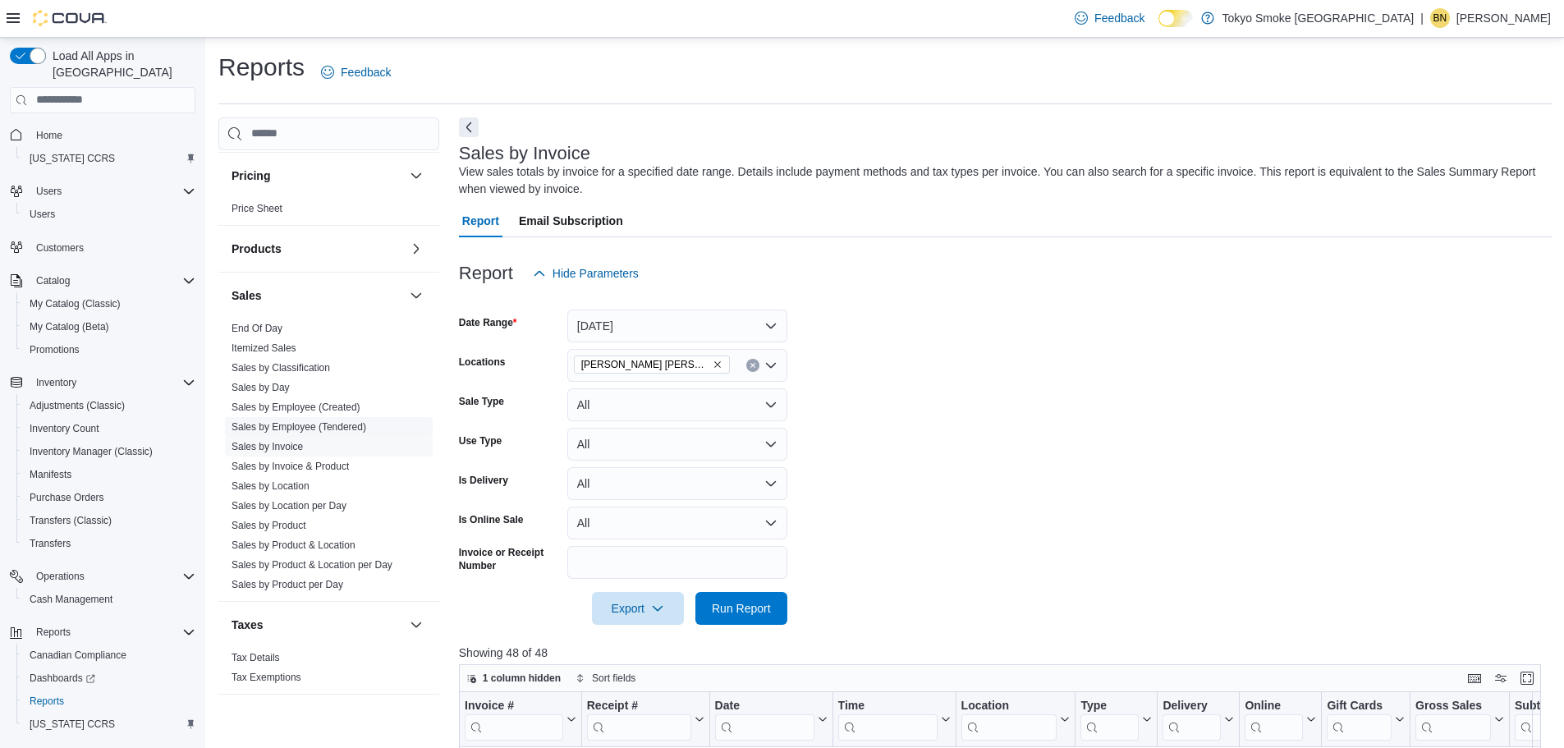
click at [350, 434] on span "Sales by Employee (Tendered)" at bounding box center [329, 427] width 208 height 20
click at [358, 427] on link "Sales by Employee (Tendered)" at bounding box center [299, 426] width 135 height 11
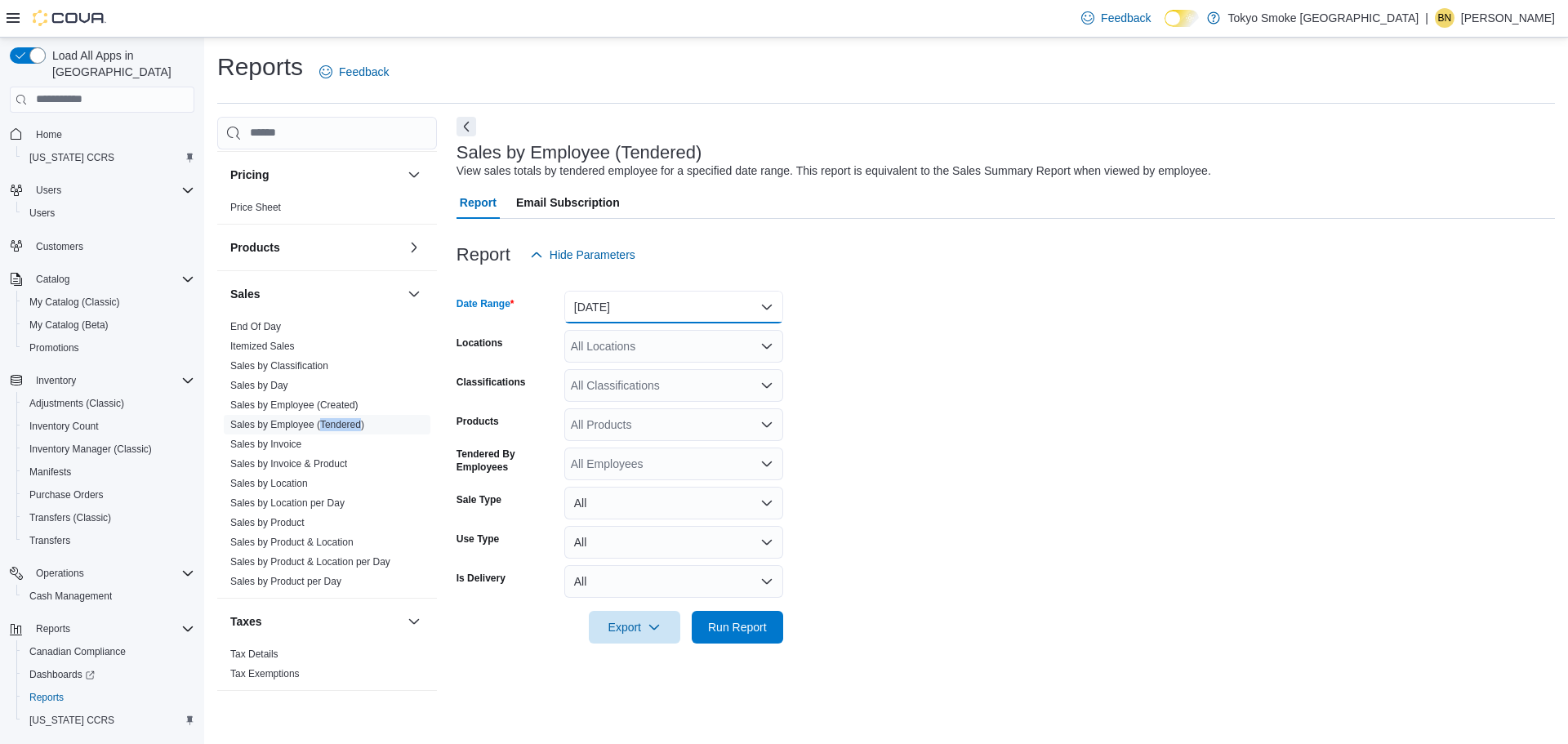
drag, startPoint x: 690, startPoint y: 297, endPoint x: 700, endPoint y: 310, distance: 16.4
click at [690, 297] on button "Yesterday" at bounding box center [674, 306] width 219 height 33
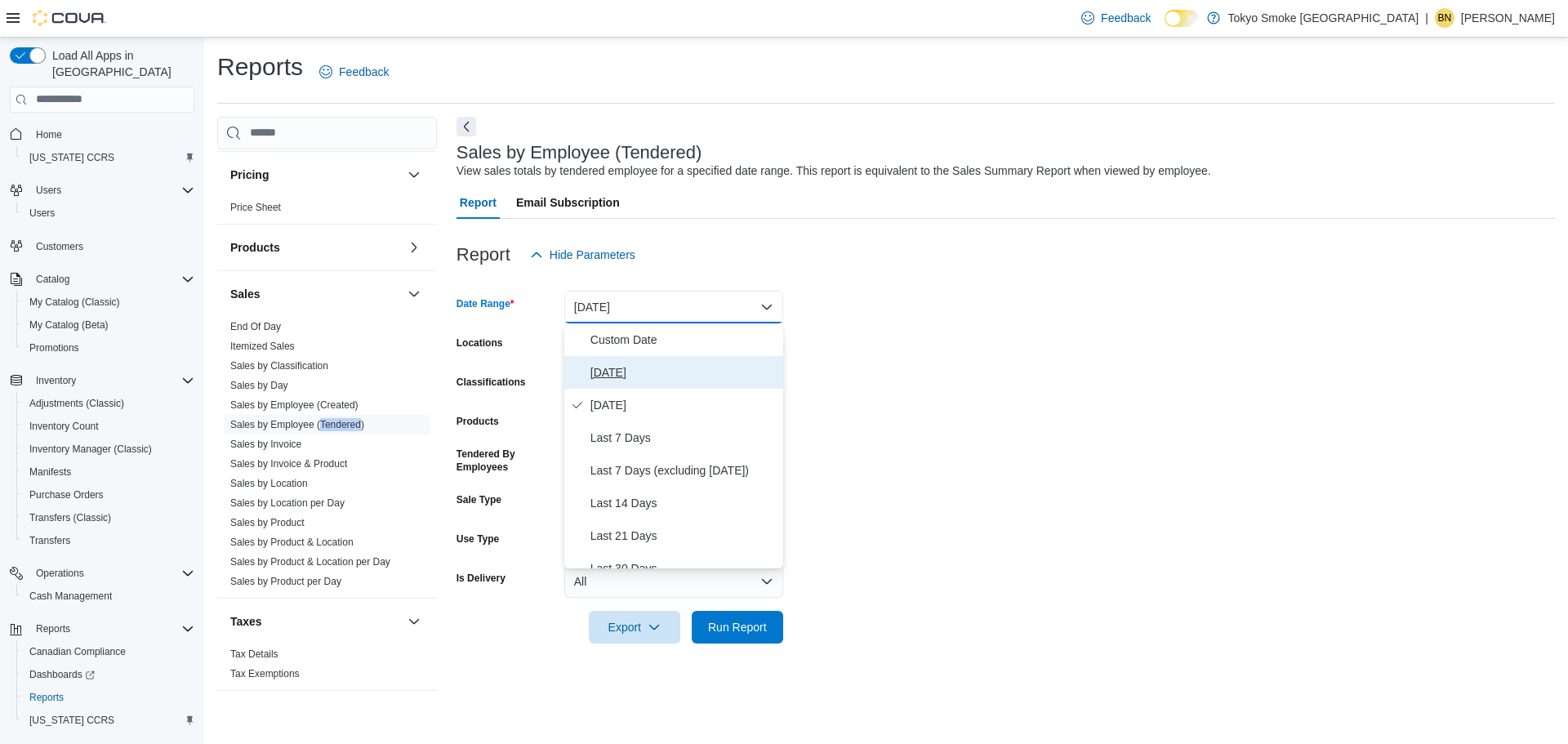
drag, startPoint x: 727, startPoint y: 370, endPoint x: 719, endPoint y: 363, distance: 10.6
click at [727, 370] on span "Today" at bounding box center [684, 373] width 186 height 20
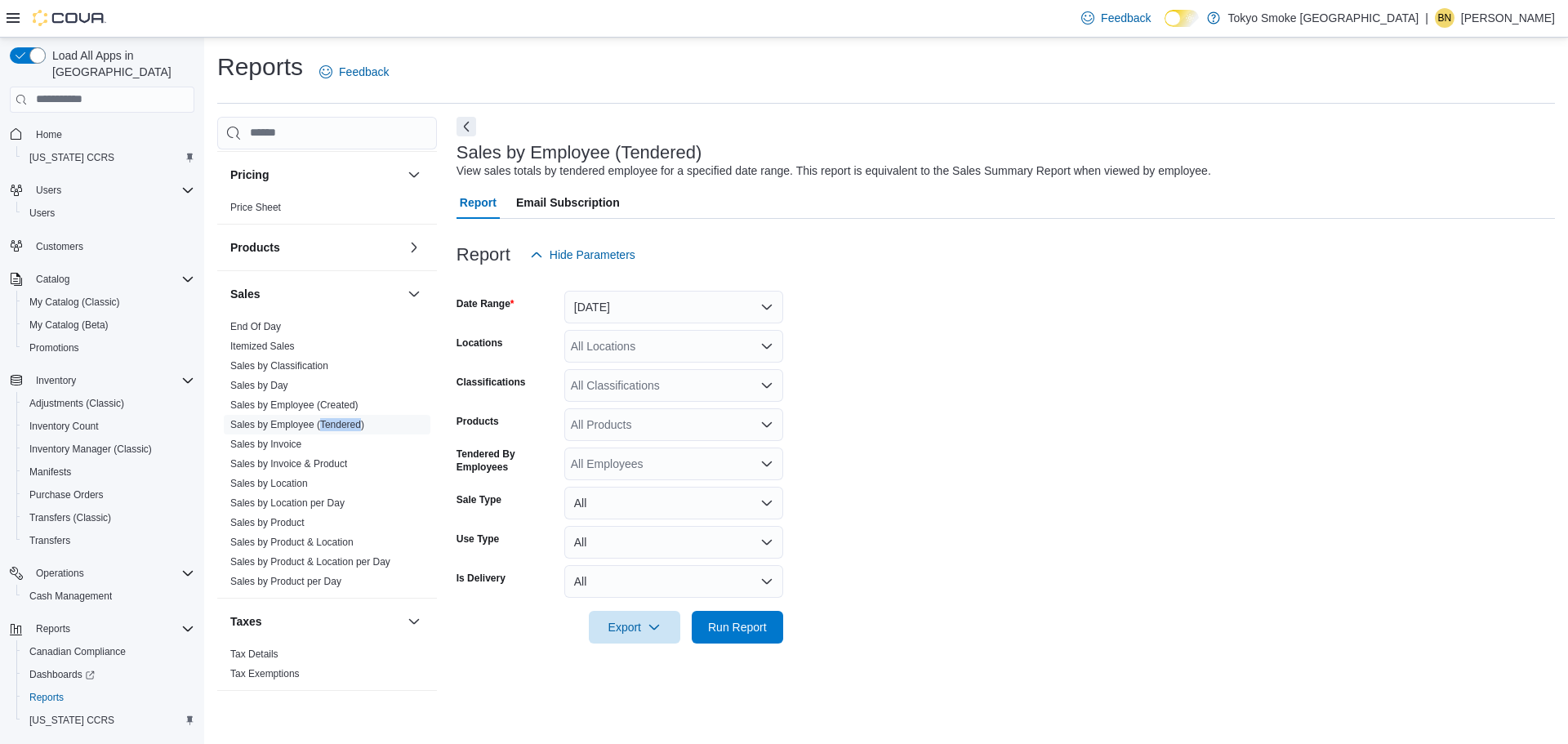
click at [710, 358] on div "All Locations" at bounding box center [674, 346] width 219 height 33
type input "***"
drag, startPoint x: 720, startPoint y: 375, endPoint x: 1407, endPoint y: 414, distance: 688.1
click at [722, 376] on div "[PERSON_NAME] [PERSON_NAME]" at bounding box center [674, 374] width 199 height 16
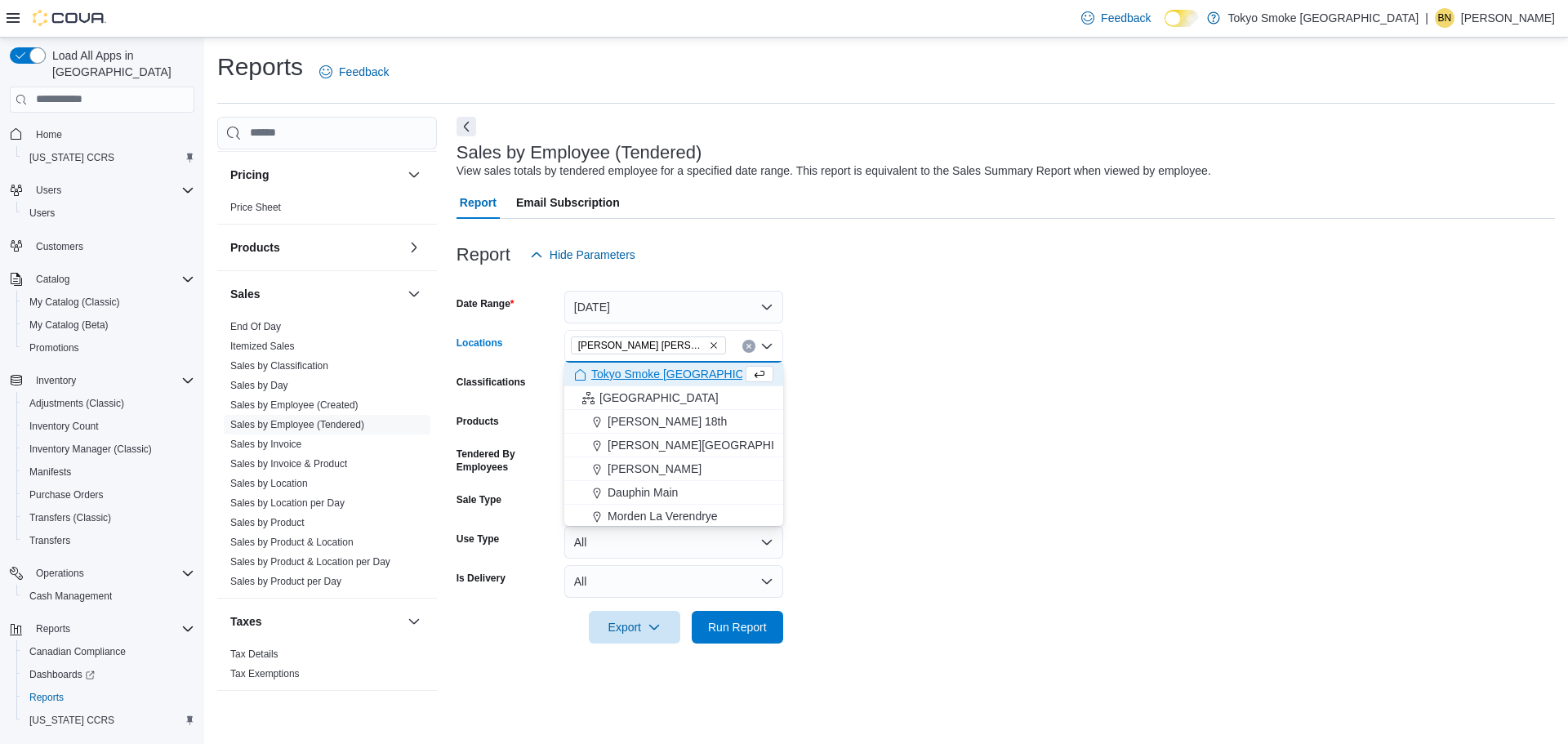
click at [1420, 425] on form "Date Range Today Locations Hamilton Rymal Combo box. Selected. Hamilton Rymal. …" at bounding box center [1006, 458] width 1098 height 372
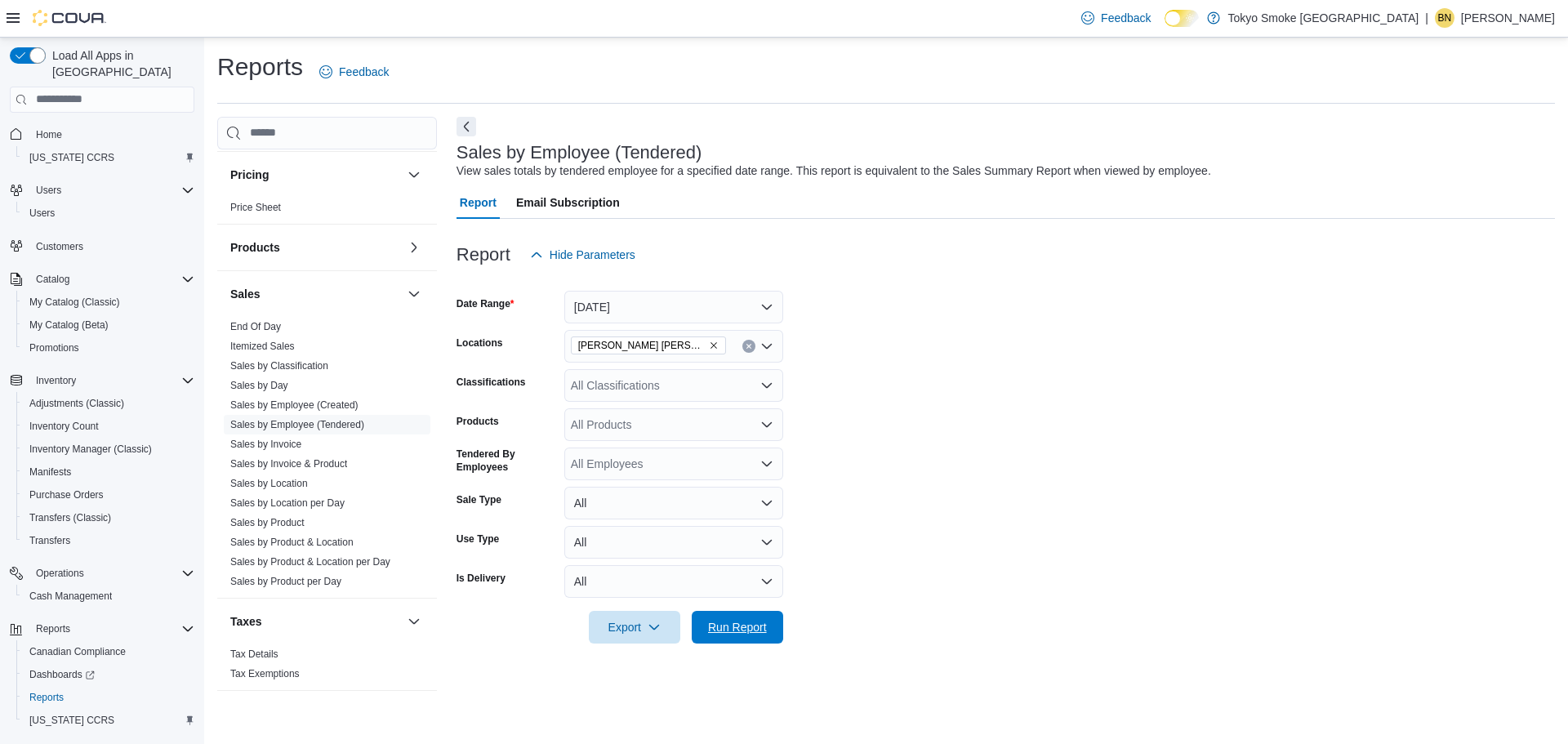
drag, startPoint x: 756, startPoint y: 630, endPoint x: 1138, endPoint y: 542, distance: 392.0
click at [756, 630] on span "Run Report" at bounding box center [737, 627] width 59 height 16
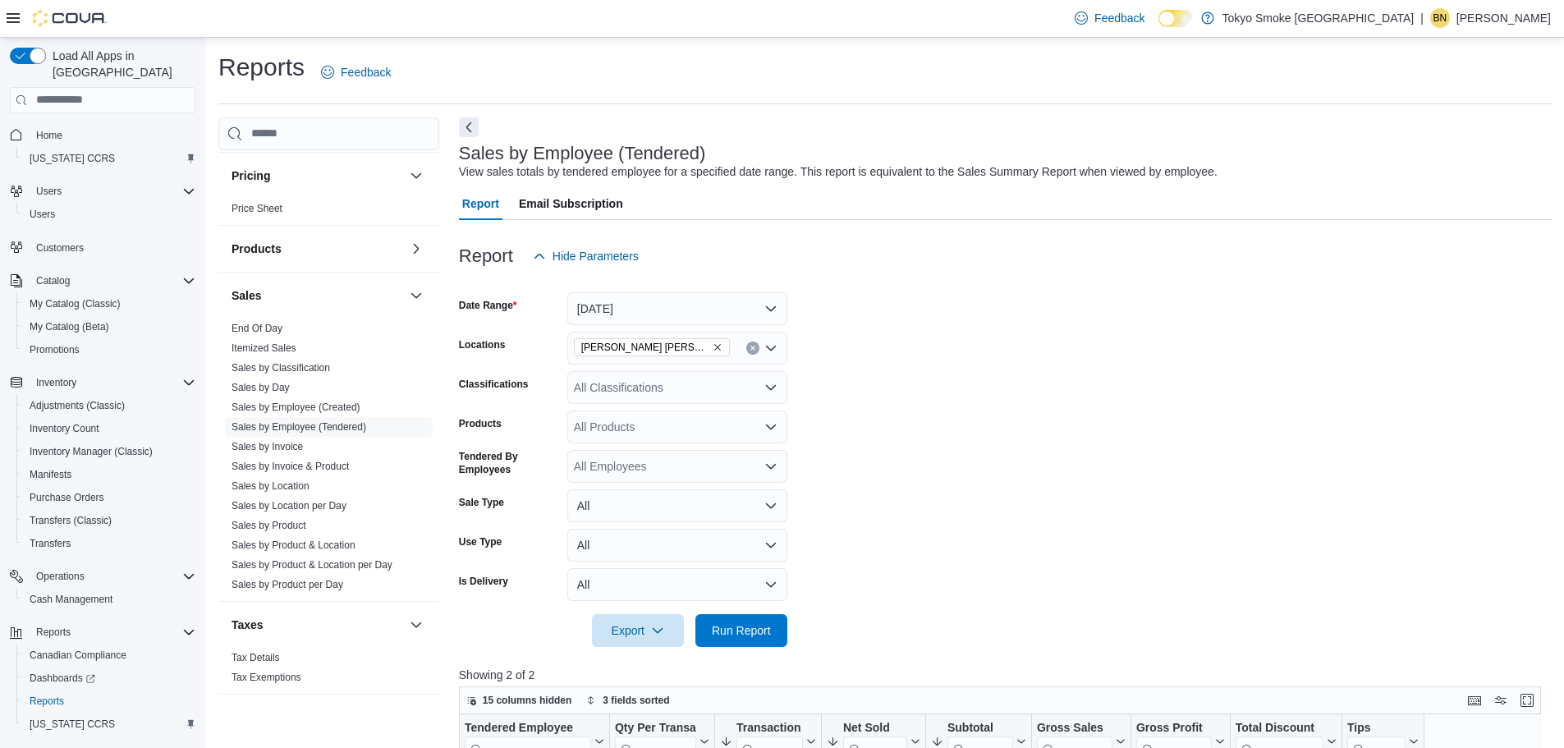
scroll to position [549, 0]
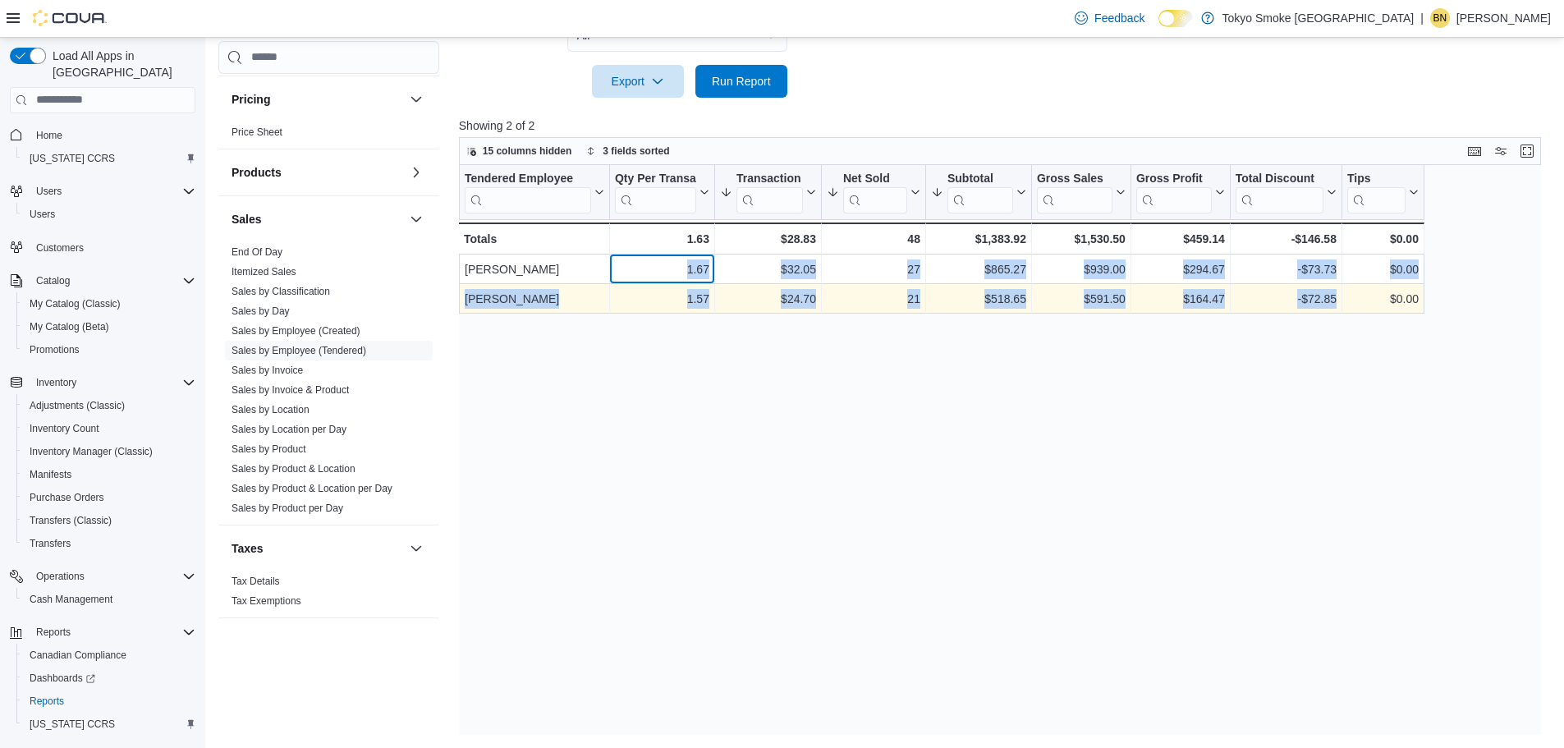
drag, startPoint x: 677, startPoint y: 281, endPoint x: 1352, endPoint y: 314, distance: 675.6
click at [1352, 314] on div "Tendered Employee Click to view column header actions Qty Per Transaction Click…" at bounding box center [941, 239] width 965 height 149
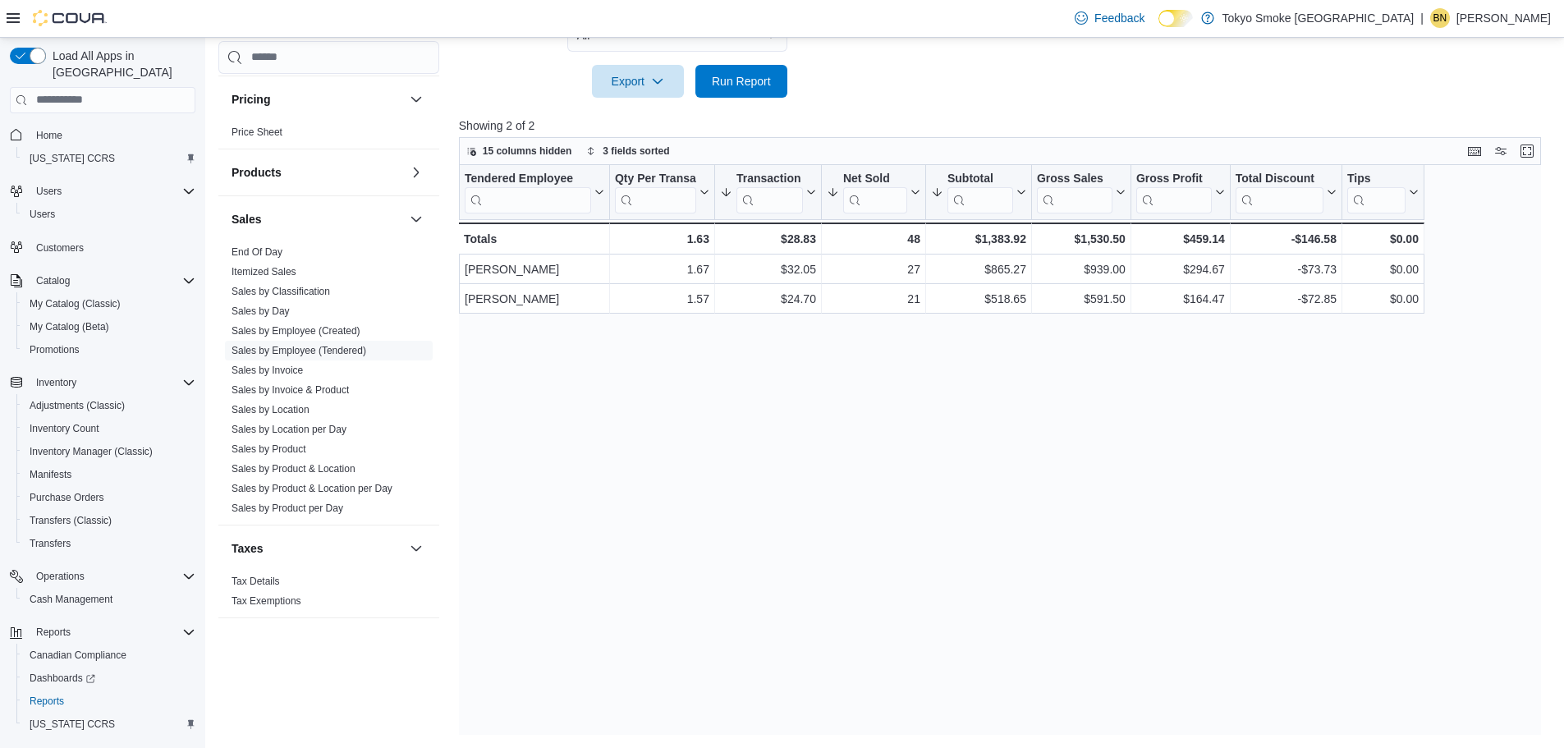
click at [1205, 461] on div "Tendered Employee Click to view column header actions Qty Per Transaction Click…" at bounding box center [1006, 450] width 1094 height 571
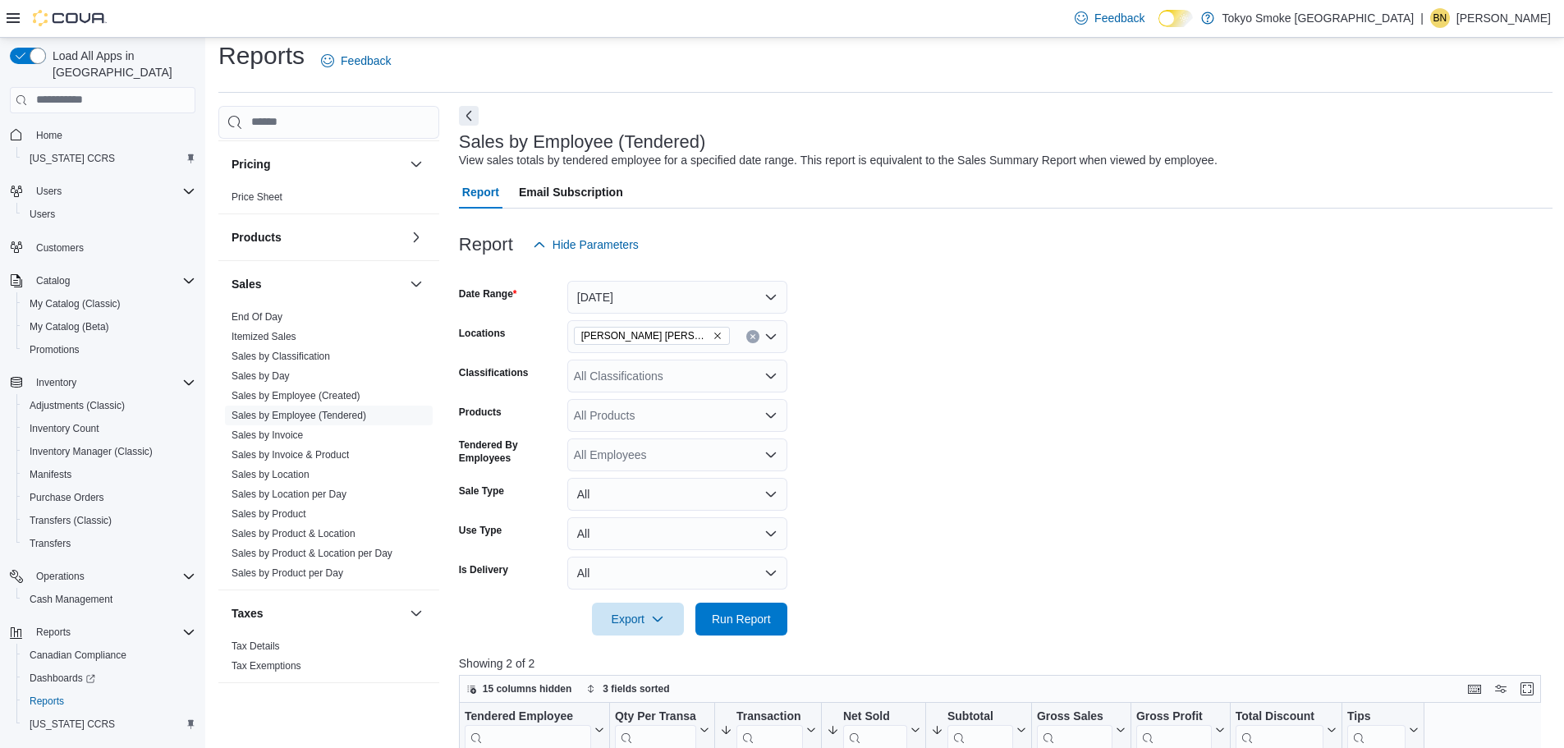
scroll to position [0, 0]
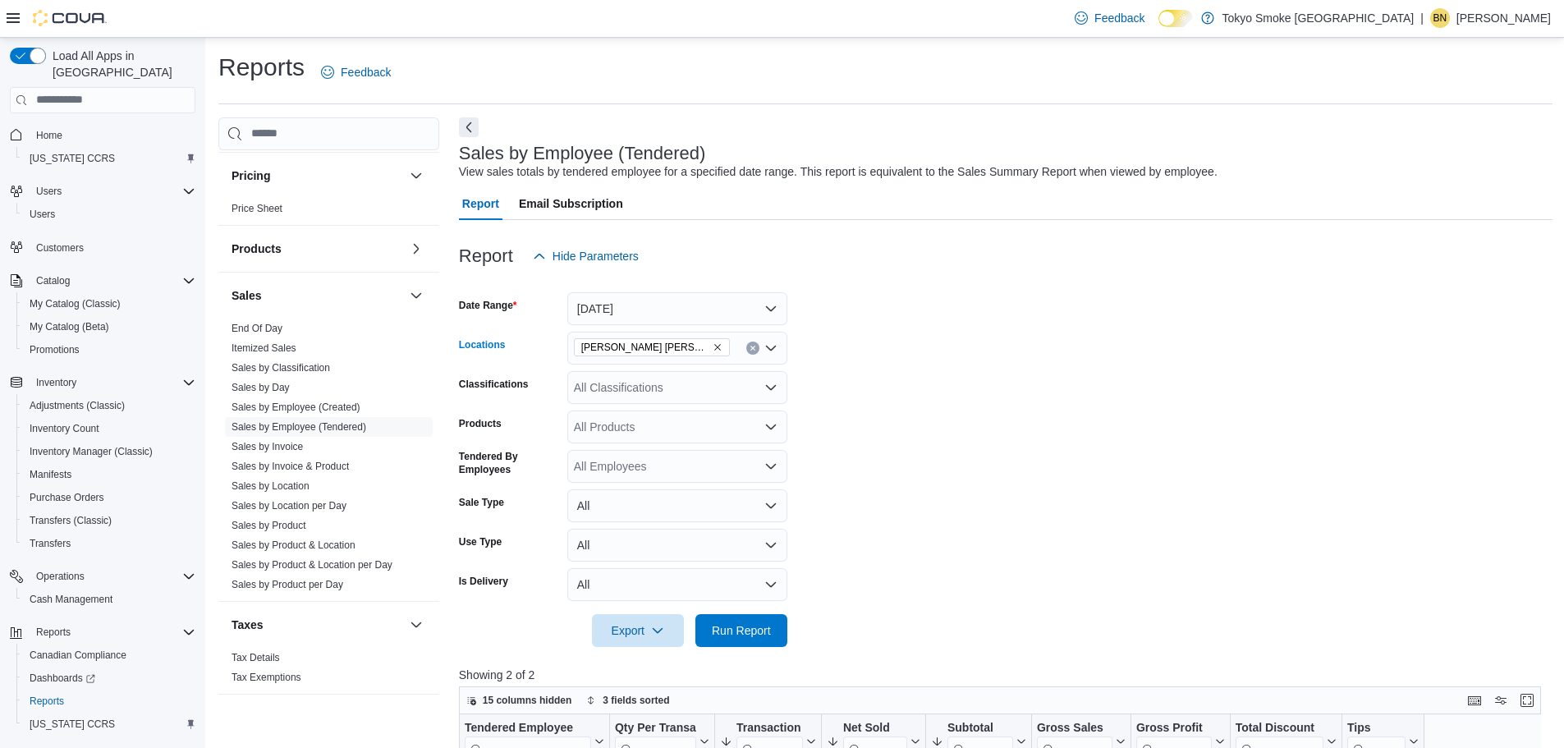
click at [755, 346] on icon "Clear input" at bounding box center [753, 348] width 7 height 7
drag, startPoint x: 846, startPoint y: 397, endPoint x: 846, endPoint y: 410, distance: 12.3
click at [846, 397] on form "Date Range Today Locations All Locations Classifications All Classifications Pr…" at bounding box center [1006, 460] width 1094 height 374
drag, startPoint x: 764, startPoint y: 640, endPoint x: 861, endPoint y: 537, distance: 142.3
click at [760, 640] on span "Run Report" at bounding box center [741, 629] width 72 height 33
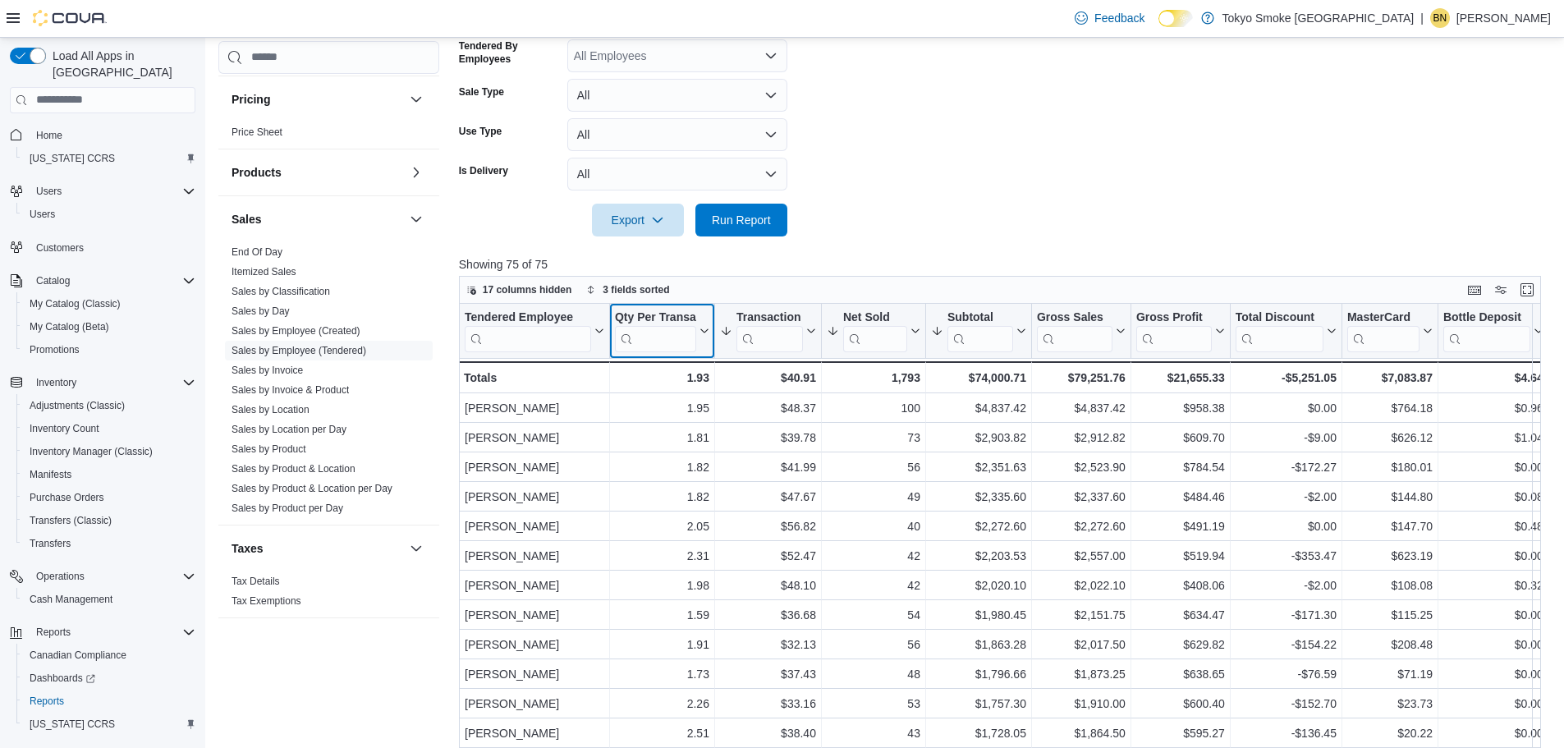
click at [704, 330] on icon at bounding box center [702, 331] width 13 height 10
click at [690, 415] on span "Sort High-Low" at bounding box center [673, 412] width 62 height 13
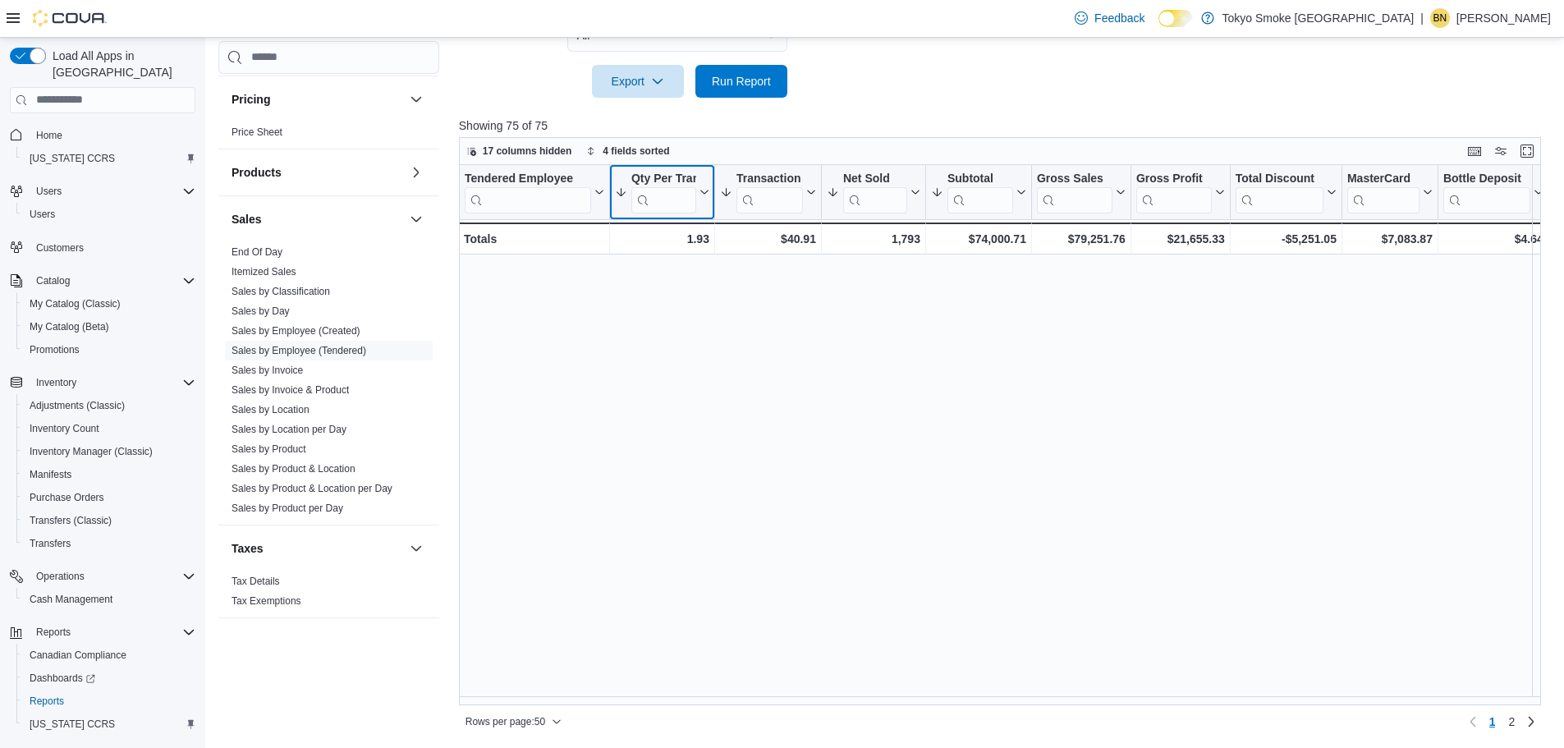
scroll to position [1034, 0]
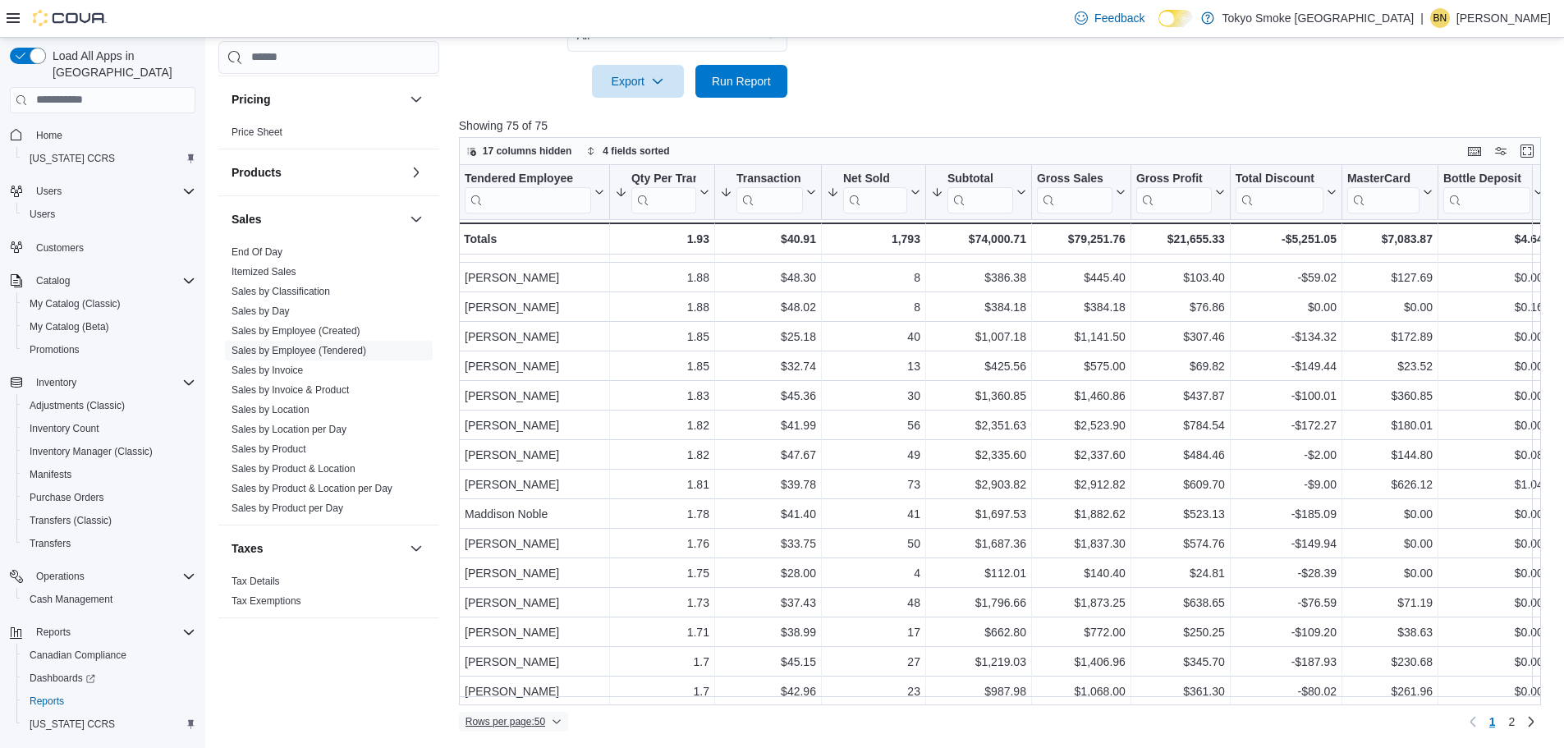
click at [562, 720] on icon "button" at bounding box center [557, 722] width 10 height 10
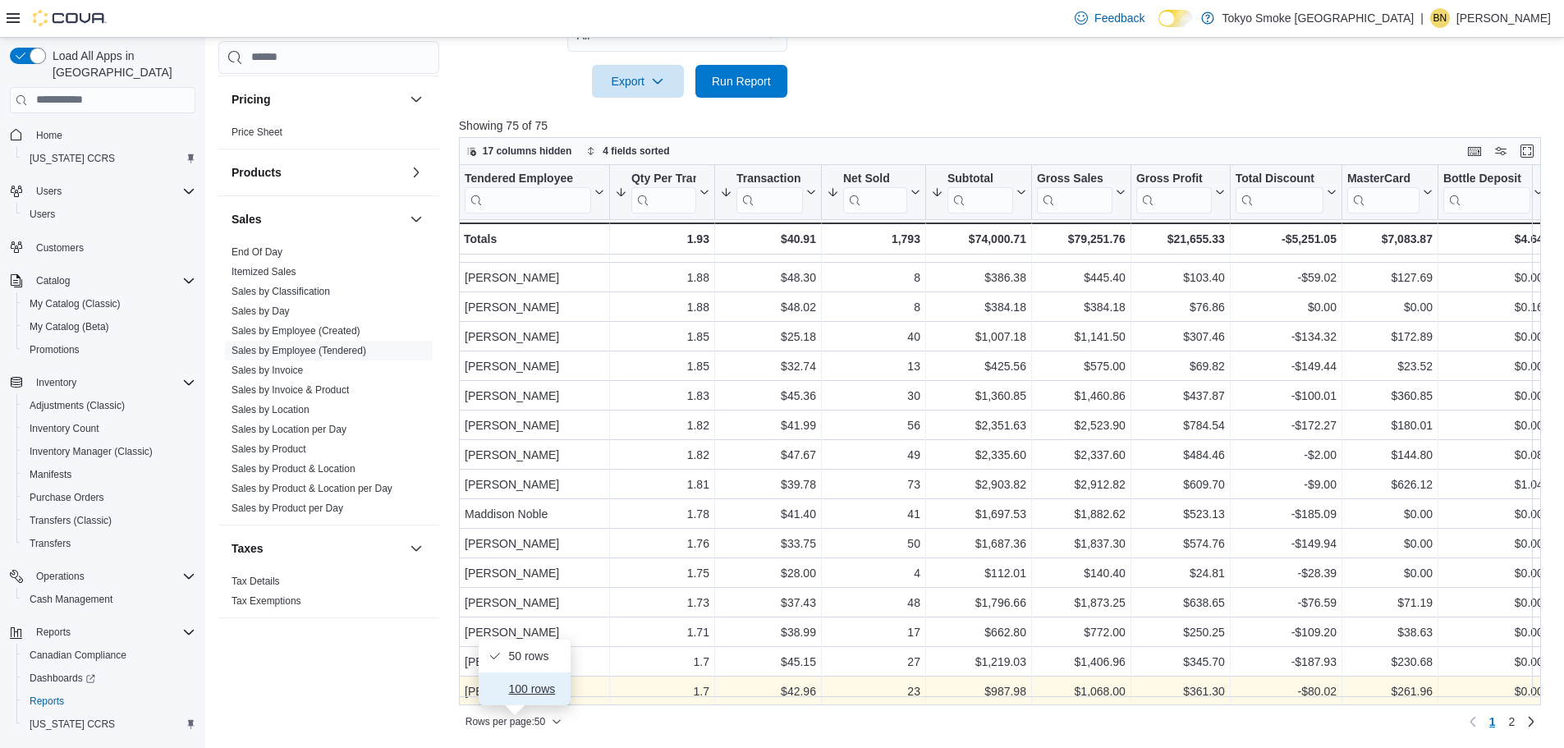
click at [553, 686] on span "100 rows" at bounding box center [534, 688] width 53 height 13
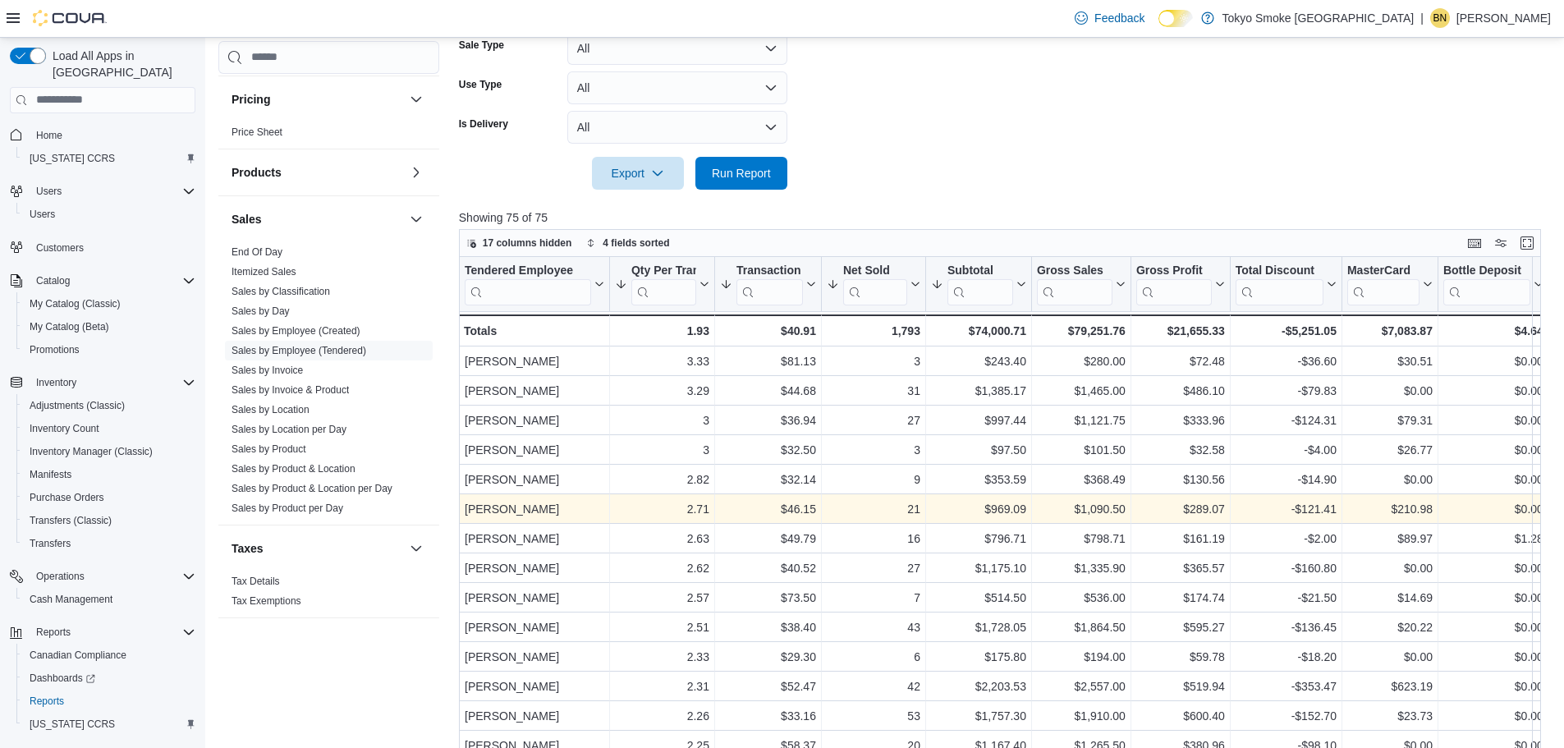
scroll to position [0, 0]
